Goal: Task Accomplishment & Management: Use online tool/utility

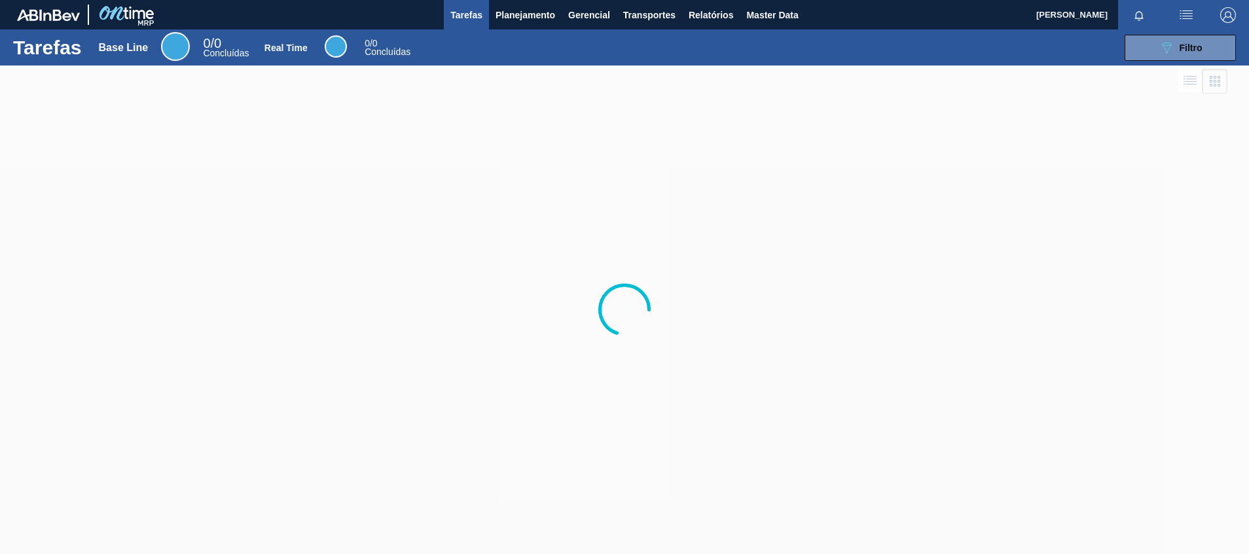
drag, startPoint x: 0, startPoint y: 0, endPoint x: 569, endPoint y: 135, distance: 584.5
click at [569, 135] on div at bounding box center [624, 309] width 1249 height 488
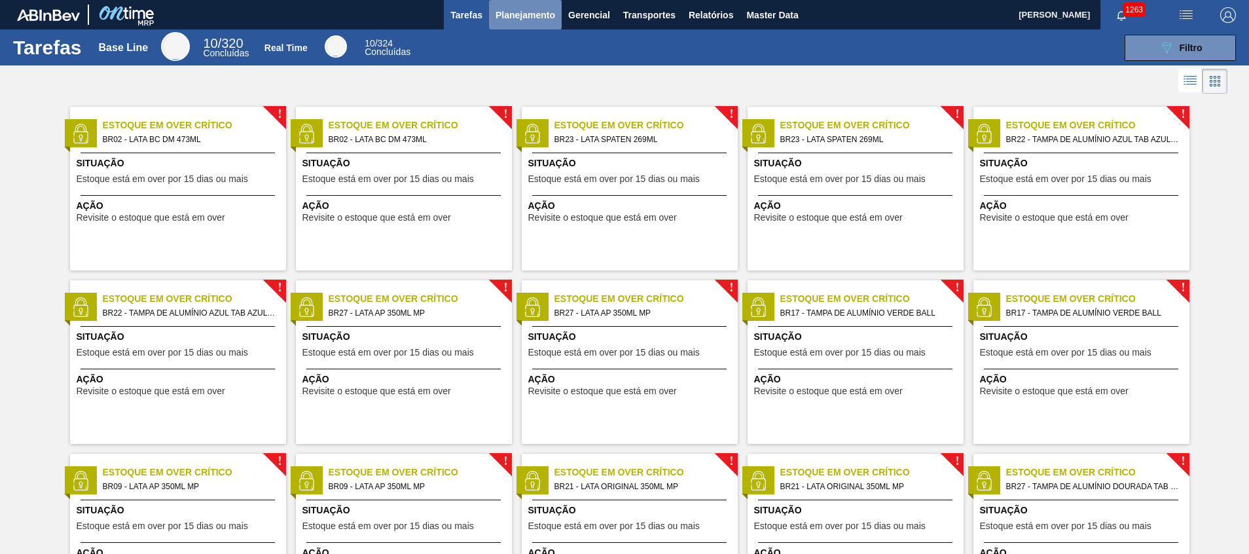
click at [507, 15] on span "Planejamento" at bounding box center [525, 15] width 60 height 16
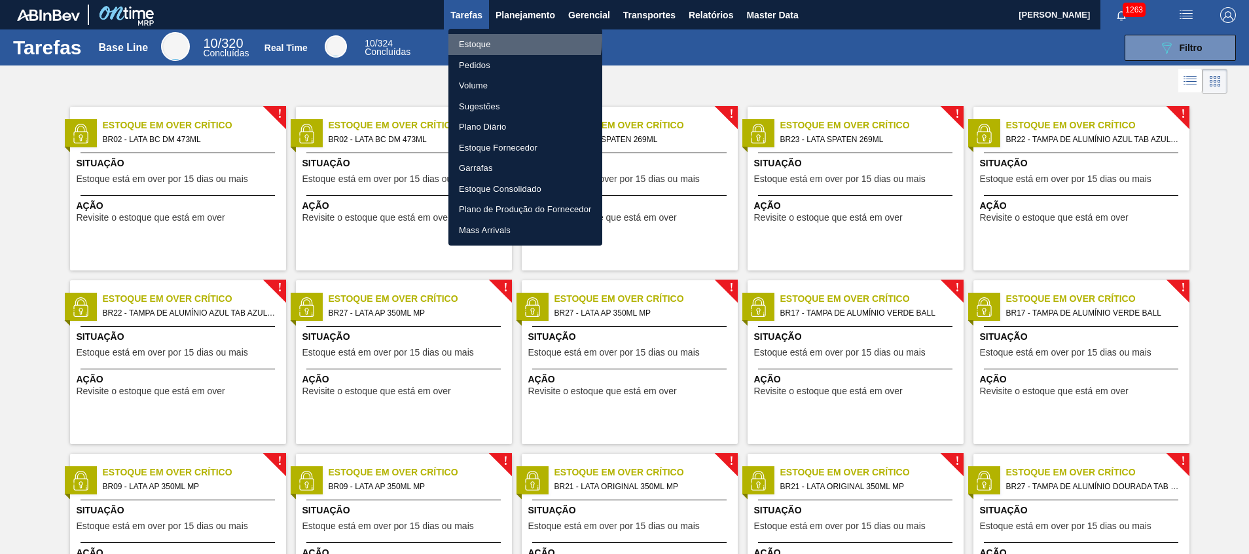
click at [515, 39] on li "Estoque" at bounding box center [525, 44] width 154 height 21
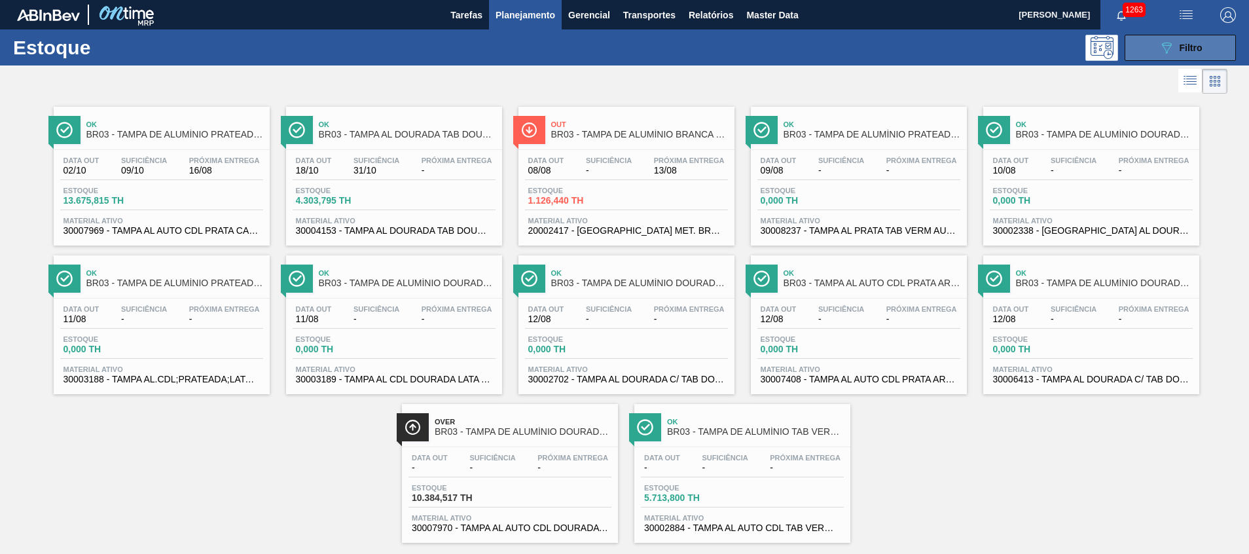
click at [1124, 52] on button "089F7B8B-B2A5-4AFE-B5C0-19BA573D28AC Filtro" at bounding box center [1179, 48] width 111 height 26
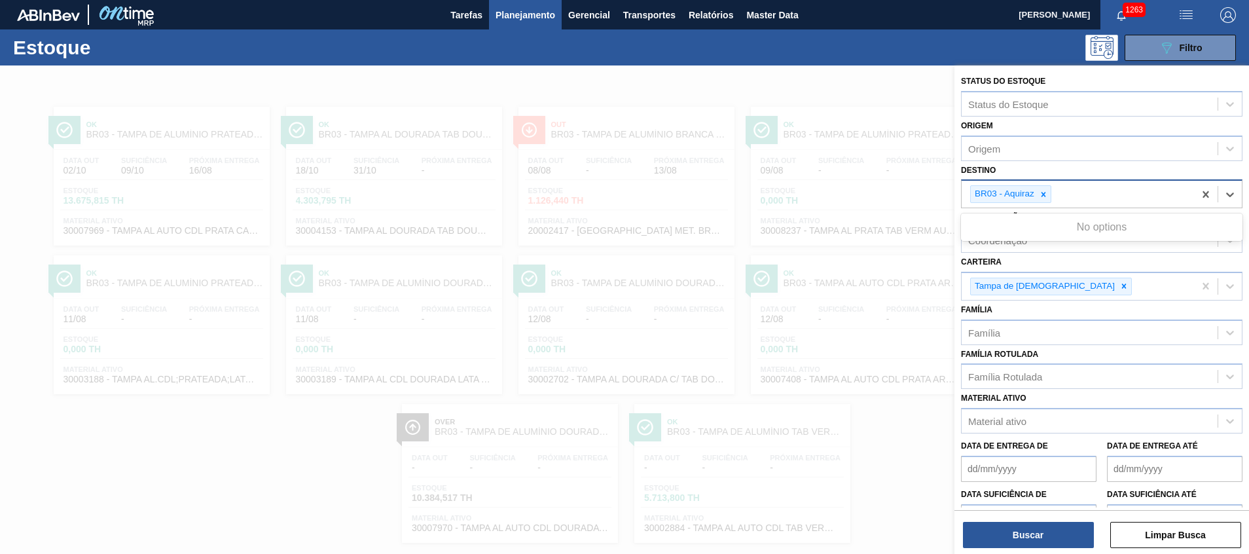
click at [1086, 207] on div "BR03 - Aquiraz" at bounding box center [1077, 194] width 232 height 27
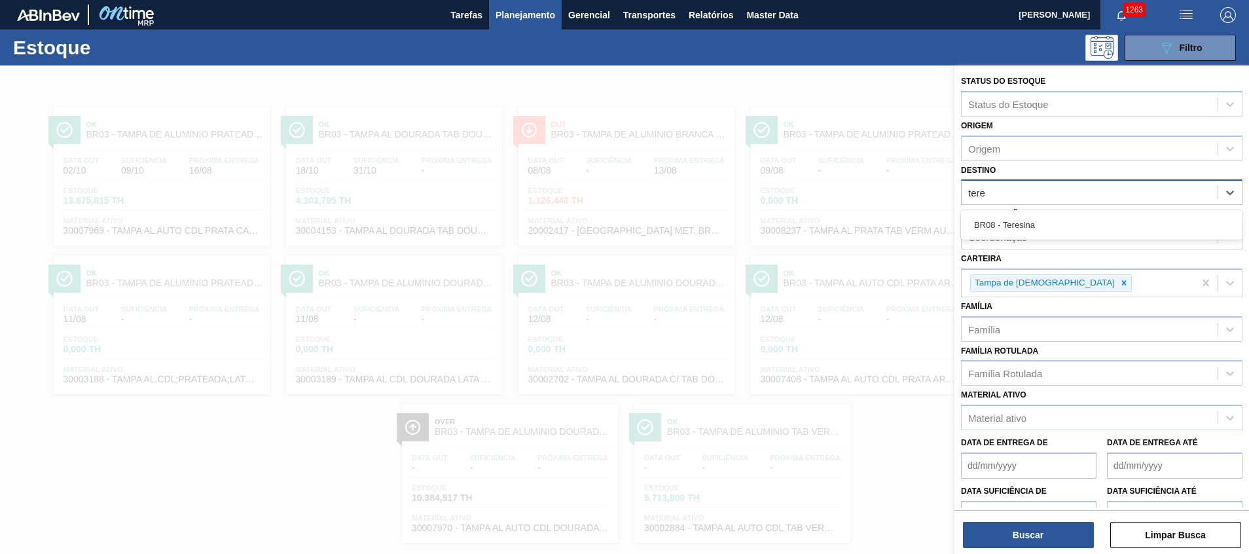
type input "teres"
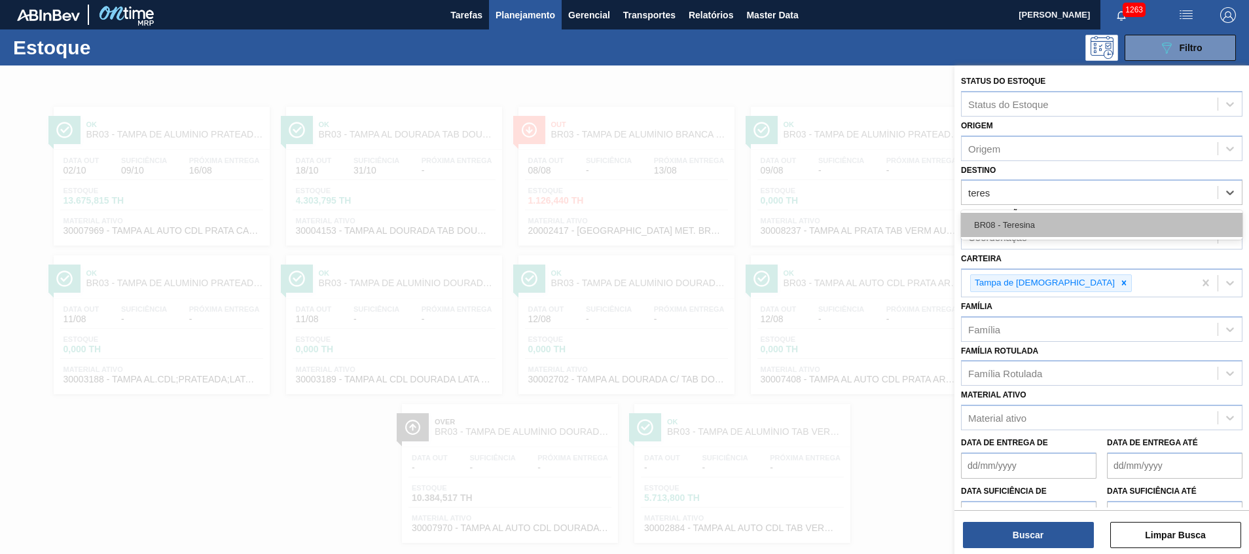
click at [1090, 222] on div "BR08 - Teresina" at bounding box center [1101, 225] width 281 height 24
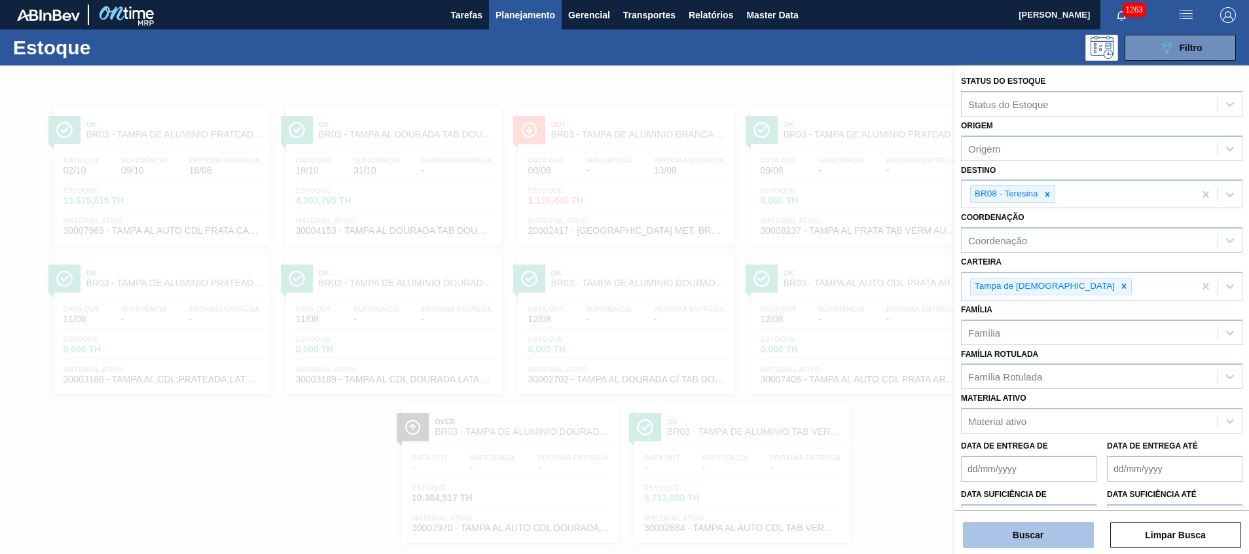
click at [1052, 530] on button "Buscar" at bounding box center [1028, 535] width 131 height 26
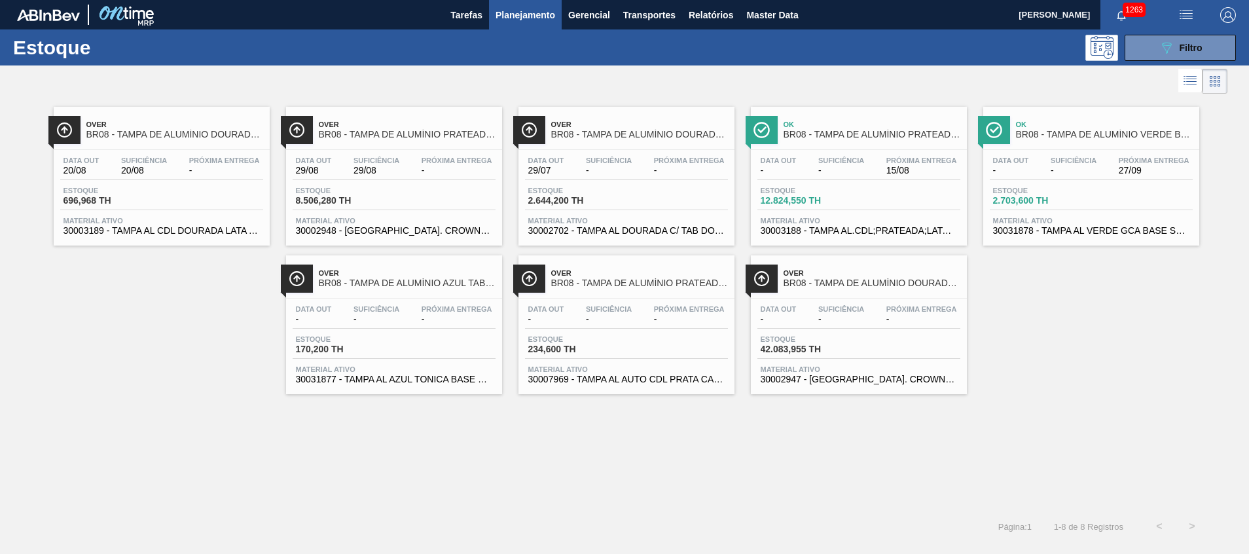
click at [878, 203] on div "Estoque 12.824,550 TH" at bounding box center [858, 199] width 203 height 24
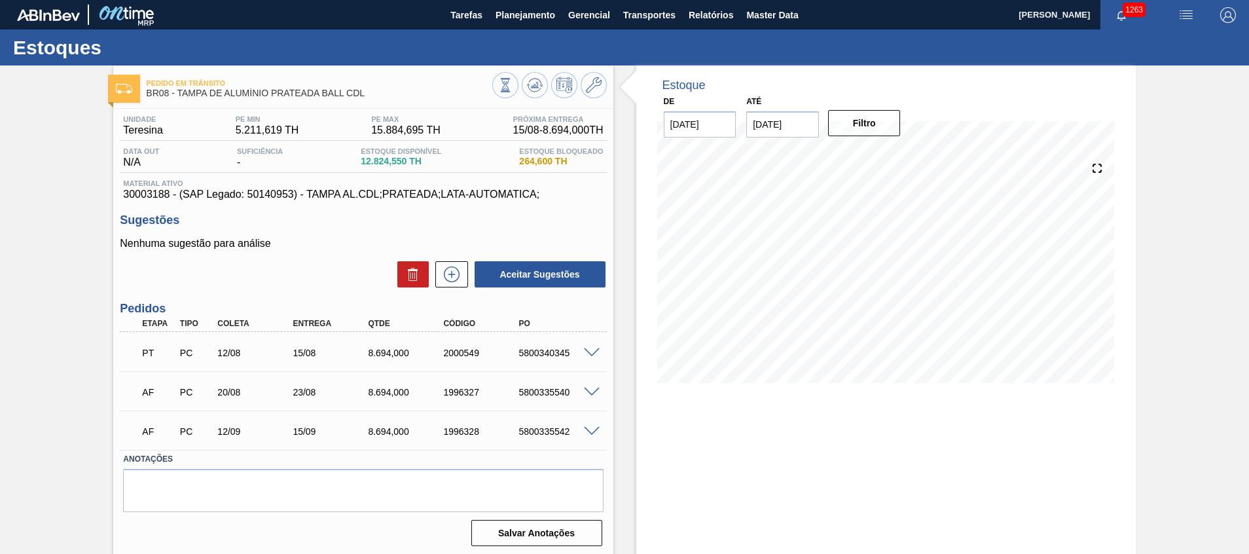
click at [587, 387] on span at bounding box center [592, 392] width 16 height 10
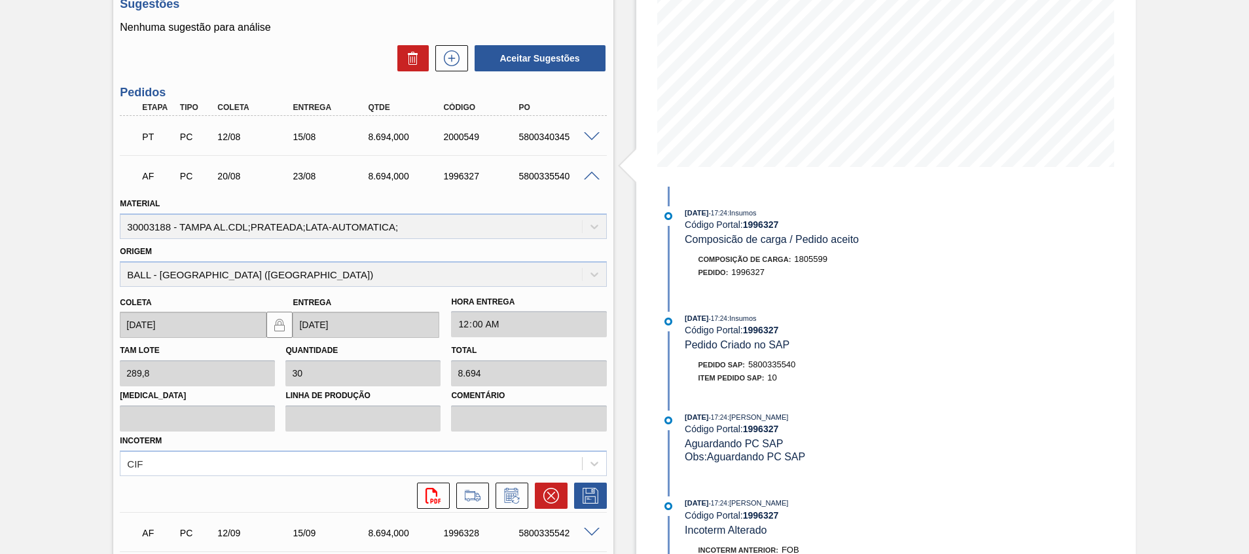
scroll to position [217, 0]
click at [508, 493] on icon at bounding box center [511, 494] width 21 height 16
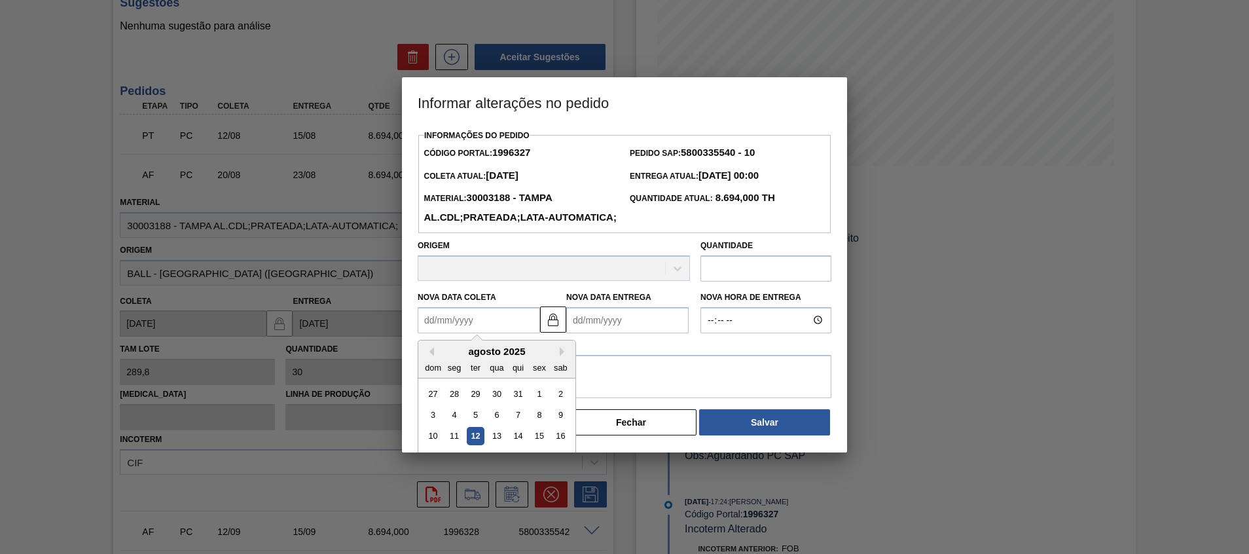
click at [514, 333] on Coleta "Nova Data Coleta" at bounding box center [479, 320] width 122 height 26
click at [518, 444] on div "14" at bounding box center [518, 436] width 18 height 18
type Coleta "[DATE]"
type Entrega "17/08/2025"
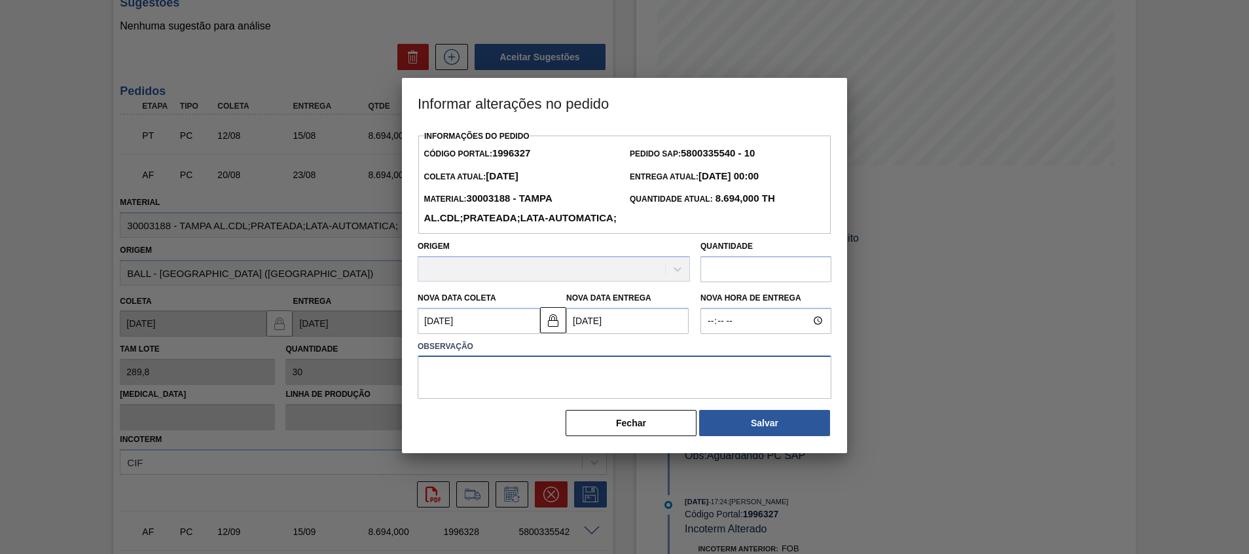
click at [536, 395] on textarea at bounding box center [625, 376] width 414 height 43
type textarea "Antecipação"
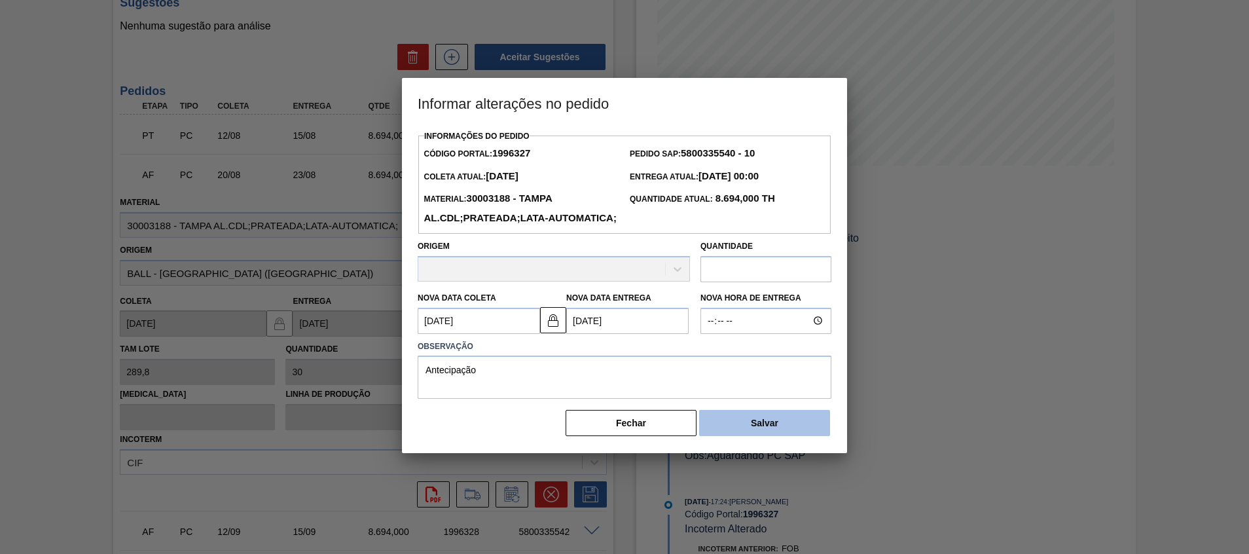
click at [739, 436] on button "Salvar" at bounding box center [764, 423] width 131 height 26
click at [789, 436] on button "Salvar" at bounding box center [764, 423] width 131 height 26
click at [767, 436] on button "Salvar" at bounding box center [764, 423] width 131 height 26
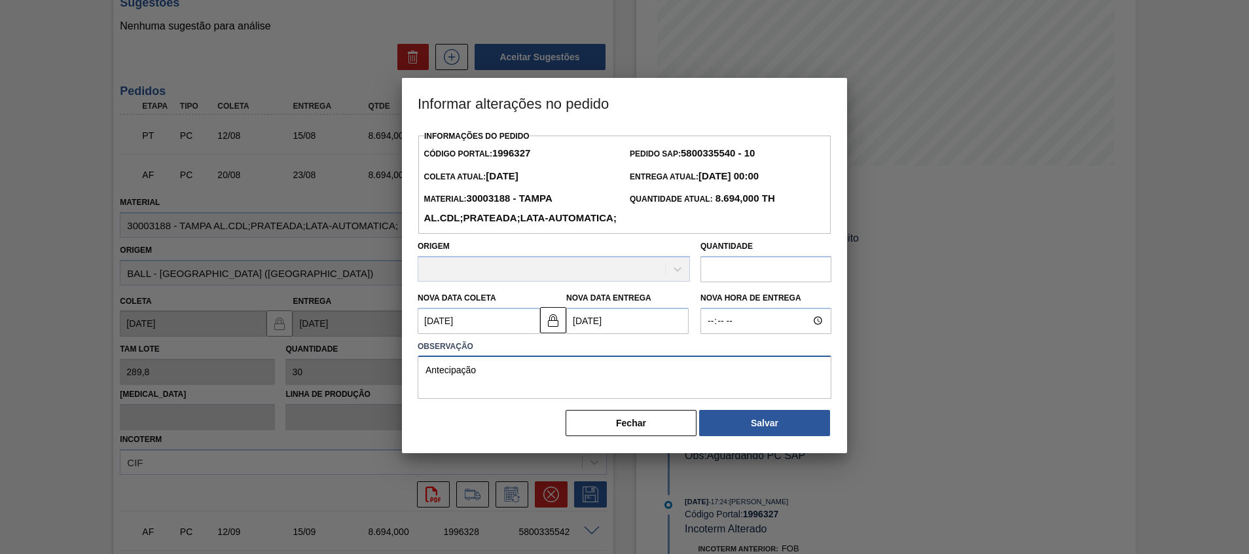
click at [689, 399] on textarea "Antecipação" at bounding box center [625, 376] width 414 height 43
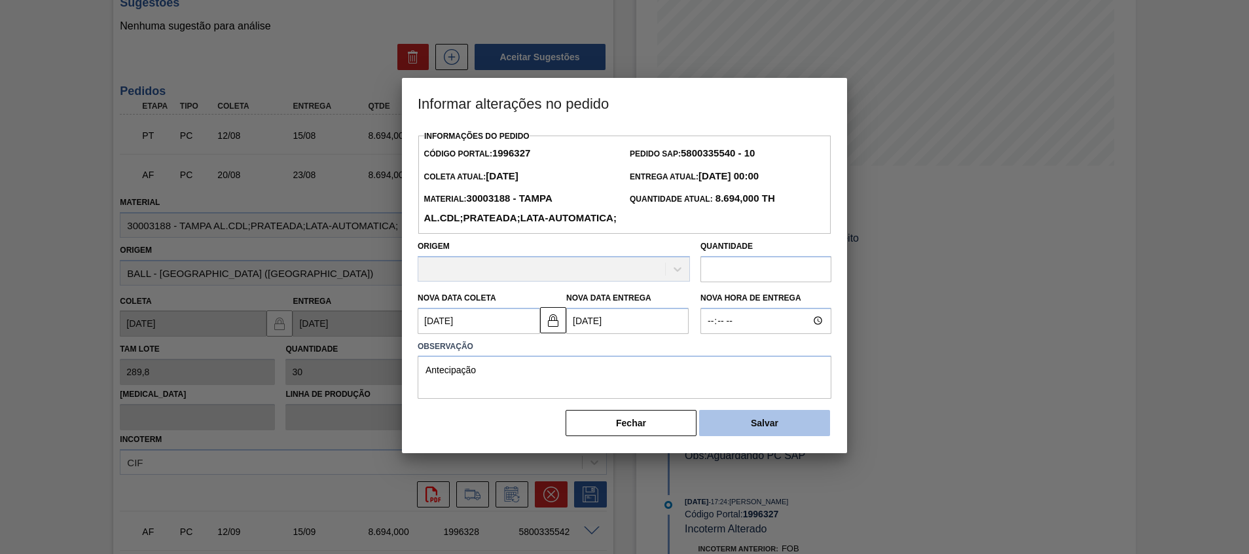
click at [731, 436] on button "Salvar" at bounding box center [764, 423] width 131 height 26
click at [760, 436] on button "Salvar" at bounding box center [764, 423] width 131 height 26
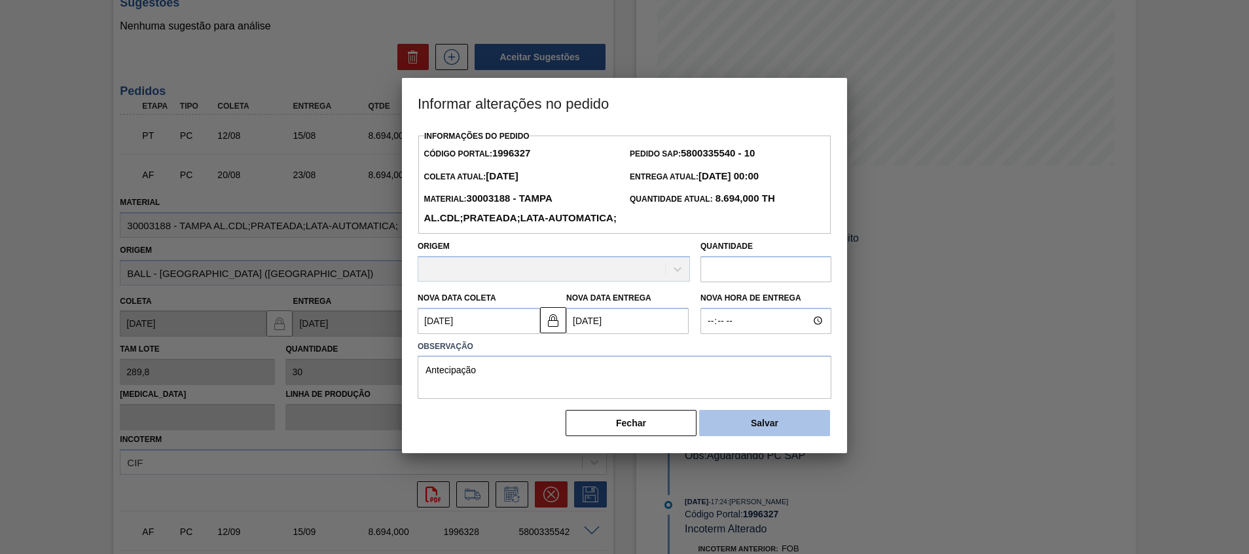
click at [760, 436] on button "Salvar" at bounding box center [764, 423] width 131 height 26
click at [675, 434] on button "Fechar" at bounding box center [630, 423] width 131 height 26
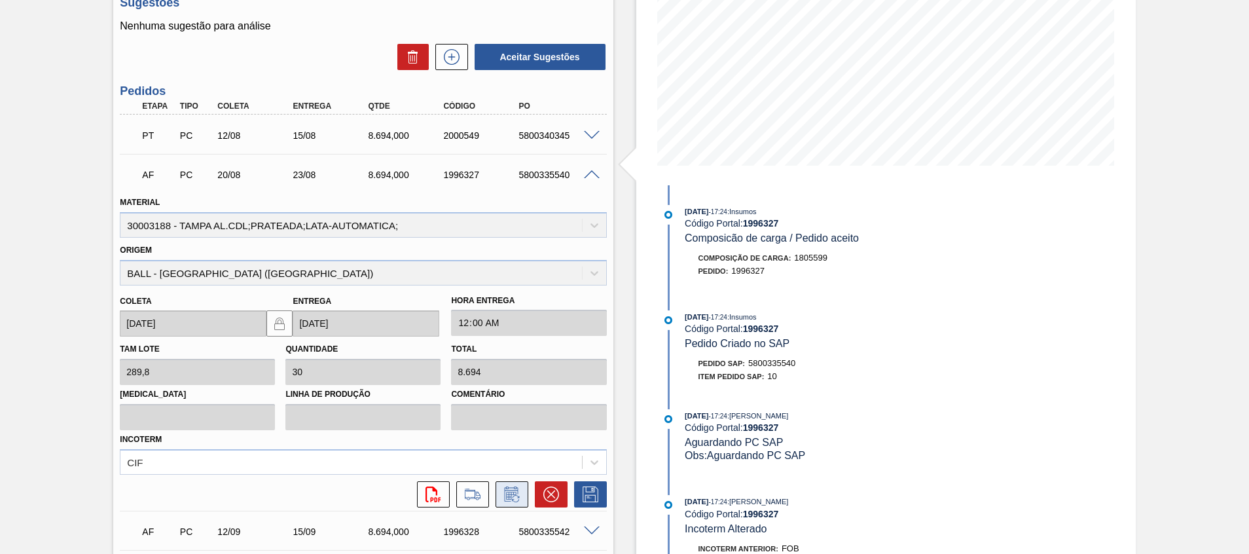
click at [516, 485] on button at bounding box center [511, 494] width 33 height 26
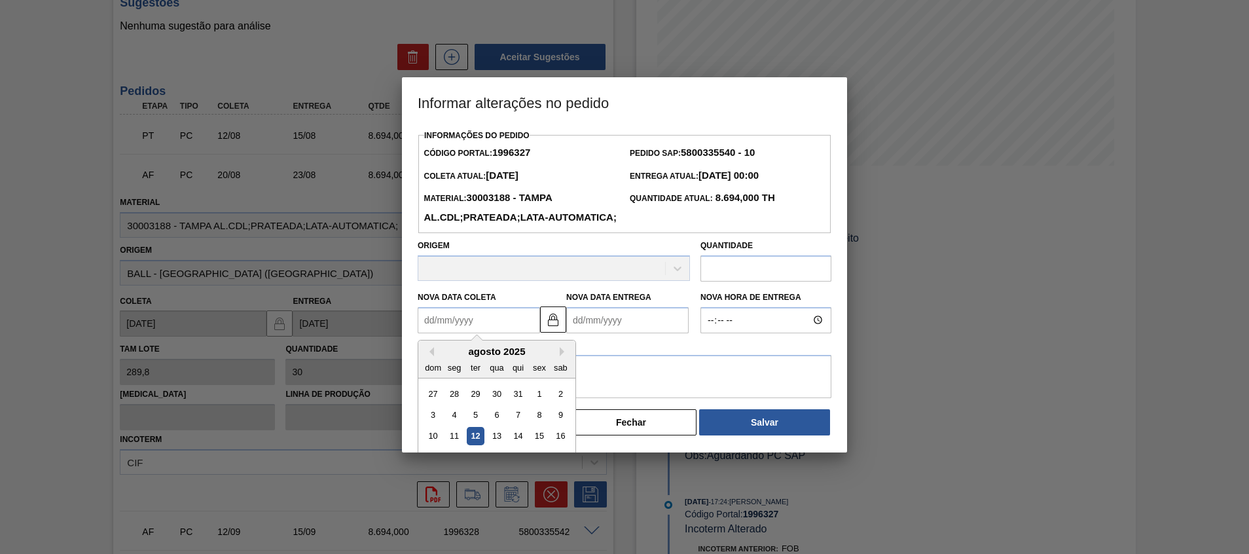
click at [528, 333] on Coleta "Nova Data Coleta" at bounding box center [479, 320] width 122 height 26
click at [522, 444] on div "14" at bounding box center [518, 436] width 18 height 18
type Coleta "[DATE]"
type Entrega "17/08/2025"
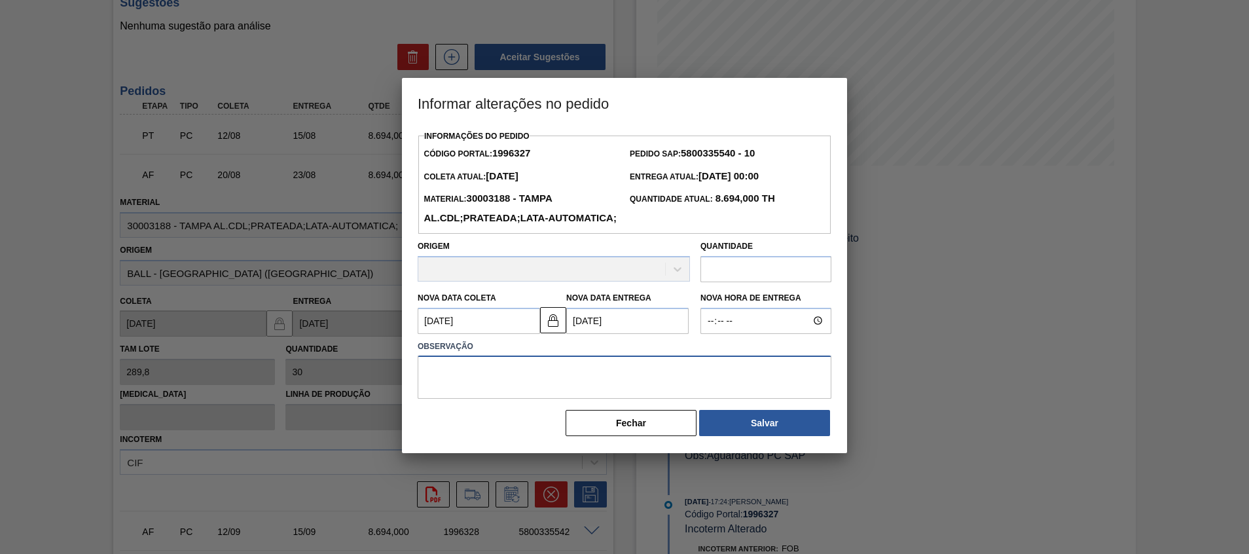
click at [576, 399] on textarea at bounding box center [625, 376] width 414 height 43
type textarea "a"
type textarea "Antecipação"
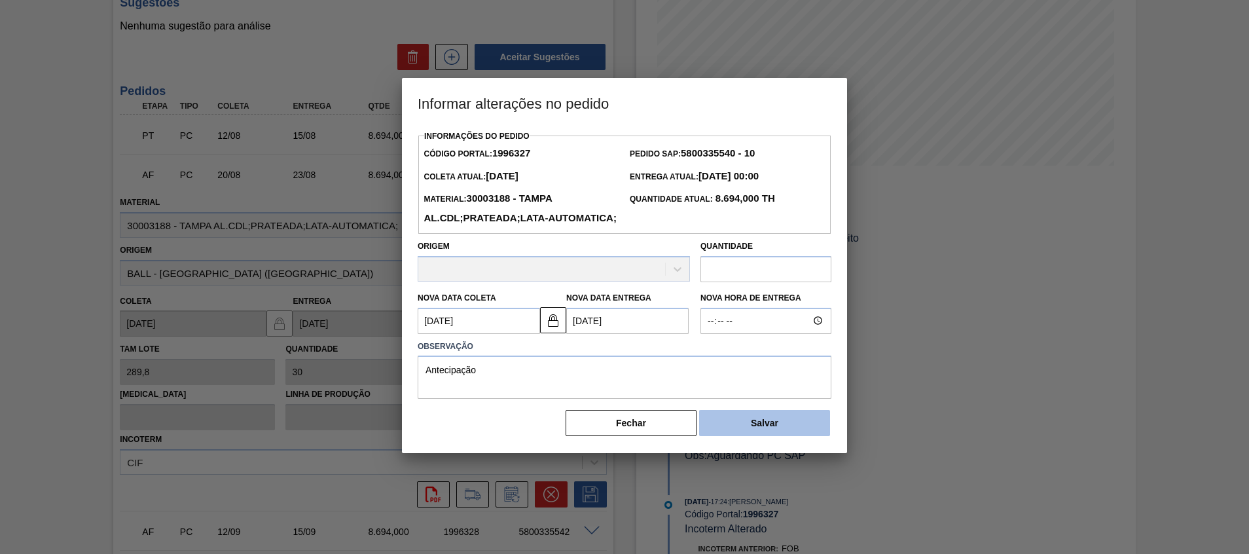
click at [730, 436] on button "Salvar" at bounding box center [764, 423] width 131 height 26
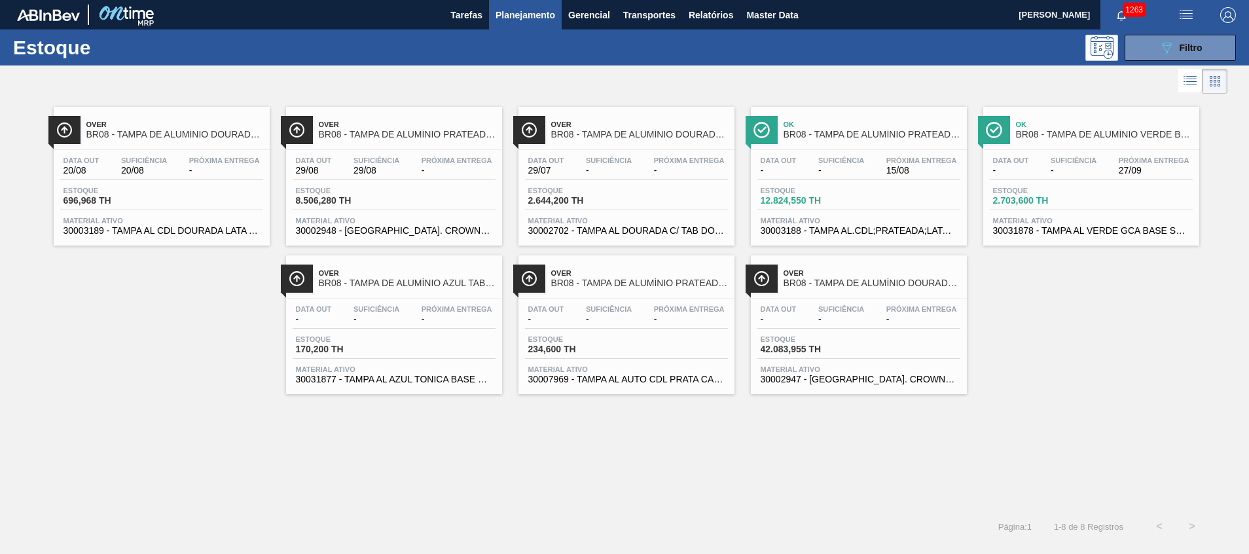
click at [895, 175] on div "Data out - Suficiência - Próxima Entrega 15/08" at bounding box center [858, 168] width 203 height 24
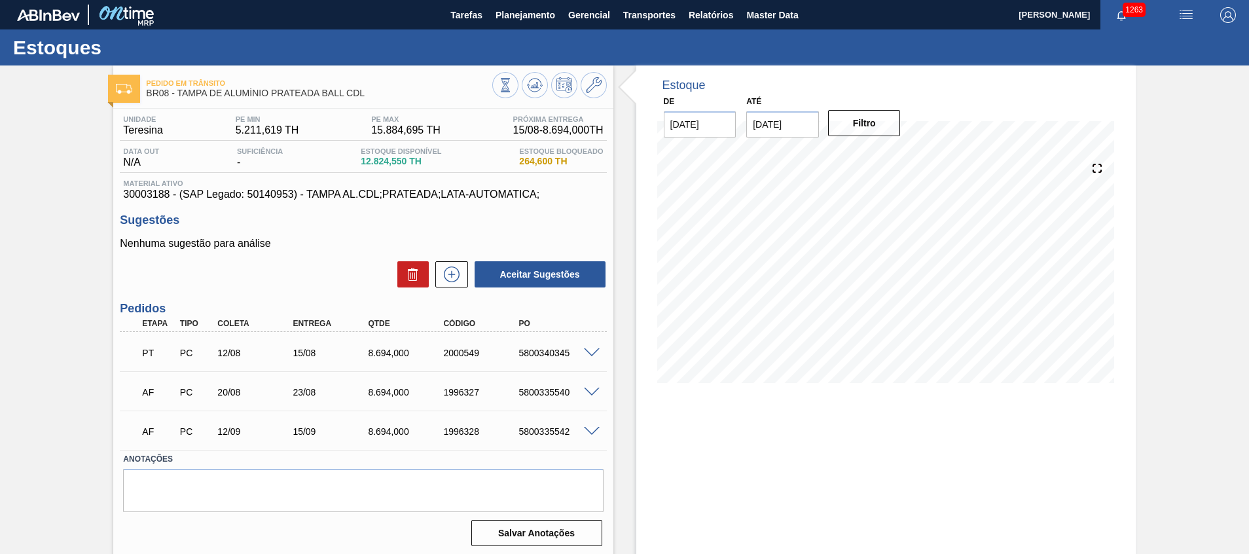
click at [594, 392] on span at bounding box center [592, 392] width 16 height 10
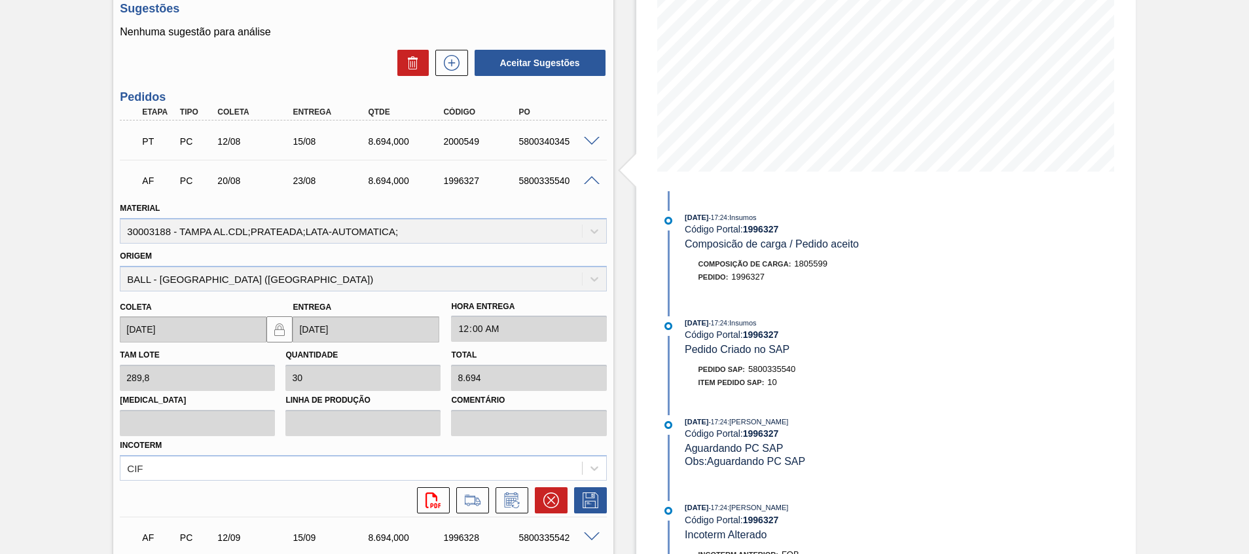
scroll to position [215, 0]
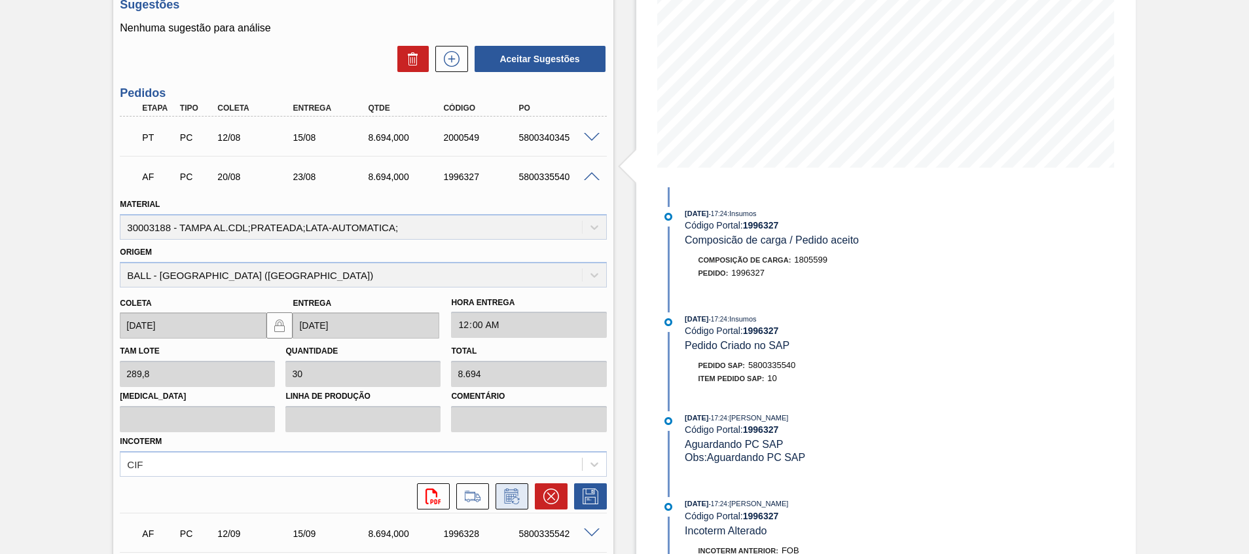
click at [512, 501] on icon at bounding box center [515, 500] width 7 height 7
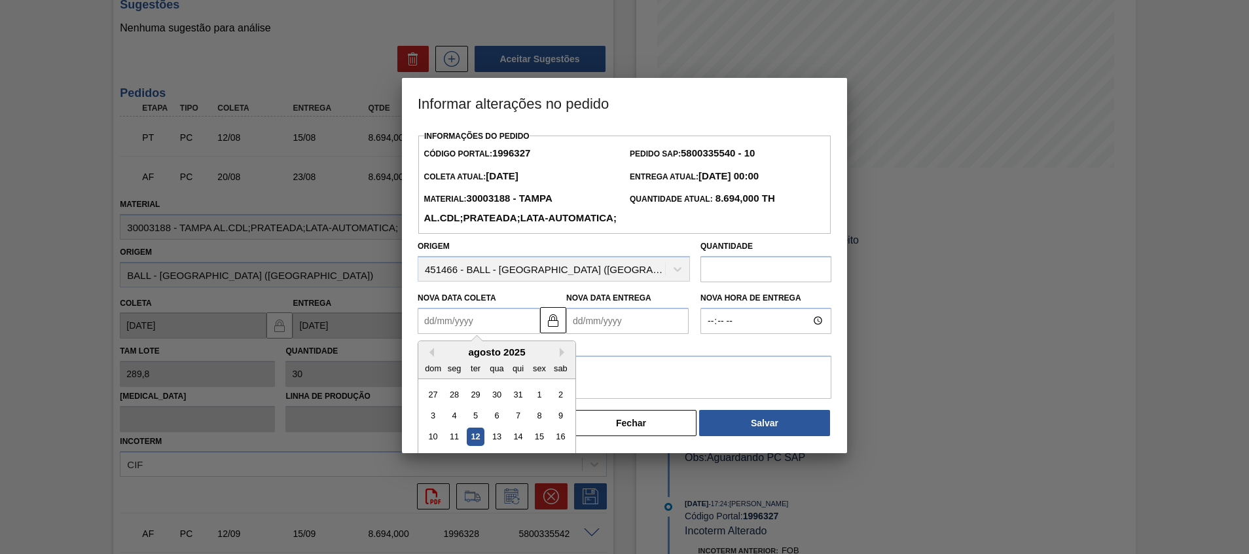
click at [469, 334] on Coleta "Nova Data Coleta" at bounding box center [479, 321] width 122 height 26
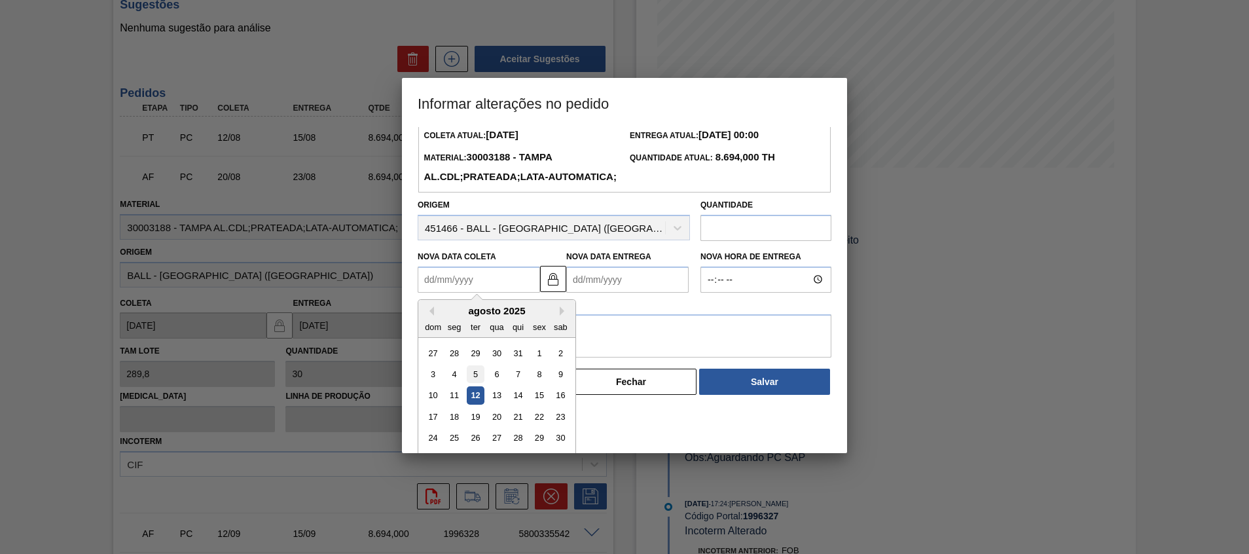
scroll to position [43, 0]
click at [510, 402] on div "14" at bounding box center [518, 393] width 18 height 18
type Coleta "14/08/2025"
type Entrega "17/08/2025"
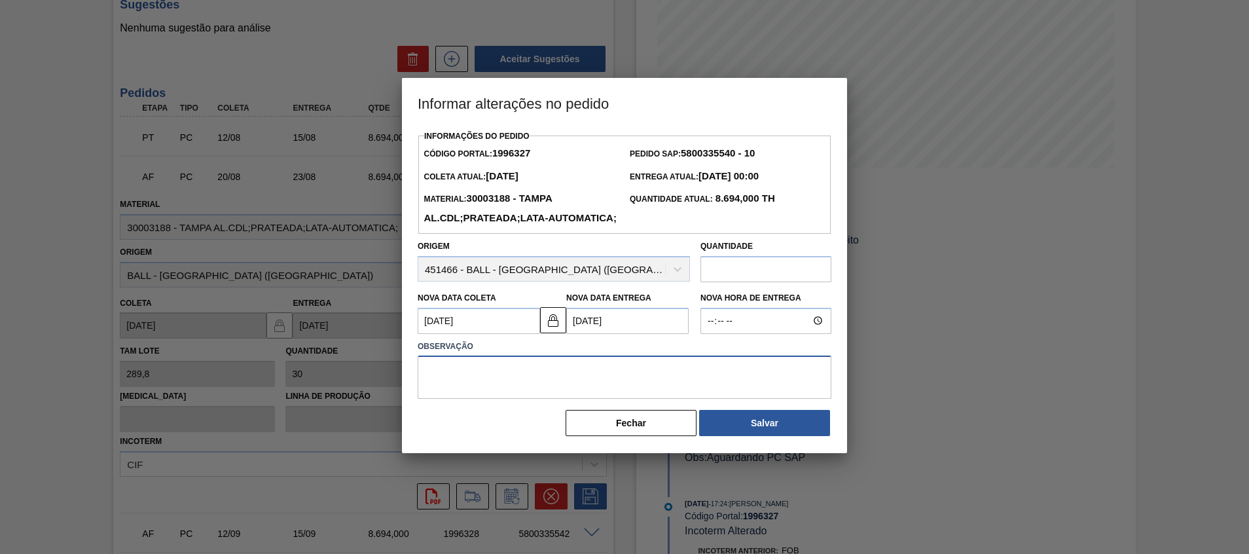
click at [499, 399] on textarea at bounding box center [625, 376] width 414 height 43
type textarea "Antecipação"
click at [797, 436] on button "Salvar" at bounding box center [764, 423] width 131 height 26
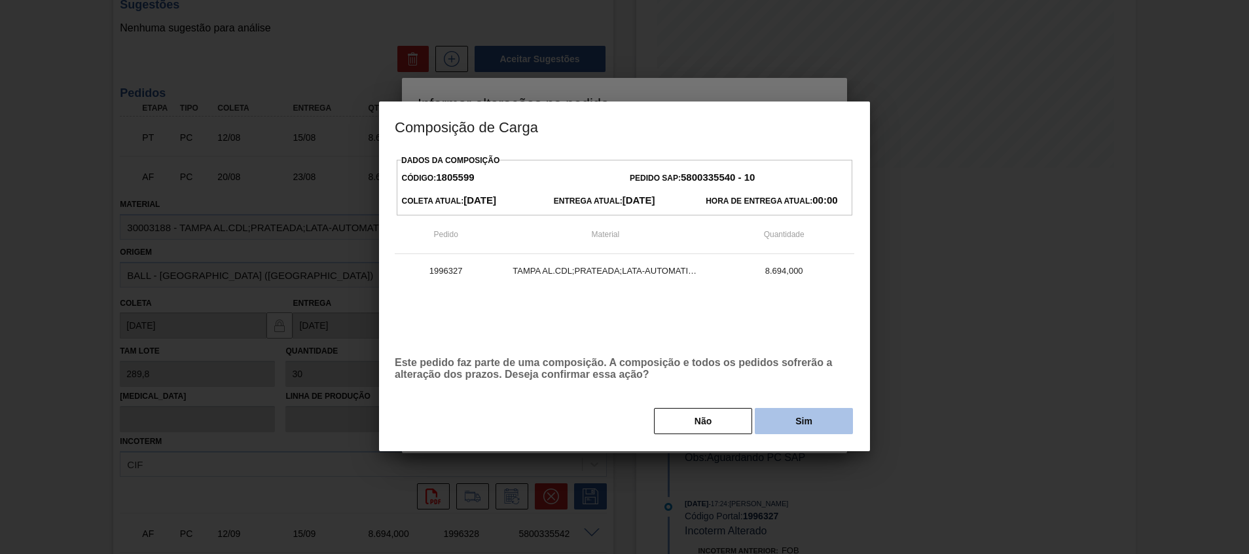
click at [814, 419] on button "Sim" at bounding box center [804, 421] width 98 height 26
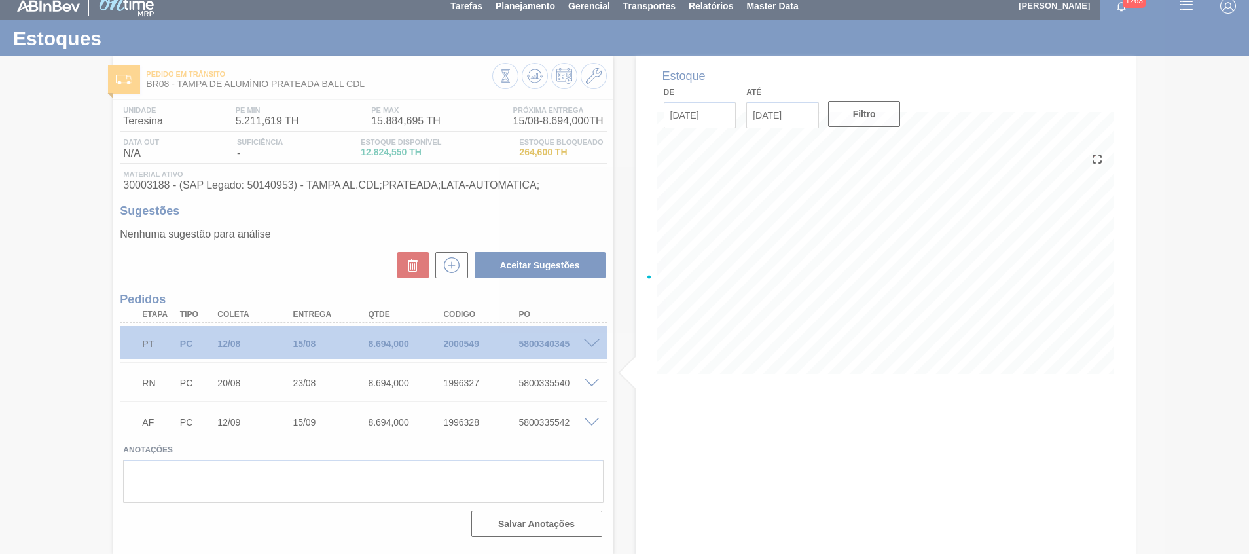
scroll to position [9, 0]
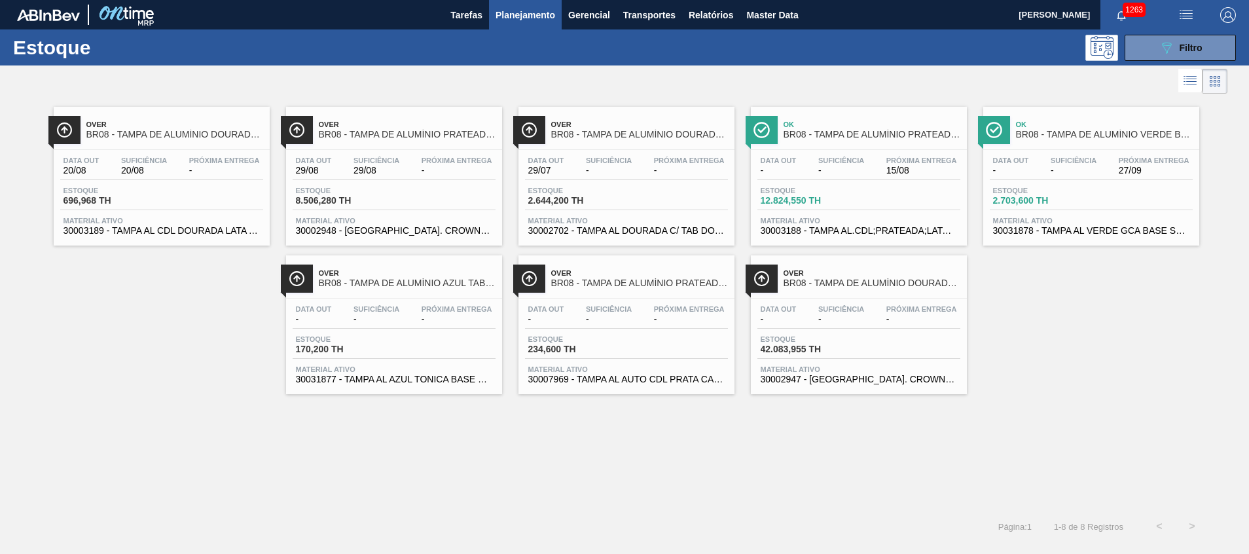
click at [162, 187] on div "Estoque 696,968 TH" at bounding box center [161, 199] width 203 height 24
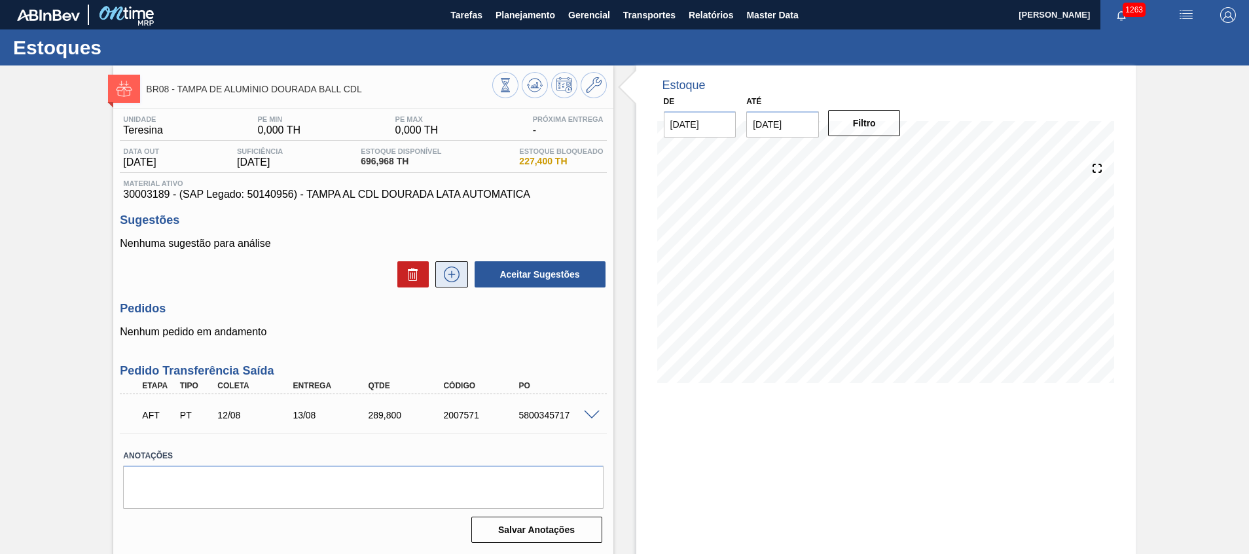
click at [455, 270] on icon at bounding box center [452, 274] width 16 height 16
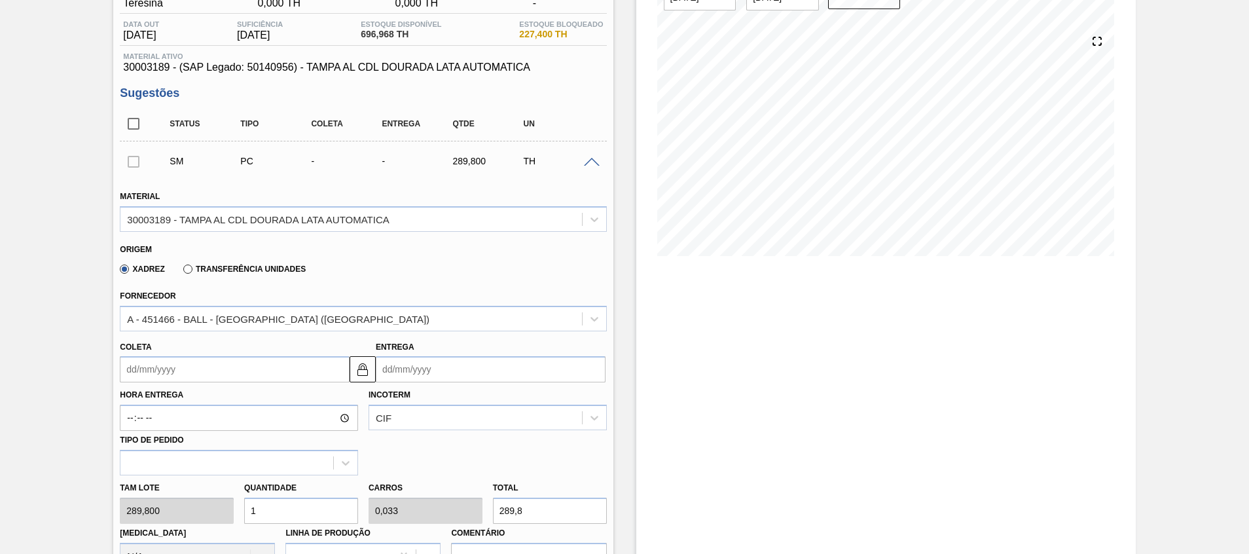
scroll to position [131, 0]
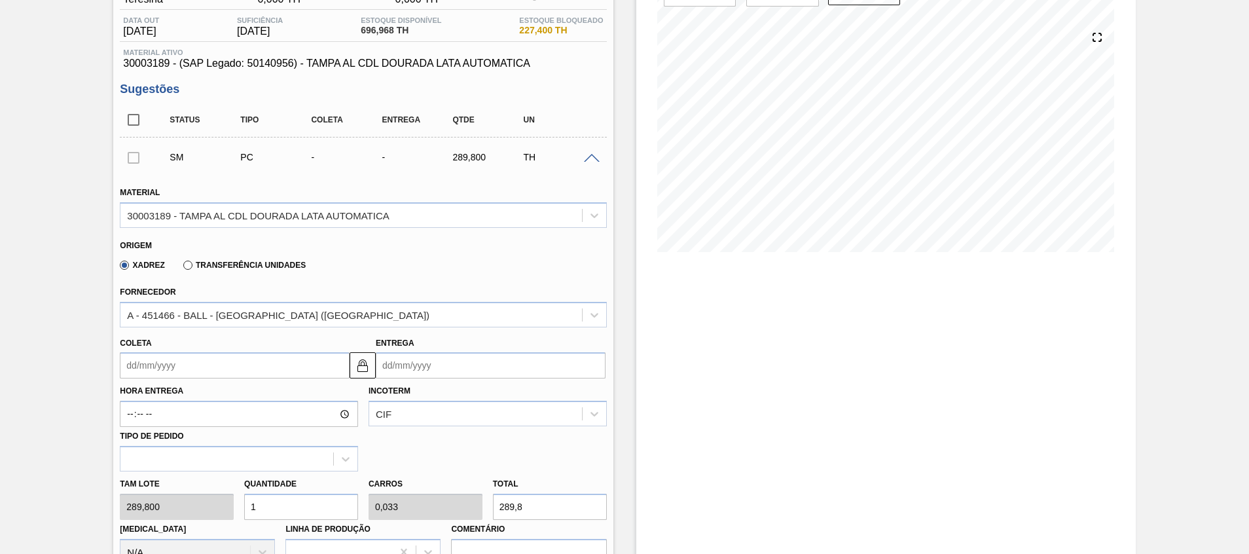
click at [320, 505] on input "1" at bounding box center [301, 506] width 114 height 26
type input "0"
type input "5"
type input "0,167"
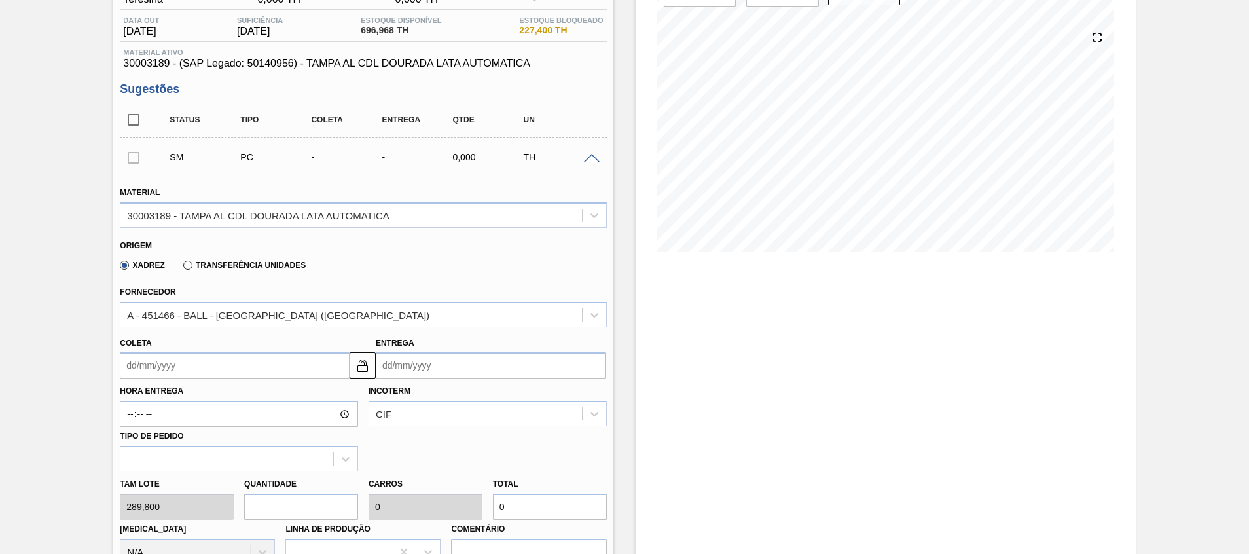
type input "1.449"
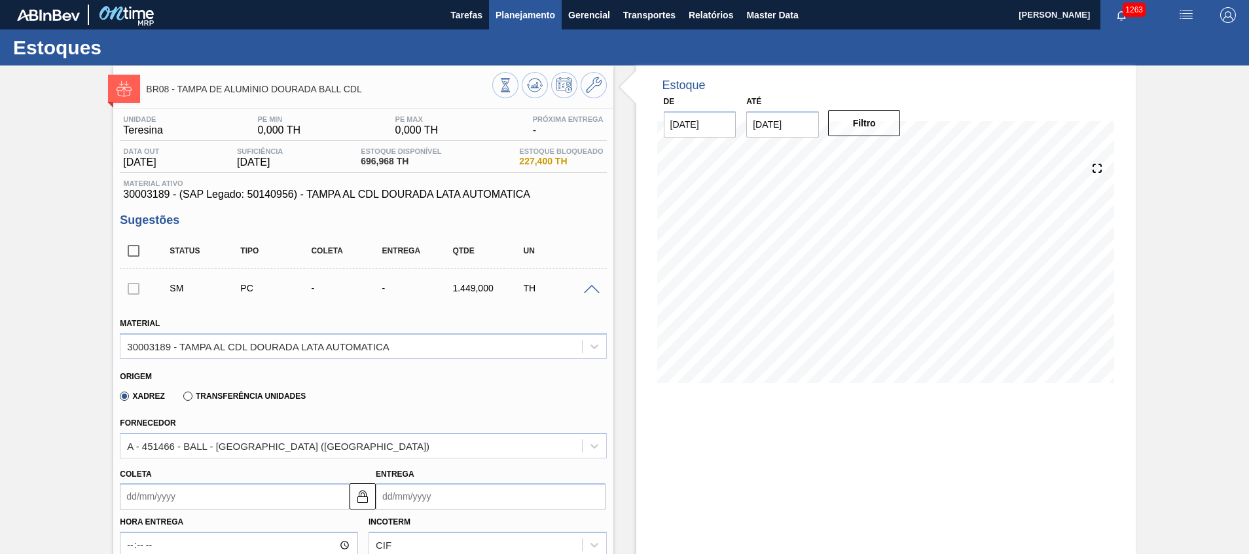
type input "5"
click at [548, 12] on span "Planejamento" at bounding box center [525, 15] width 60 height 16
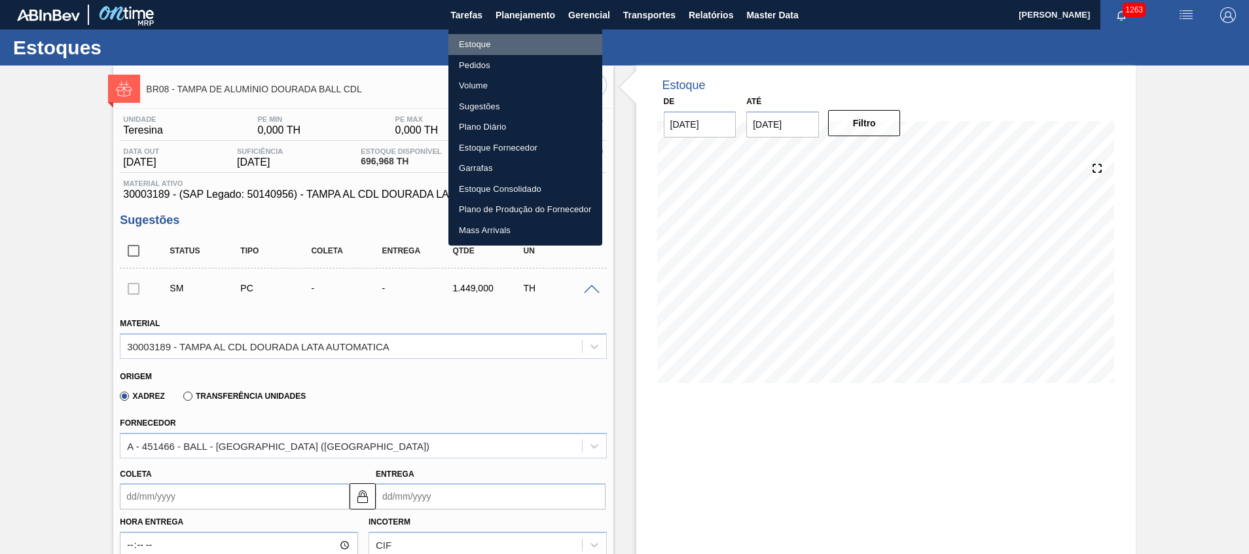
click at [562, 39] on li "Estoque" at bounding box center [525, 44] width 154 height 21
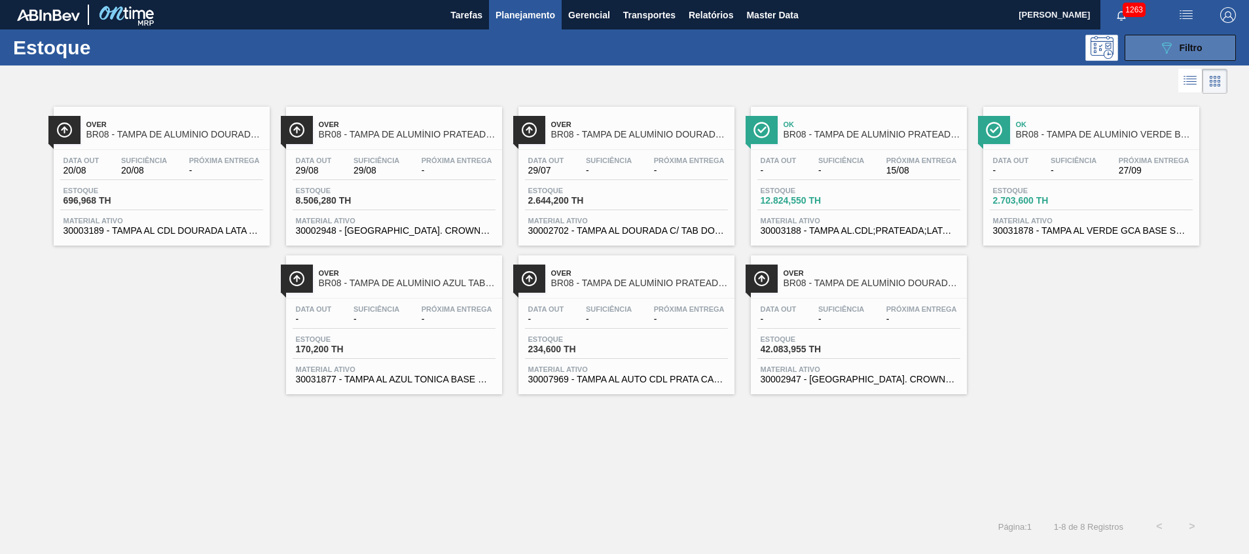
click at [1147, 43] on button "089F7B8B-B2A5-4AFE-B5C0-19BA573D28AC Filtro" at bounding box center [1179, 48] width 111 height 26
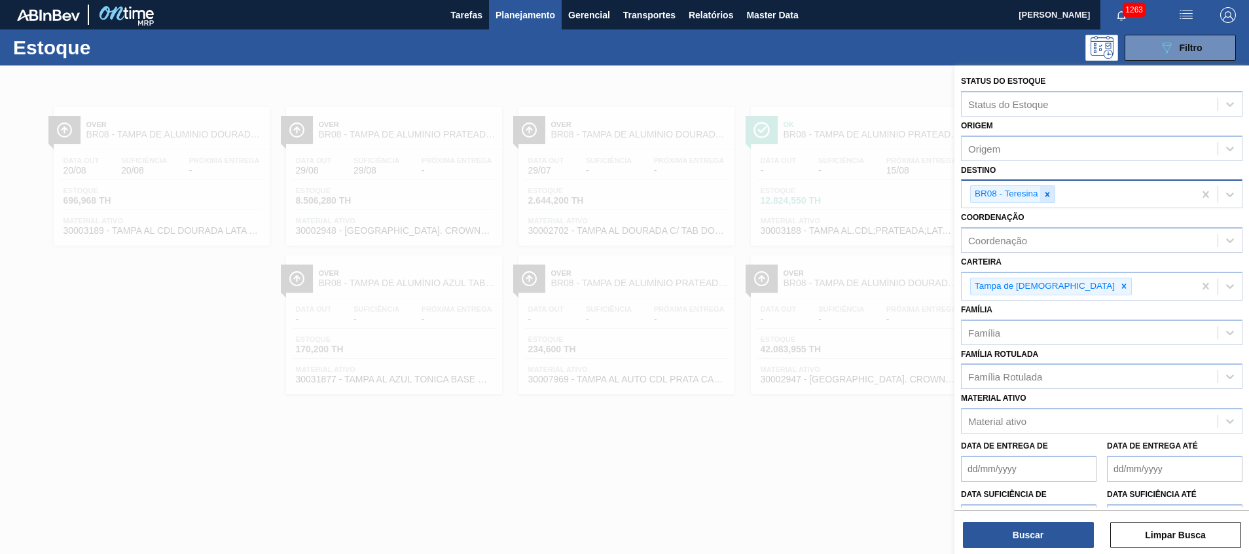
click at [1046, 198] on icon at bounding box center [1047, 194] width 9 height 9
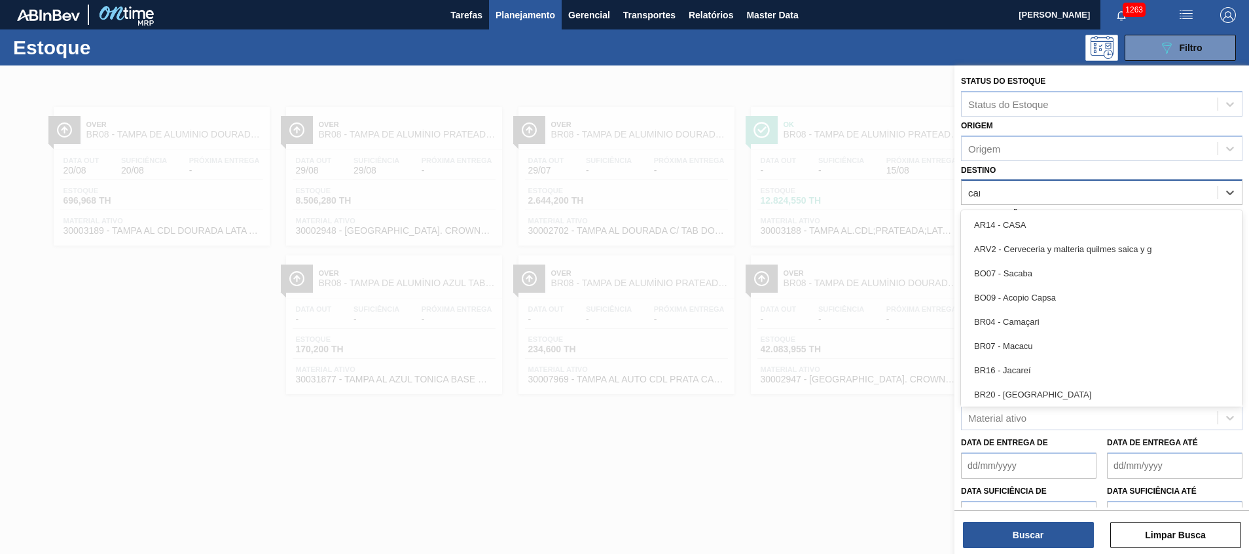
type input "cama"
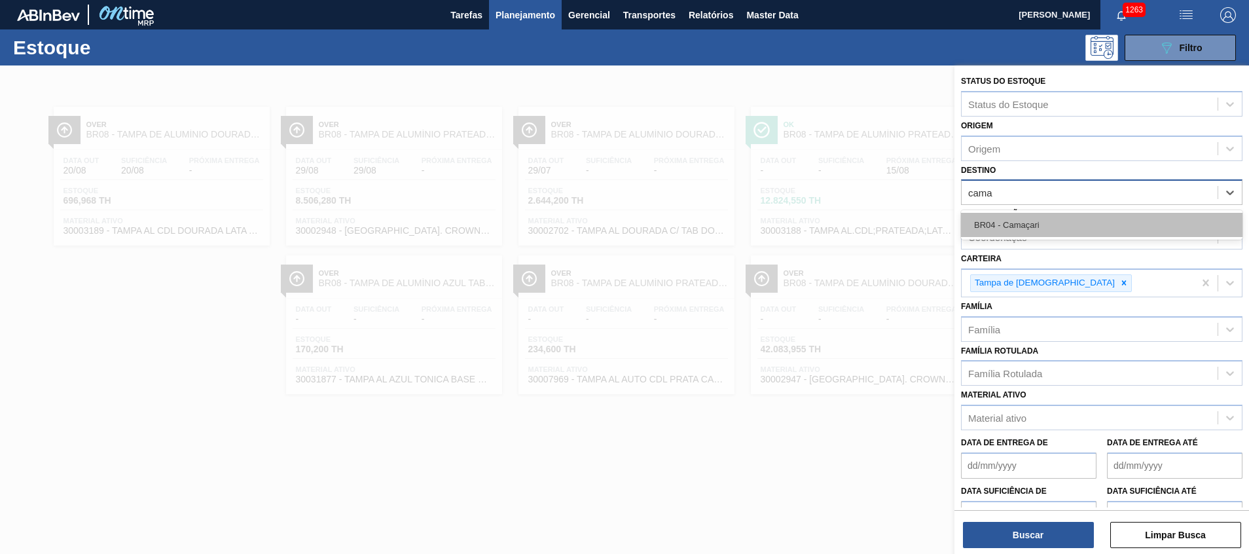
click at [1057, 214] on div "BR04 - Camaçari" at bounding box center [1101, 225] width 281 height 24
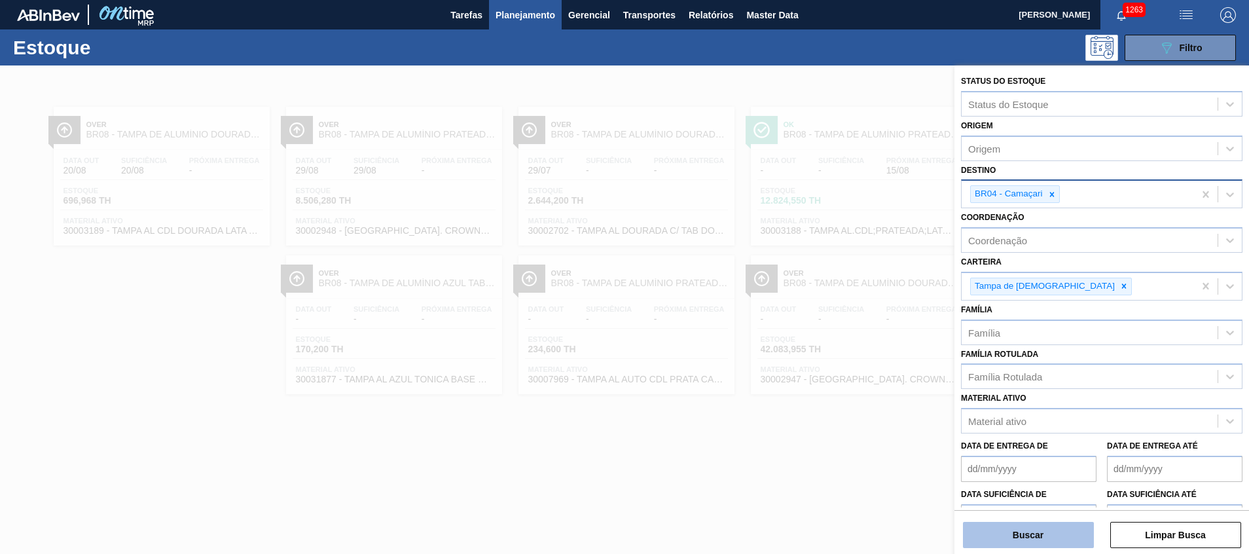
click at [1014, 525] on button "Buscar" at bounding box center [1028, 535] width 131 height 26
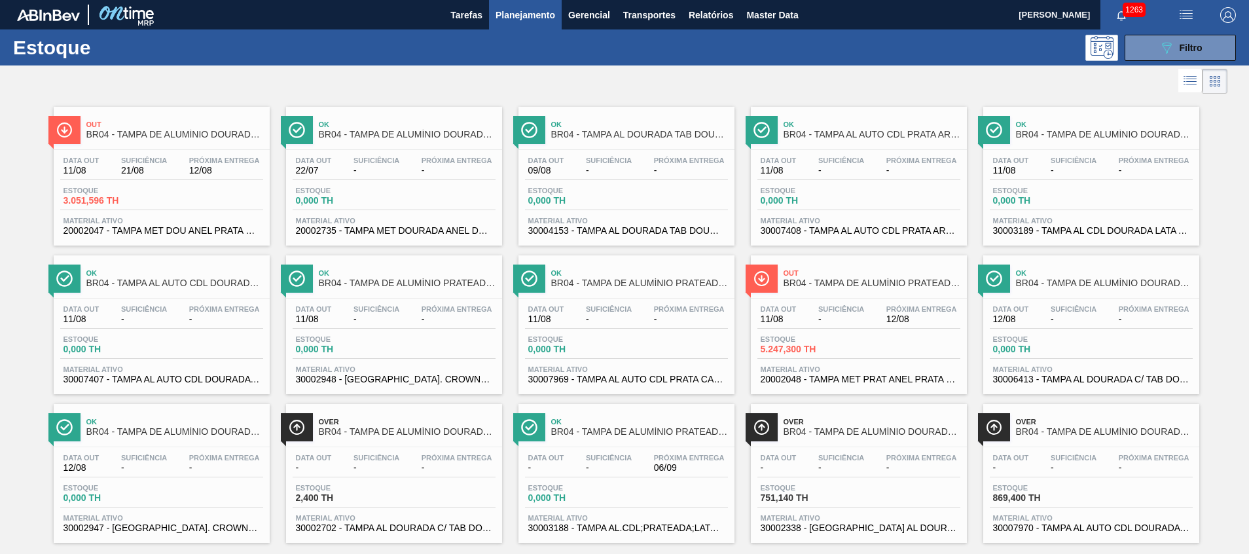
scroll to position [22, 0]
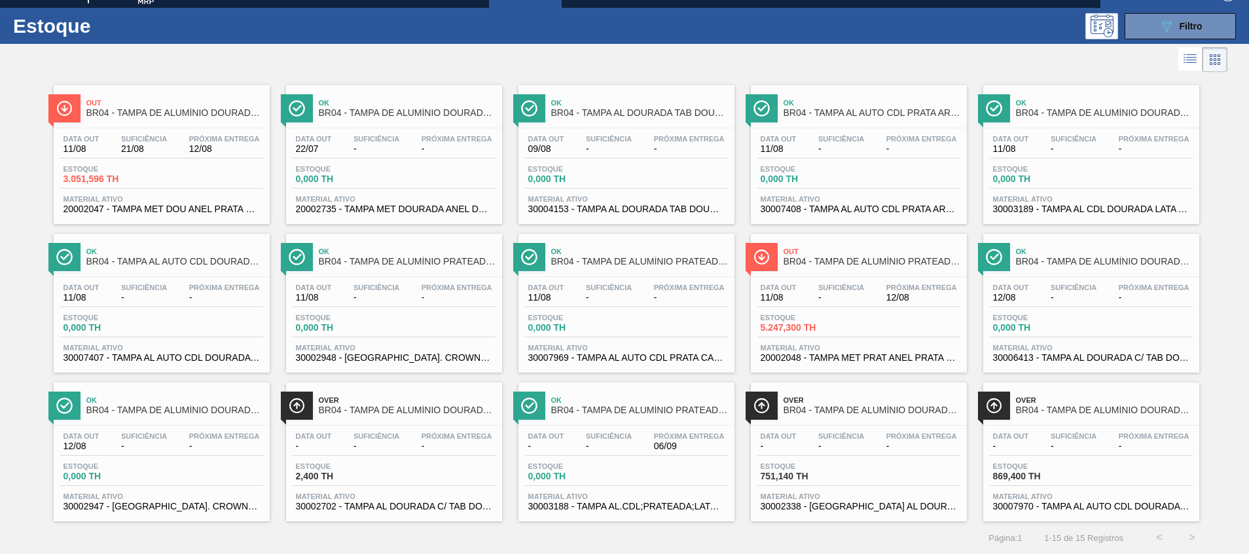
click at [198, 147] on span "12/08" at bounding box center [224, 149] width 71 height 10
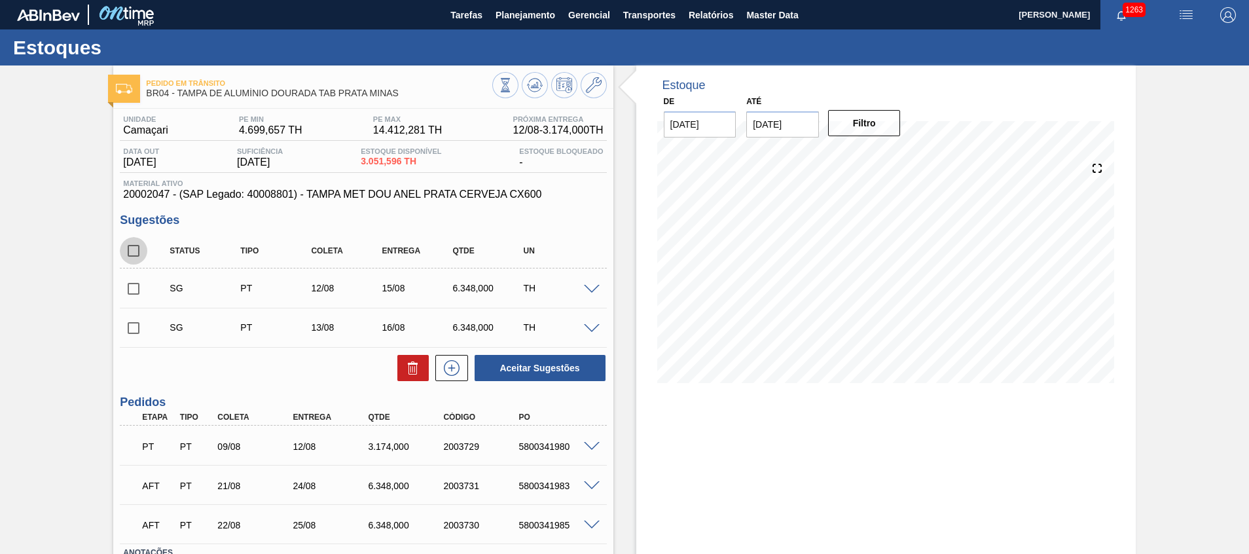
click at [140, 251] on input "checkbox" at bounding box center [133, 250] width 27 height 27
checkbox input "true"
click at [406, 358] on button at bounding box center [412, 368] width 31 height 26
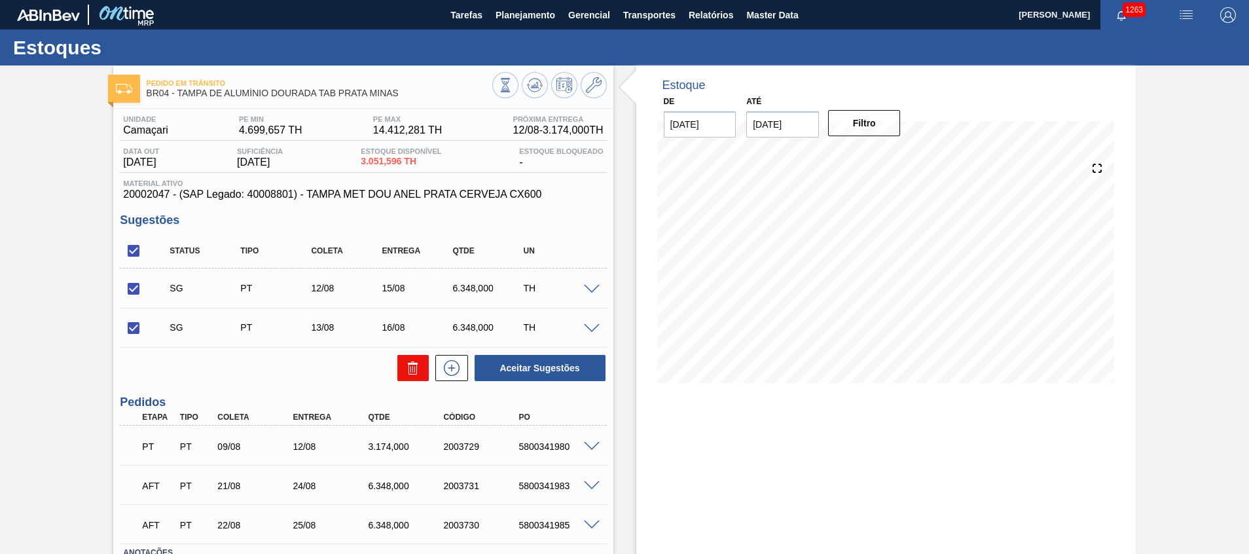
checkbox input "false"
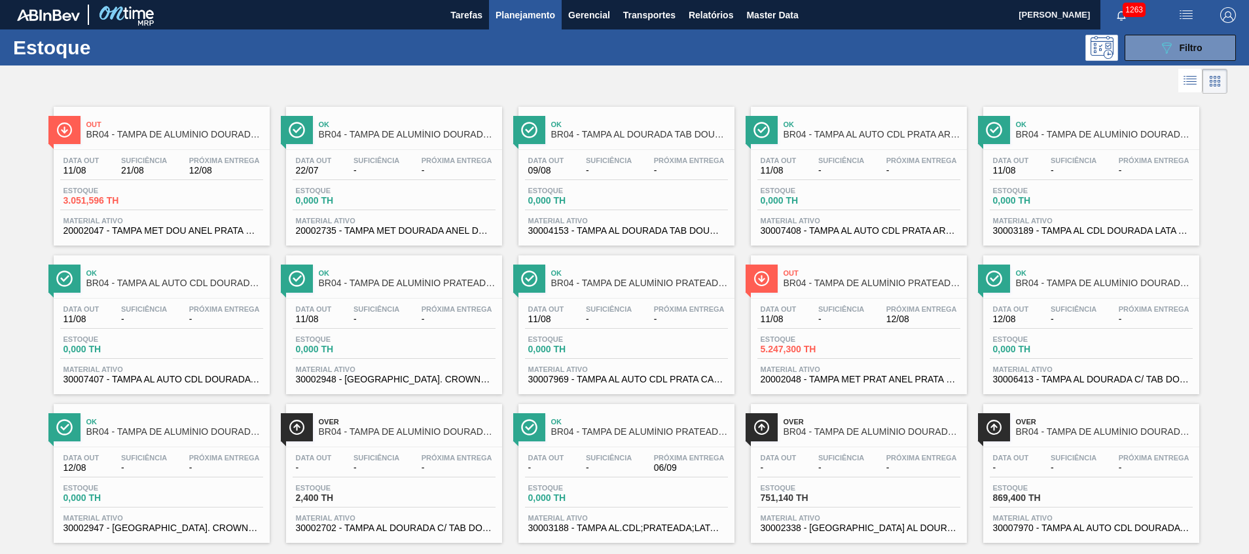
scroll to position [22, 0]
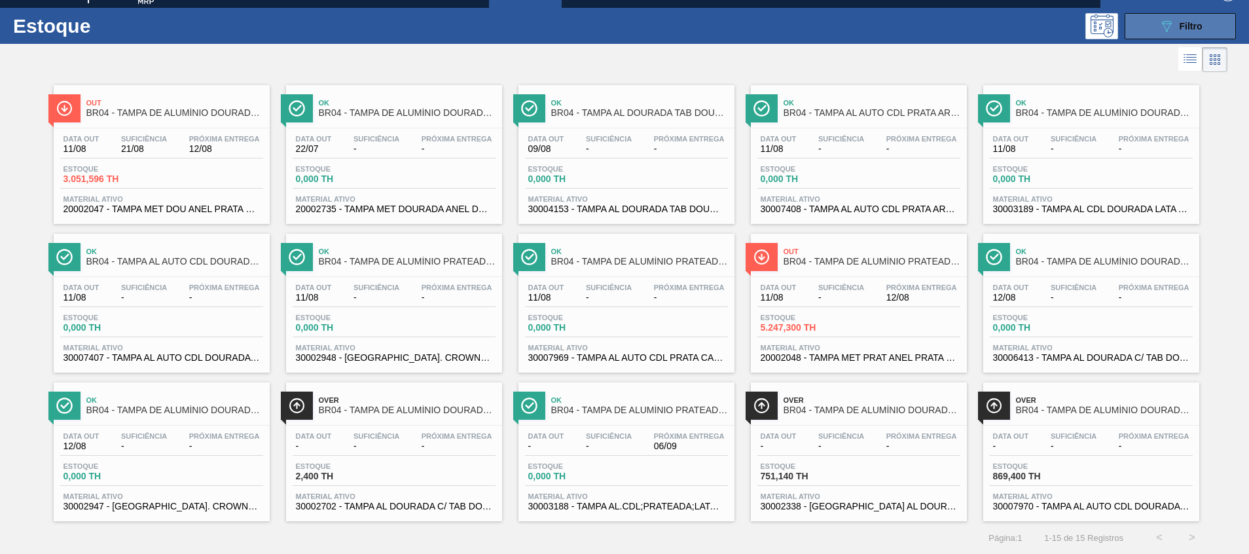
click at [1166, 28] on icon "089F7B8B-B2A5-4AFE-B5C0-19BA573D28AC" at bounding box center [1166, 26] width 16 height 16
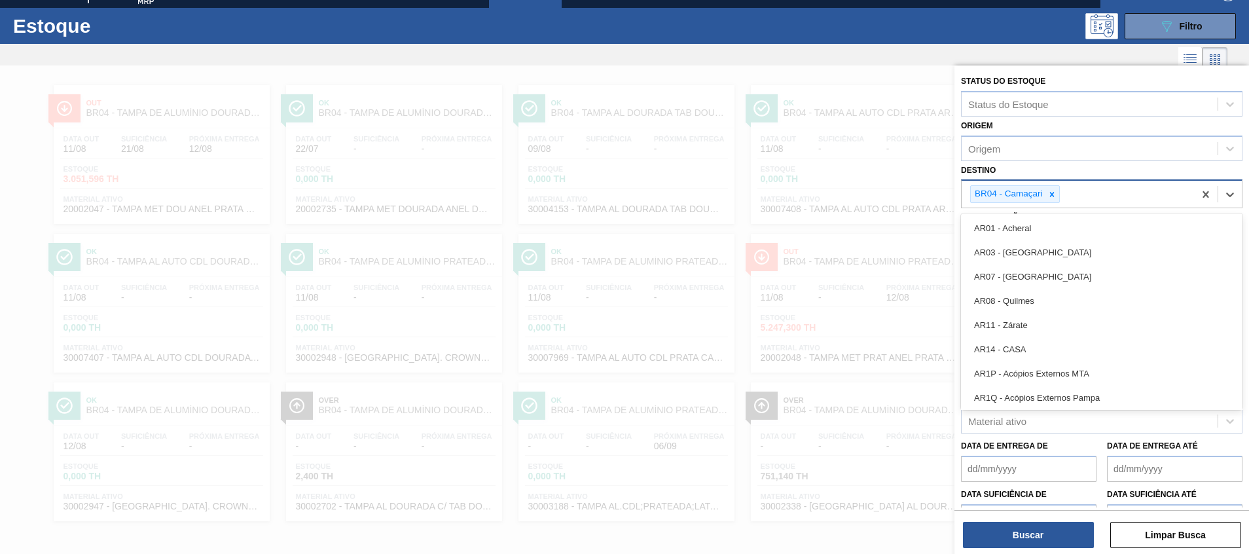
click at [1090, 192] on div "BR04 - Camaçari" at bounding box center [1077, 194] width 232 height 27
type input "per"
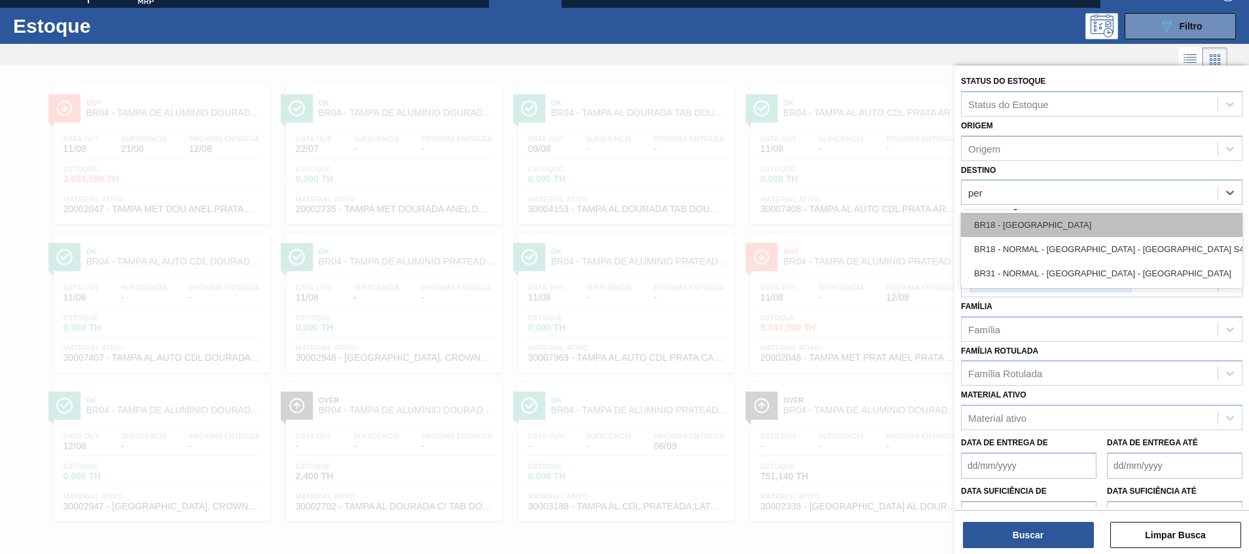
click at [1113, 217] on div "BR18 - Pernambuco" at bounding box center [1101, 225] width 281 height 24
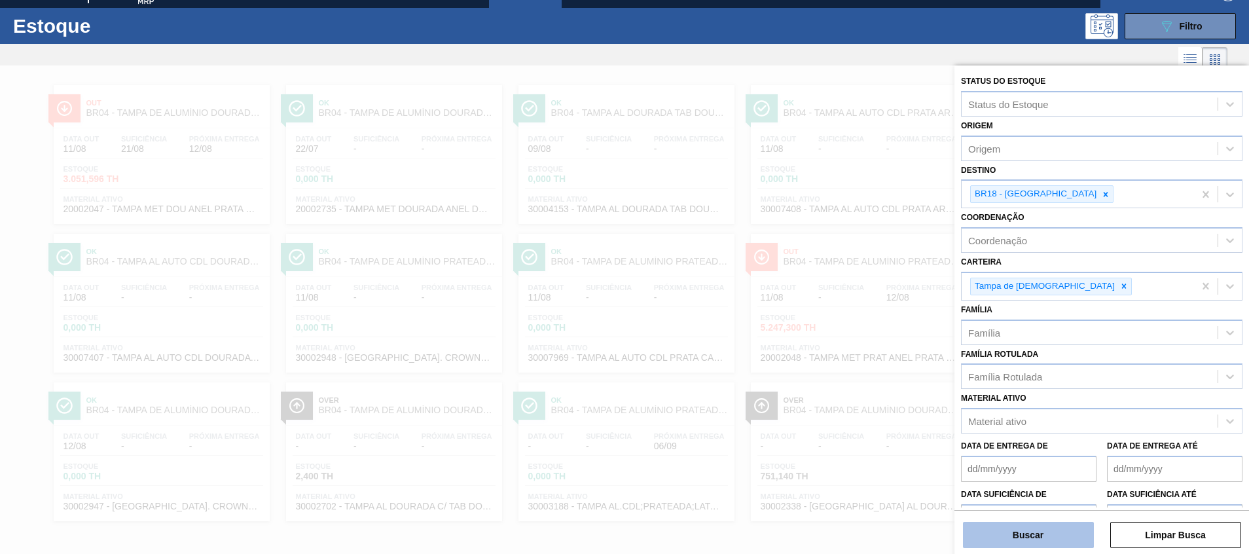
click at [1061, 524] on button "Buscar" at bounding box center [1028, 535] width 131 height 26
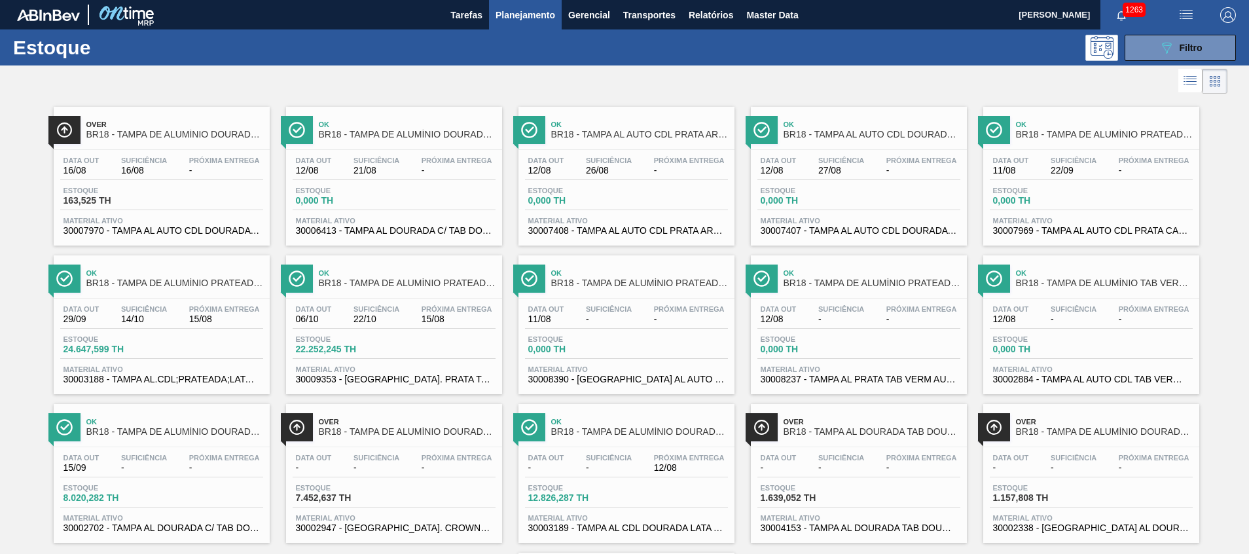
scroll to position [102, 0]
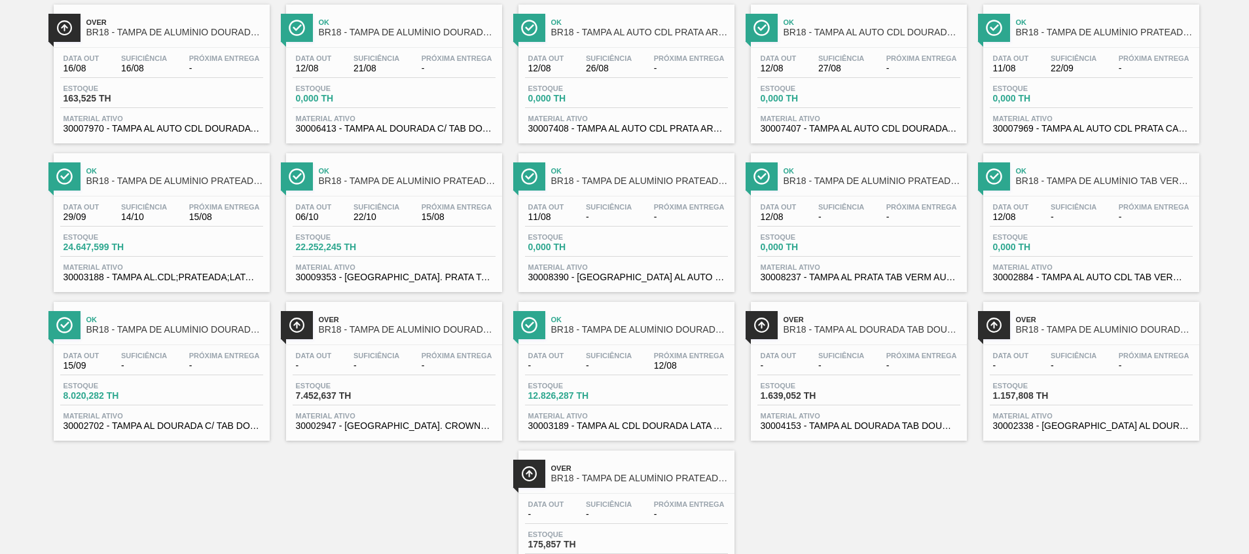
click at [550, 421] on span "30003189 - TAMPA AL CDL DOURADA LATA AUTOMATICA" at bounding box center [626, 426] width 196 height 10
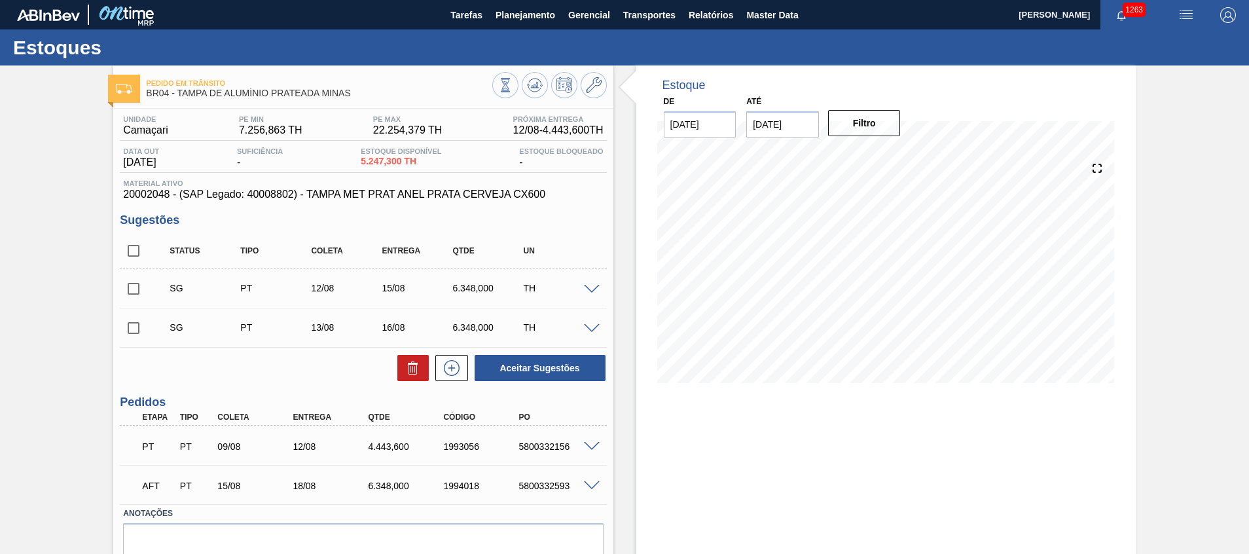
click at [589, 444] on span at bounding box center [592, 447] width 16 height 10
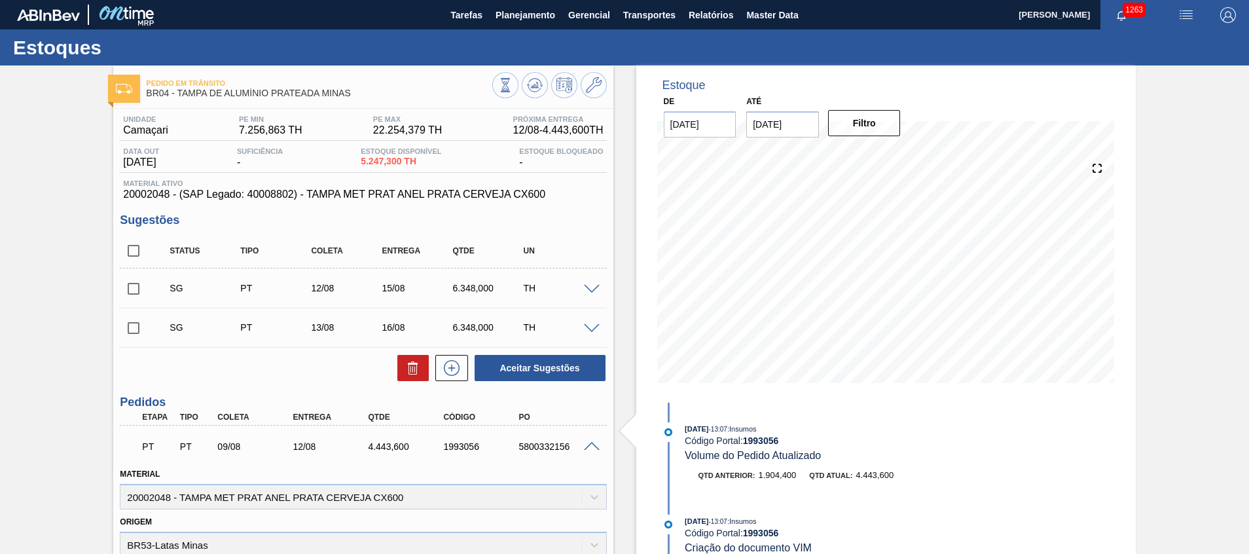
click at [592, 446] on span at bounding box center [592, 447] width 16 height 10
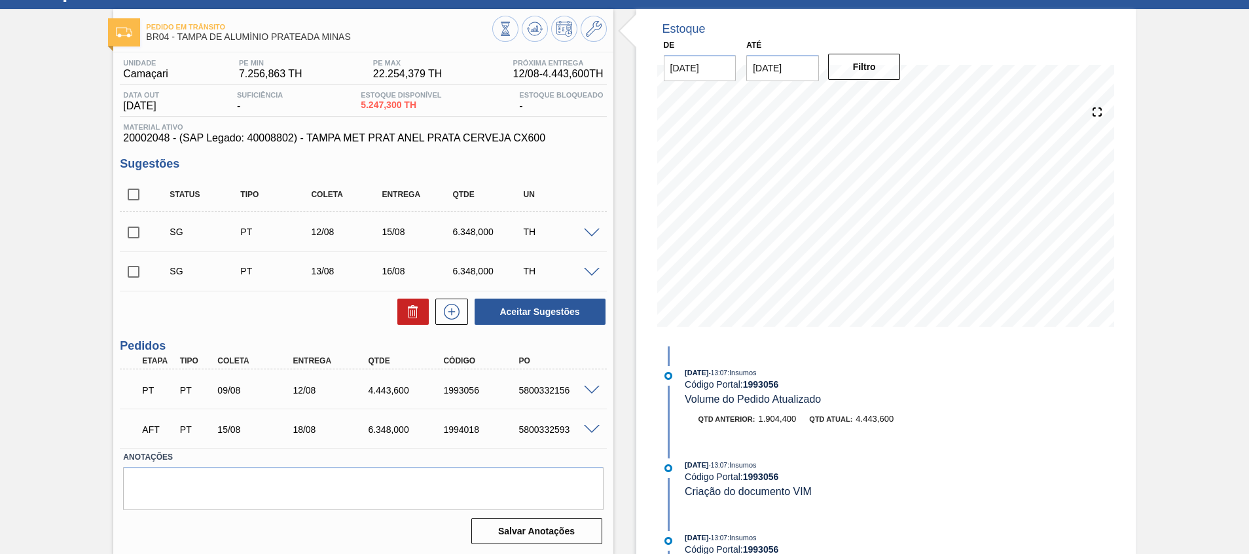
scroll to position [57, 0]
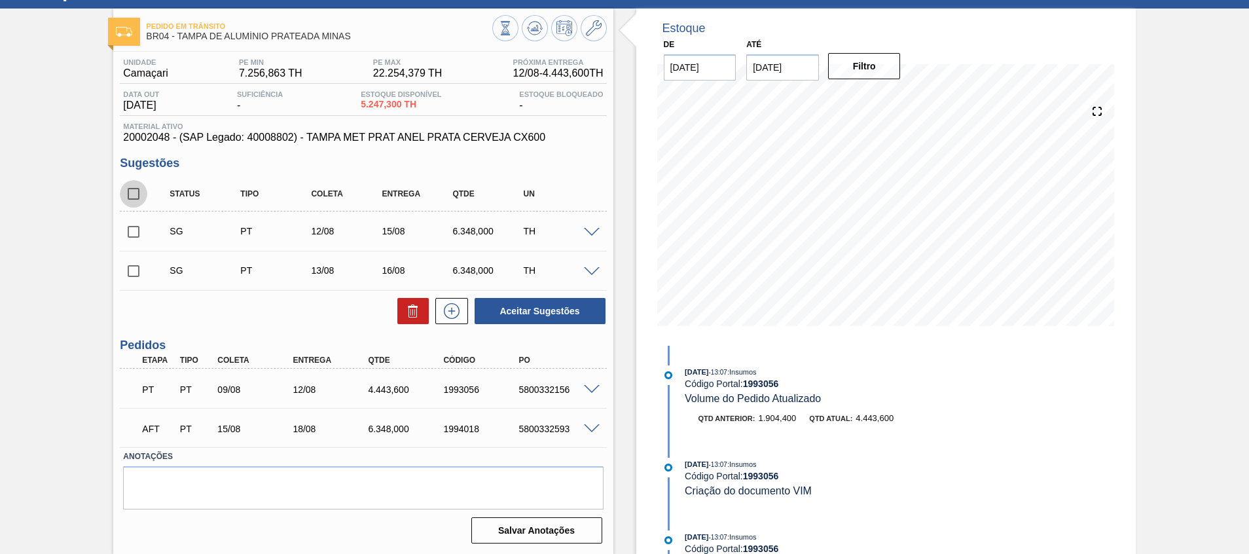
click at [139, 190] on input "checkbox" at bounding box center [133, 193] width 27 height 27
checkbox input "true"
click at [399, 313] on button at bounding box center [412, 311] width 31 height 26
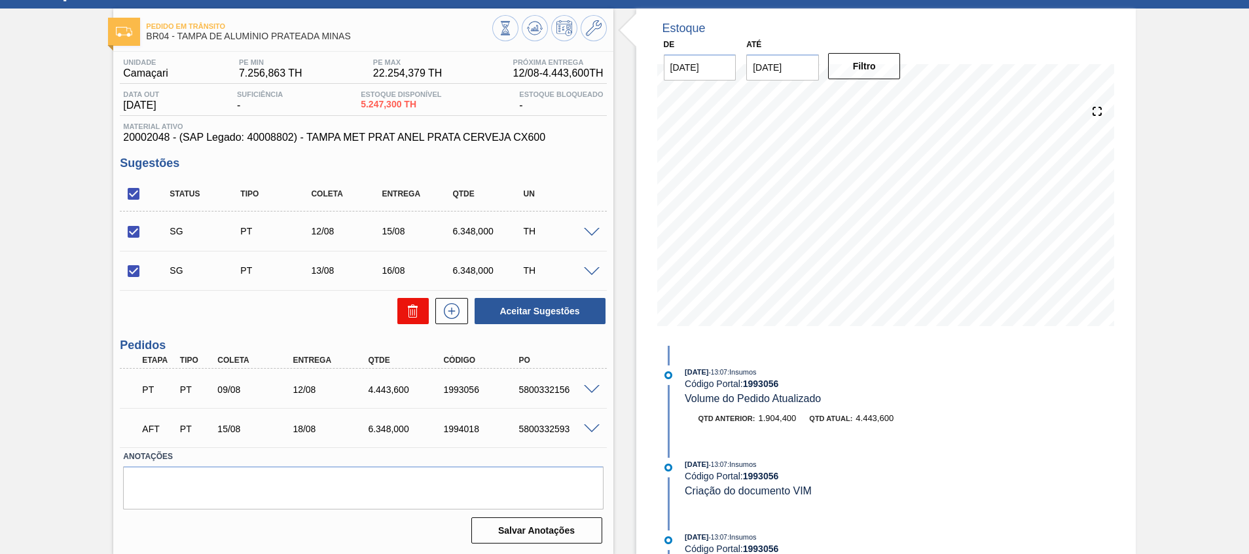
checkbox input "false"
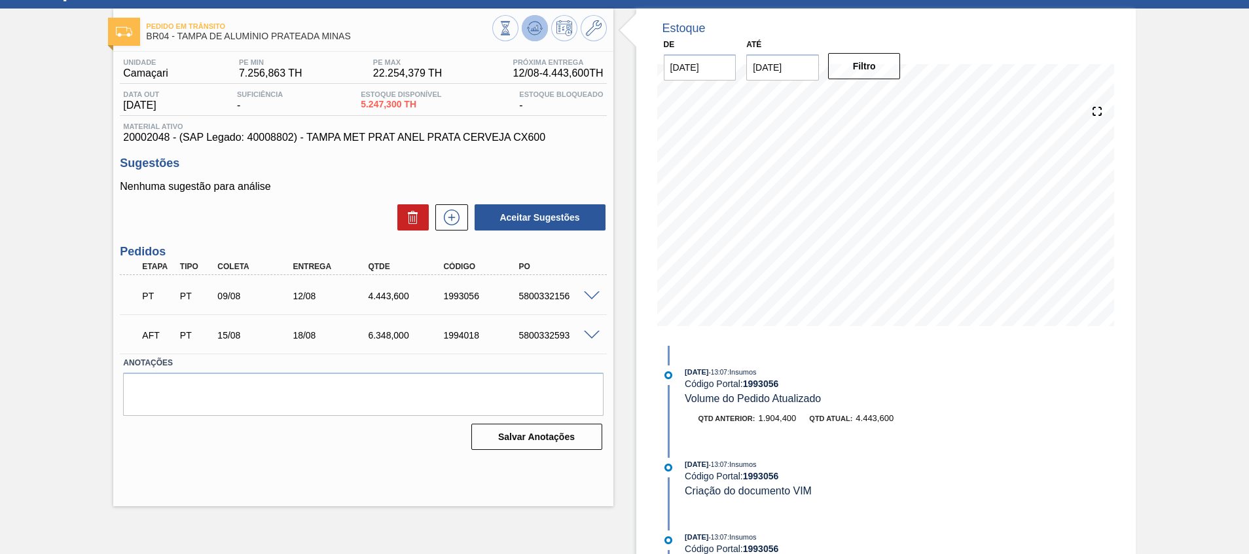
click at [512, 32] on icon at bounding box center [505, 28] width 14 height 14
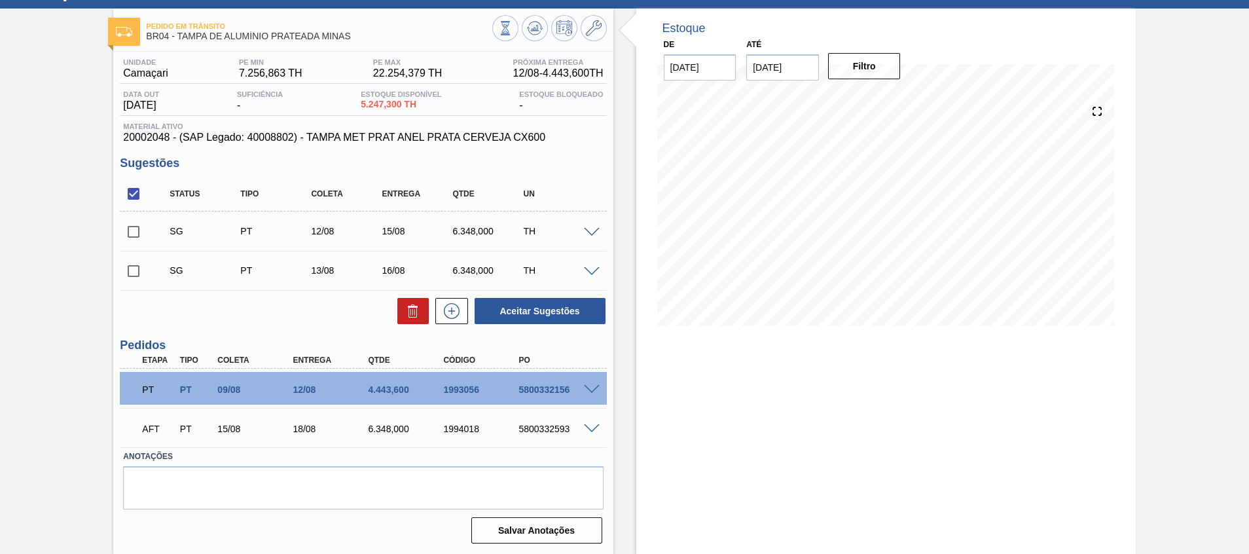
click at [135, 187] on input "checkbox" at bounding box center [133, 193] width 27 height 27
checkbox input "true"
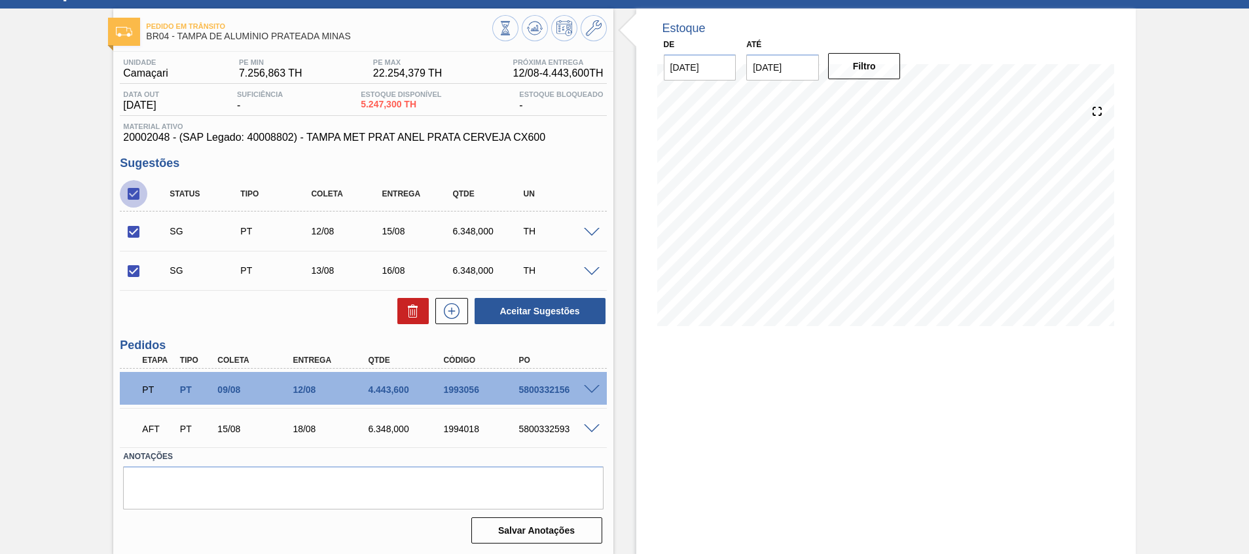
click at [135, 187] on input "checkbox" at bounding box center [133, 193] width 27 height 27
checkbox input "false"
click at [135, 187] on input "checkbox" at bounding box center [133, 193] width 27 height 27
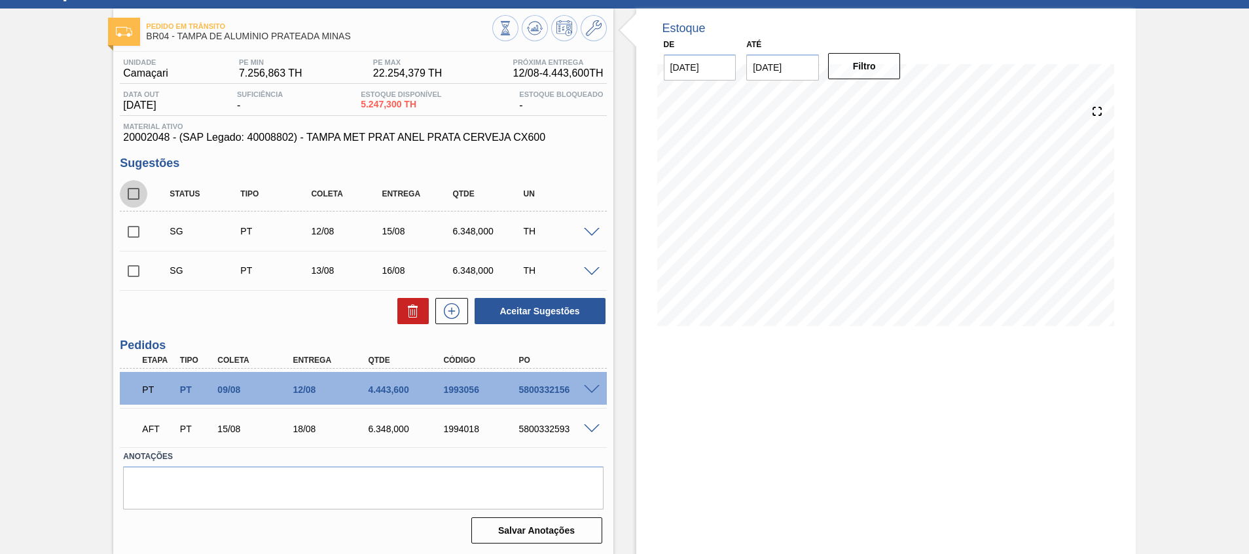
checkbox input "true"
click at [401, 307] on button at bounding box center [412, 311] width 31 height 26
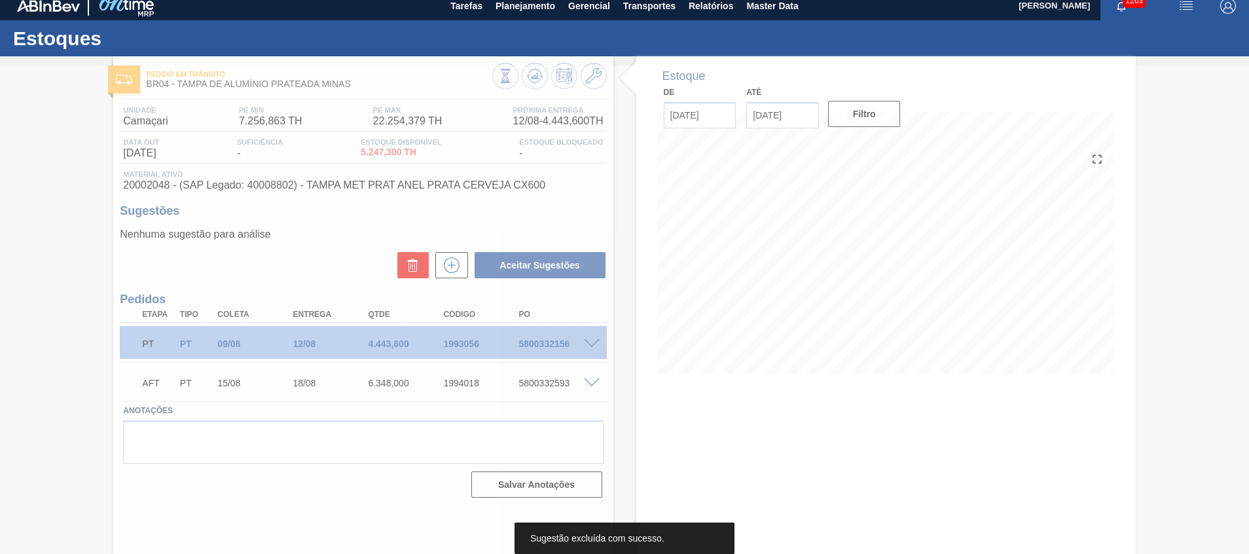
scroll to position [9, 0]
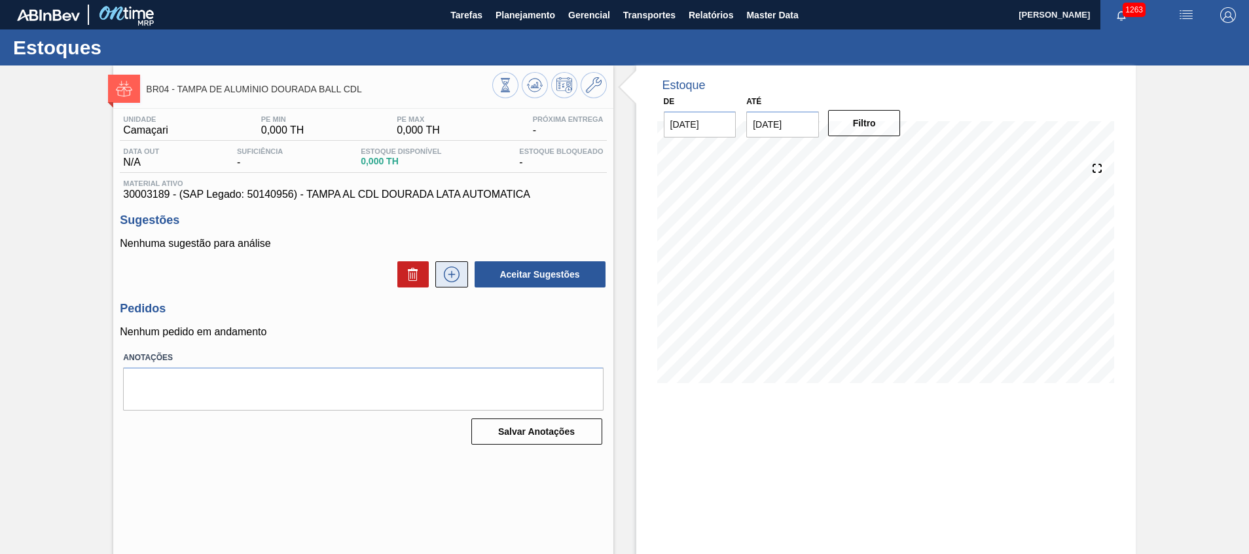
click at [443, 270] on icon at bounding box center [451, 274] width 21 height 16
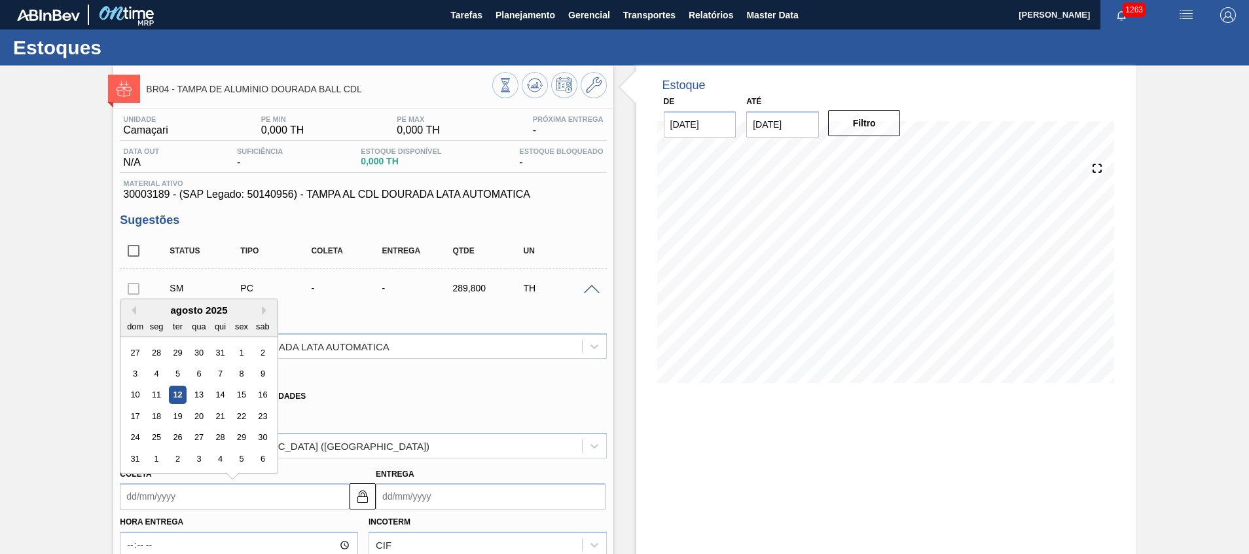
click at [260, 487] on input "Coleta" at bounding box center [235, 496] width 230 height 26
click at [223, 394] on div "14" at bounding box center [220, 395] width 18 height 18
type input "[DATE]"
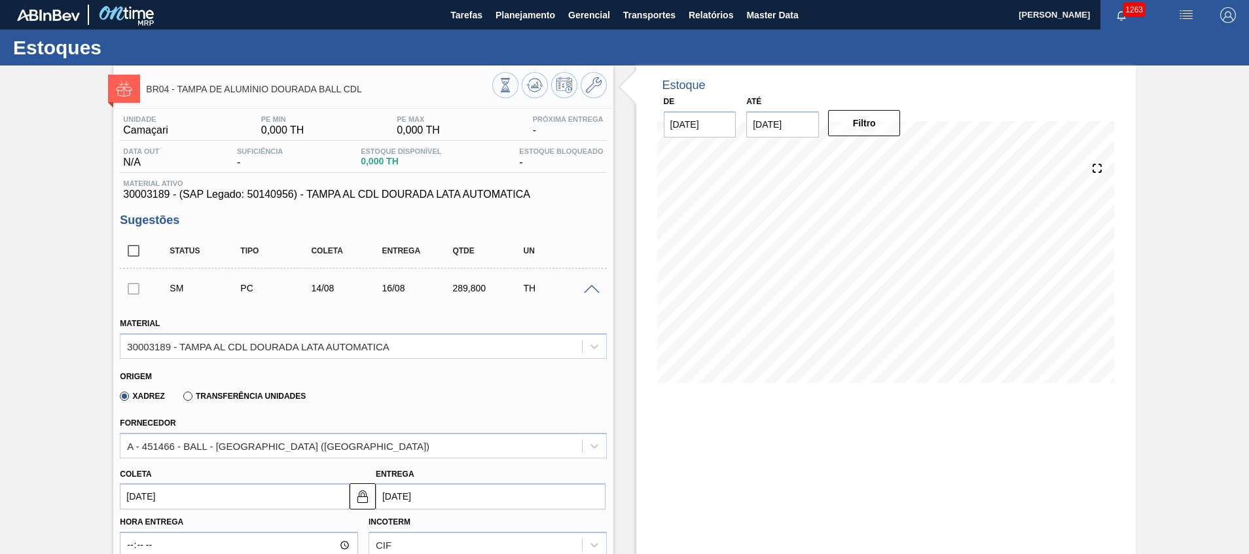
click at [203, 393] on label "Transferência Unidades" at bounding box center [244, 395] width 122 height 9
click at [181, 399] on input "Transferência Unidades" at bounding box center [181, 399] width 0 height 0
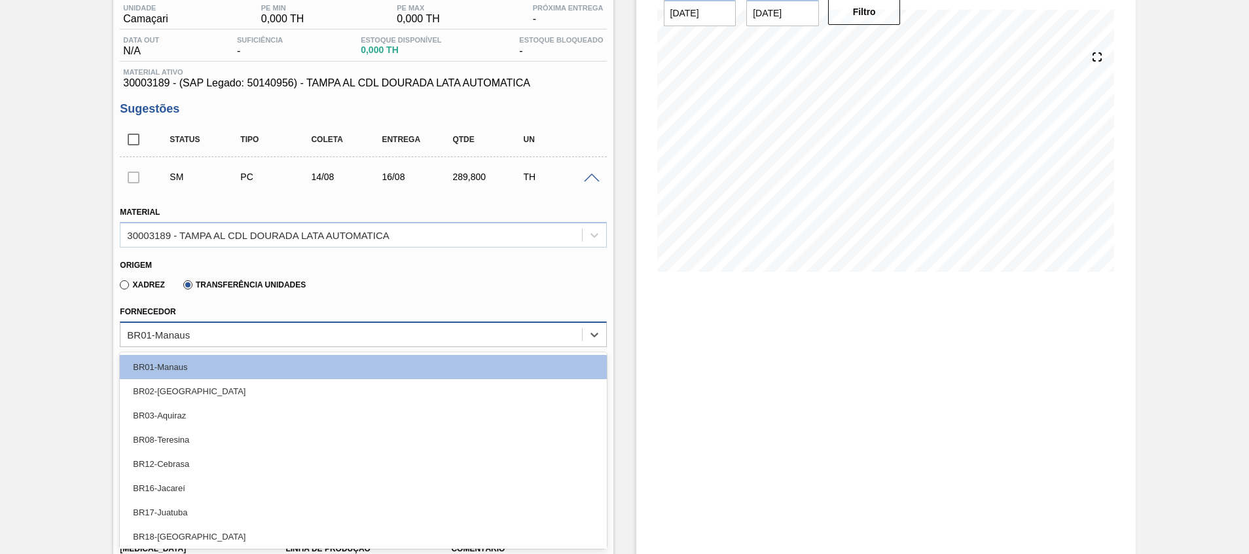
click at [237, 347] on div "option BR08-Teresina focused, 4 of 21. 21 results available. Use Up and Down to…" at bounding box center [363, 334] width 486 height 26
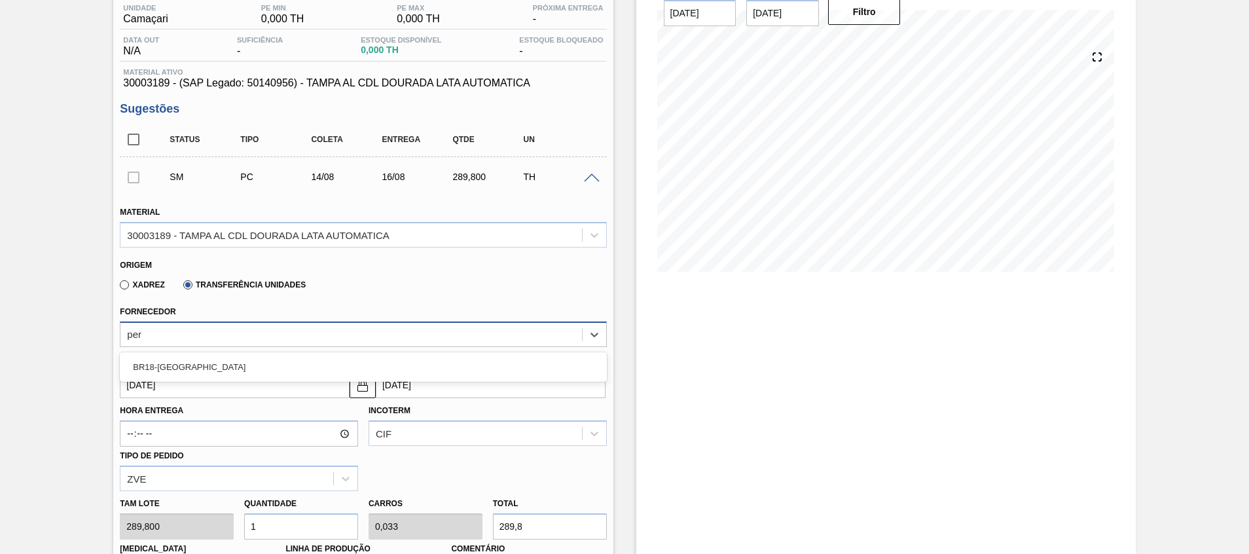
type input "pern"
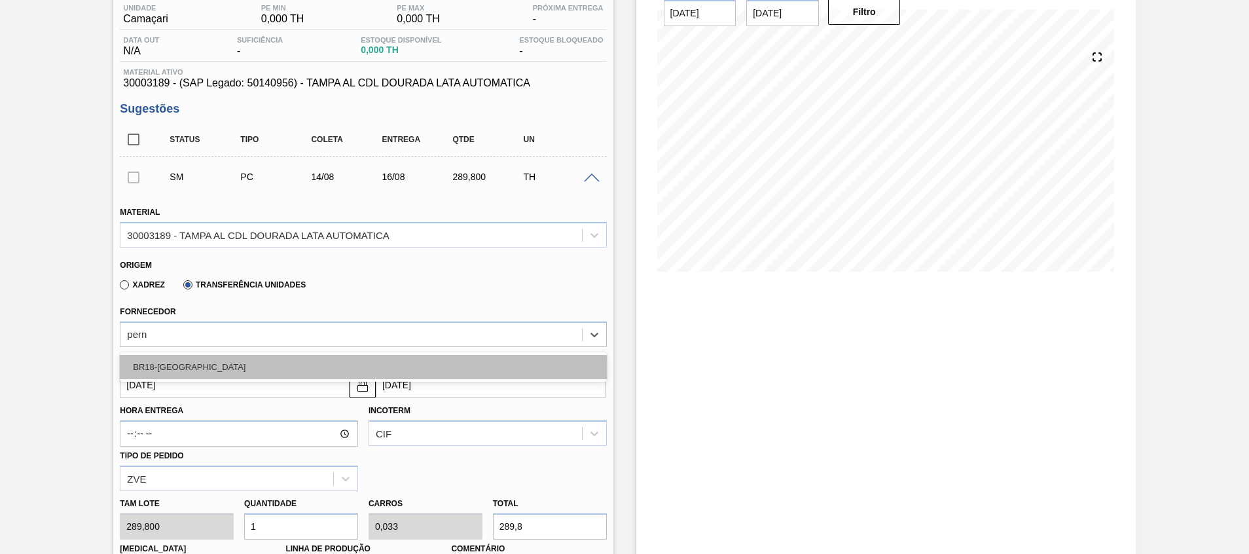
click at [217, 375] on div "BR18-[GEOGRAPHIC_DATA]" at bounding box center [363, 367] width 486 height 24
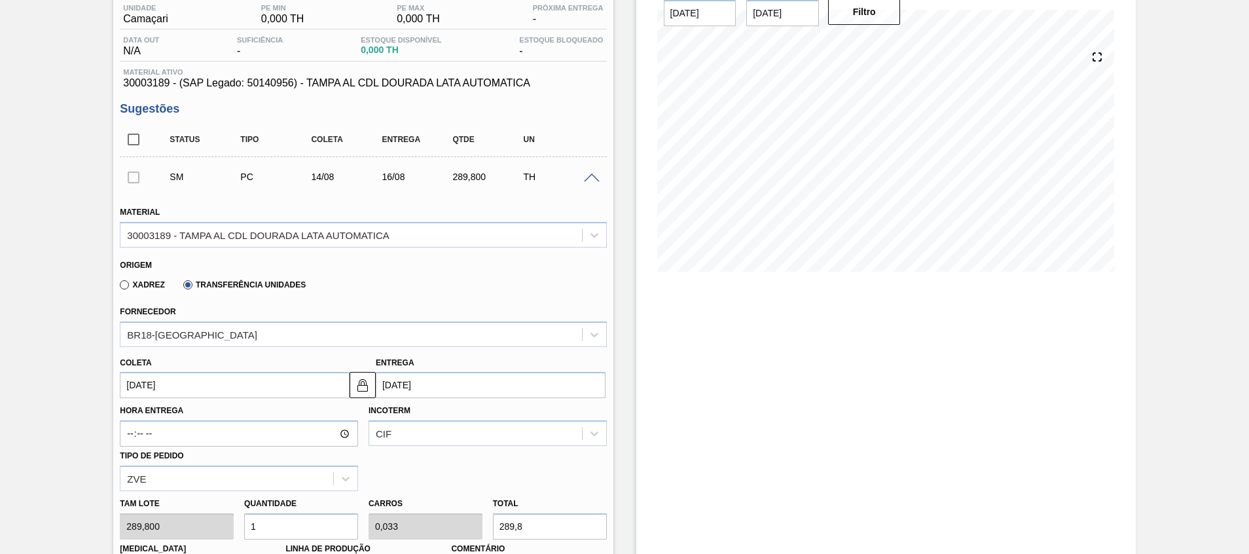
click at [277, 523] on input "1" at bounding box center [301, 526] width 114 height 26
type input "0"
type input "4"
type input "0,133"
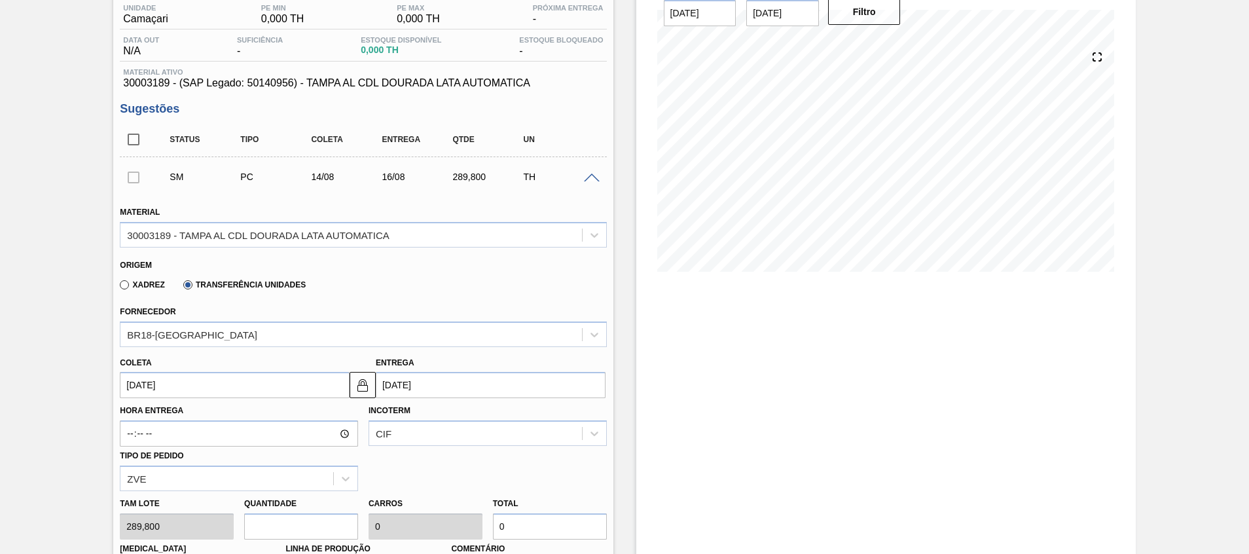
type input "1.159,2"
type input "0"
type input "3"
type input "0,1"
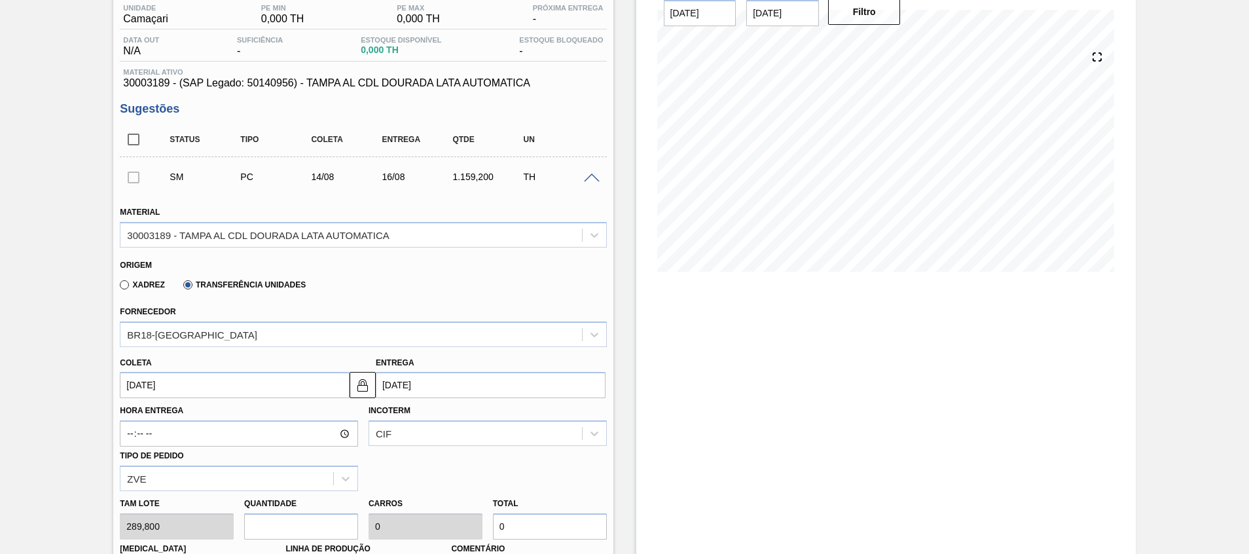
type input "869,4"
type input "0"
type input "4"
type input "0,133"
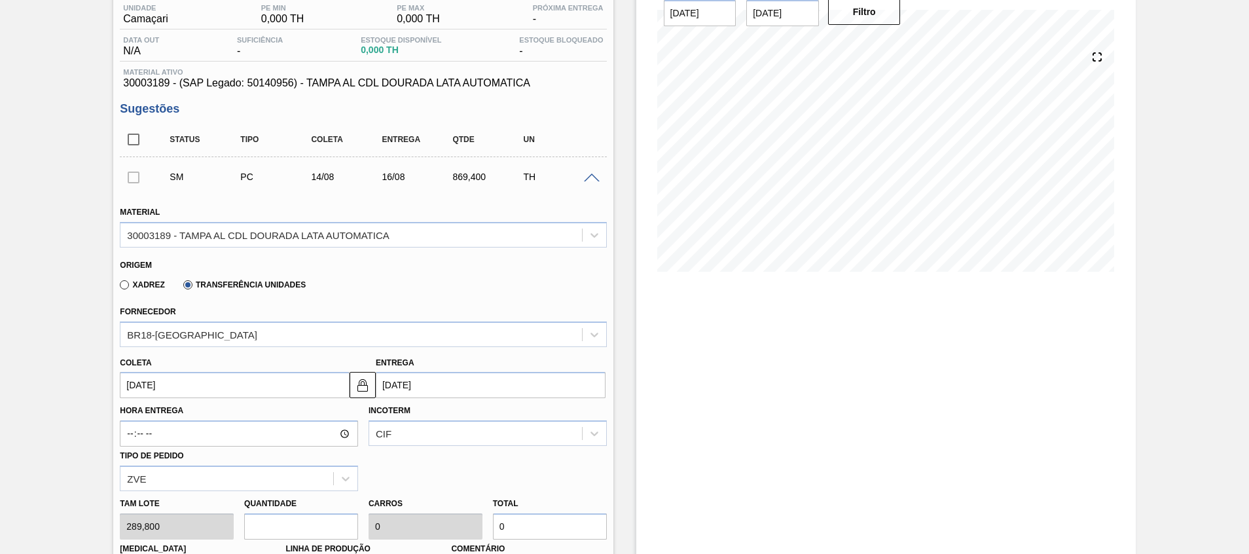
type input "1.159,2"
type input "4"
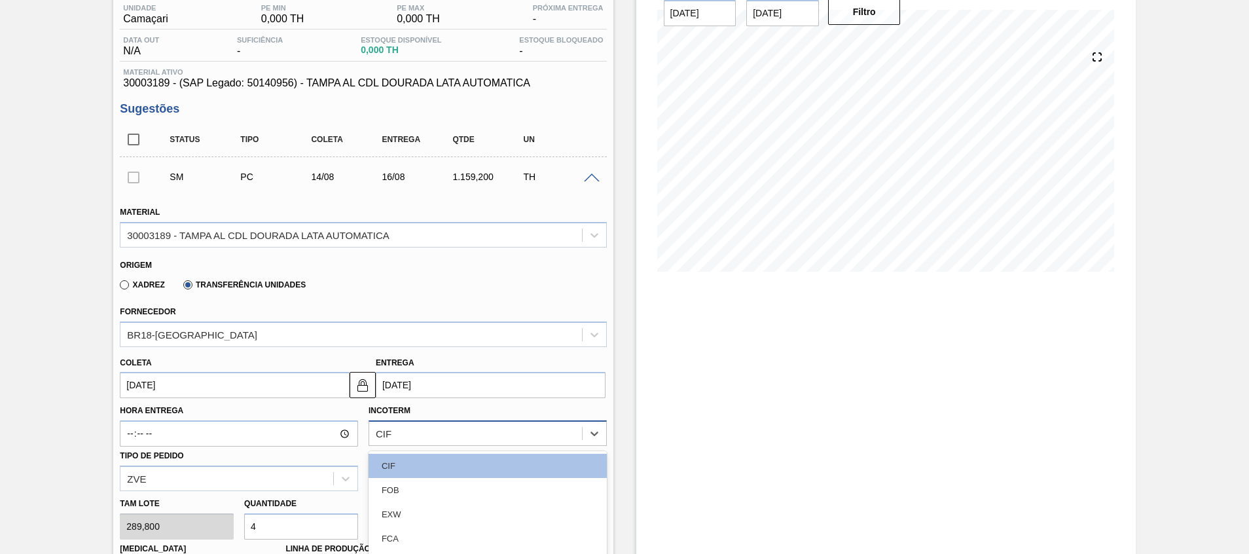
scroll to position [210, 0]
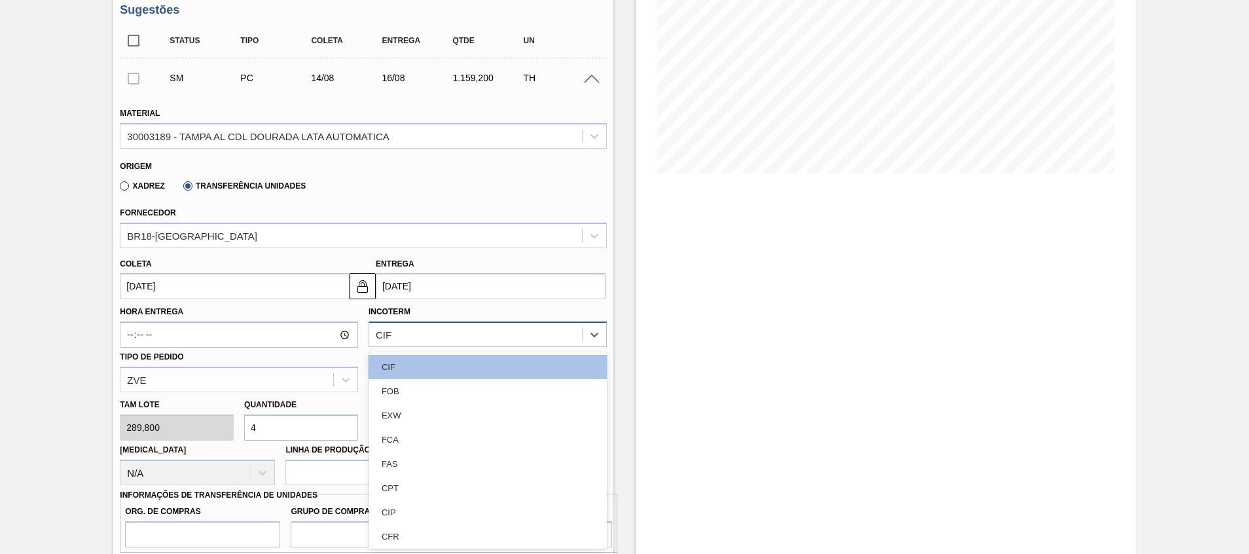
click at [429, 347] on div "option FCA focused, 4 of 11. 11 results available. Use Up and Down to choose op…" at bounding box center [487, 334] width 238 height 26
click at [416, 389] on div "FOB" at bounding box center [487, 391] width 238 height 24
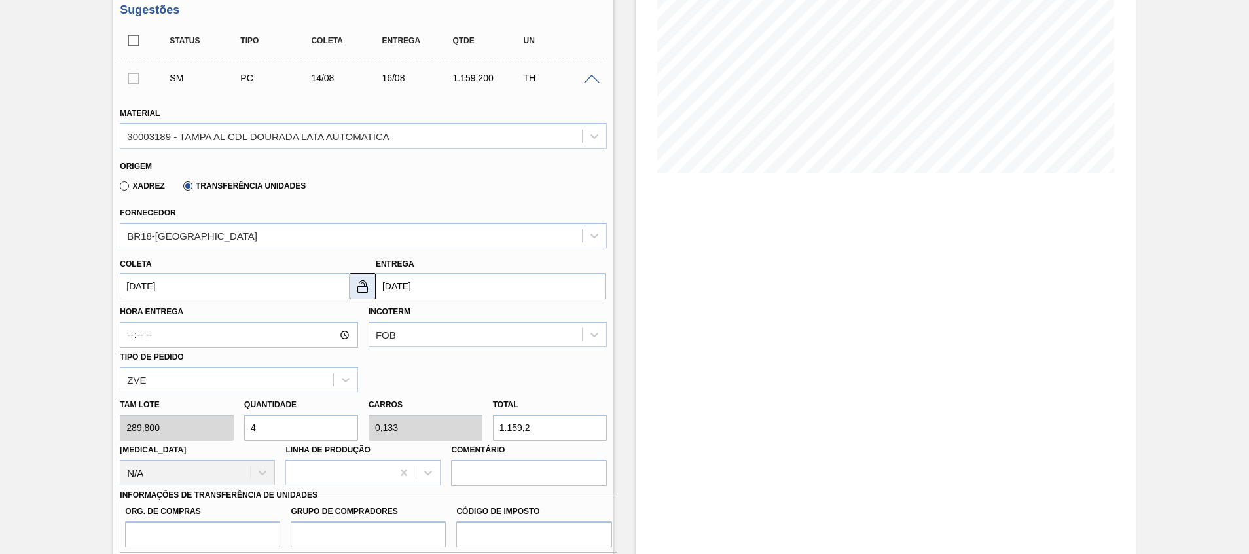
click at [362, 285] on img at bounding box center [363, 286] width 16 height 16
click at [328, 272] on div "[PERSON_NAME] [DATE]" at bounding box center [235, 277] width 230 height 45
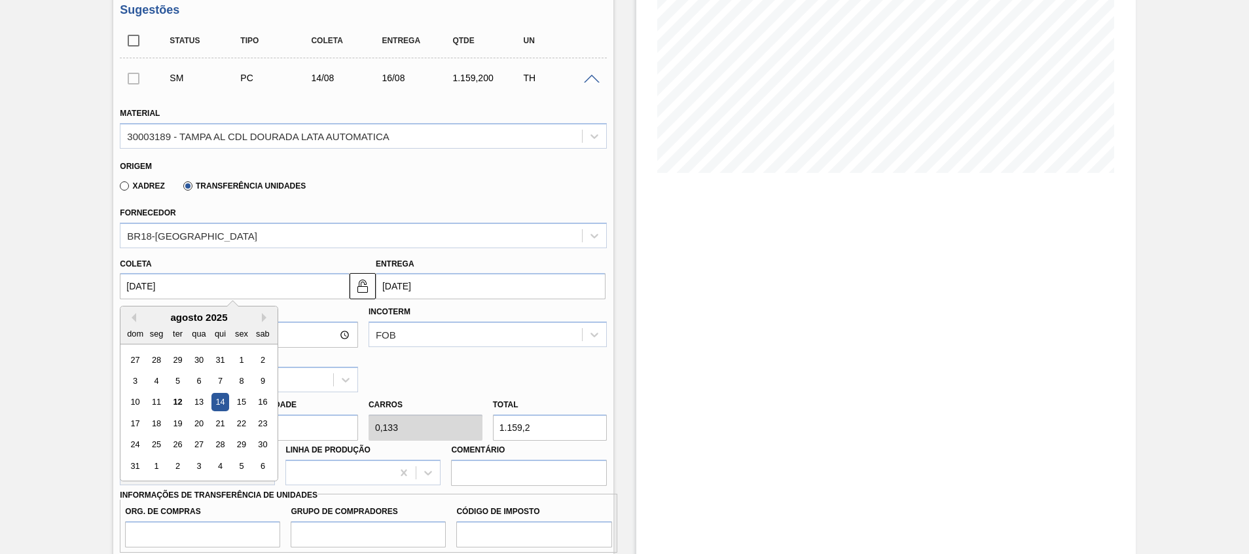
click at [329, 278] on input "[DATE]" at bounding box center [235, 286] width 230 height 26
click at [238, 403] on div "15" at bounding box center [242, 402] width 18 height 18
click at [196, 289] on input "[DATE]" at bounding box center [235, 286] width 230 height 26
click at [225, 399] on div "14" at bounding box center [220, 402] width 18 height 18
type input "[DATE]"
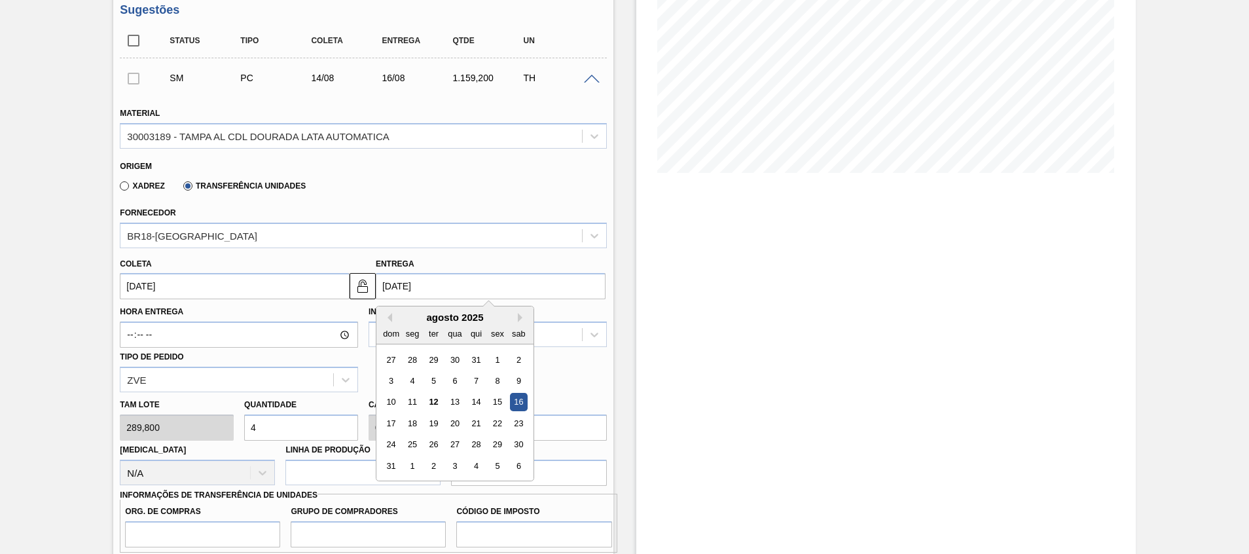
click at [414, 293] on input "[DATE]" at bounding box center [491, 286] width 230 height 26
click at [491, 399] on div "15" at bounding box center [497, 402] width 18 height 18
type input "[DATE]"
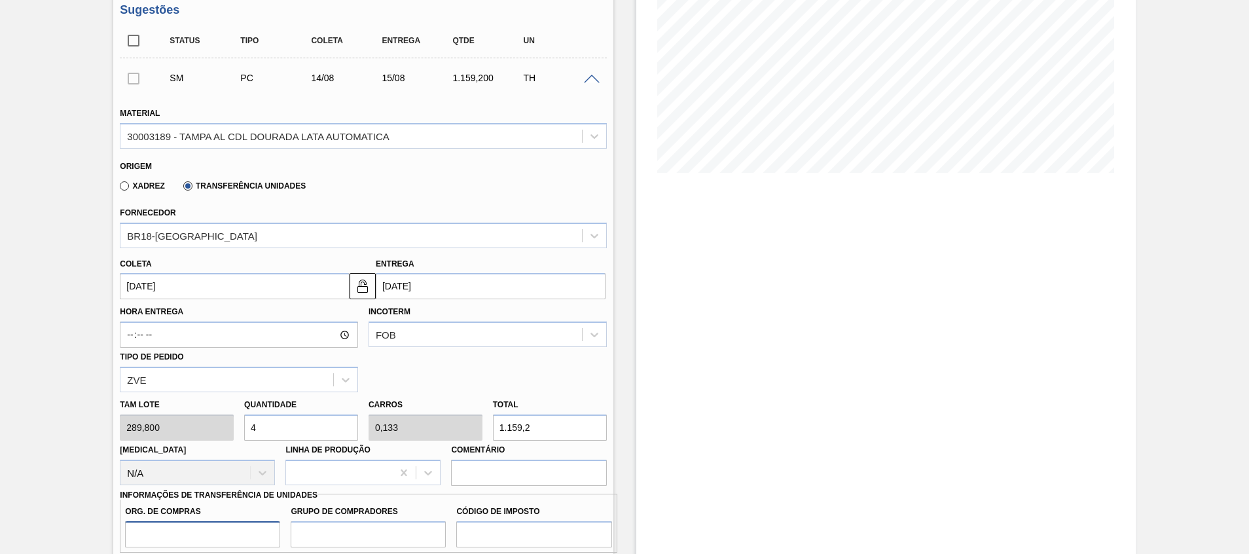
click at [177, 530] on input "Org. de Compras" at bounding box center [202, 534] width 155 height 26
type input "A01"
type input "BR0"
type input "I1"
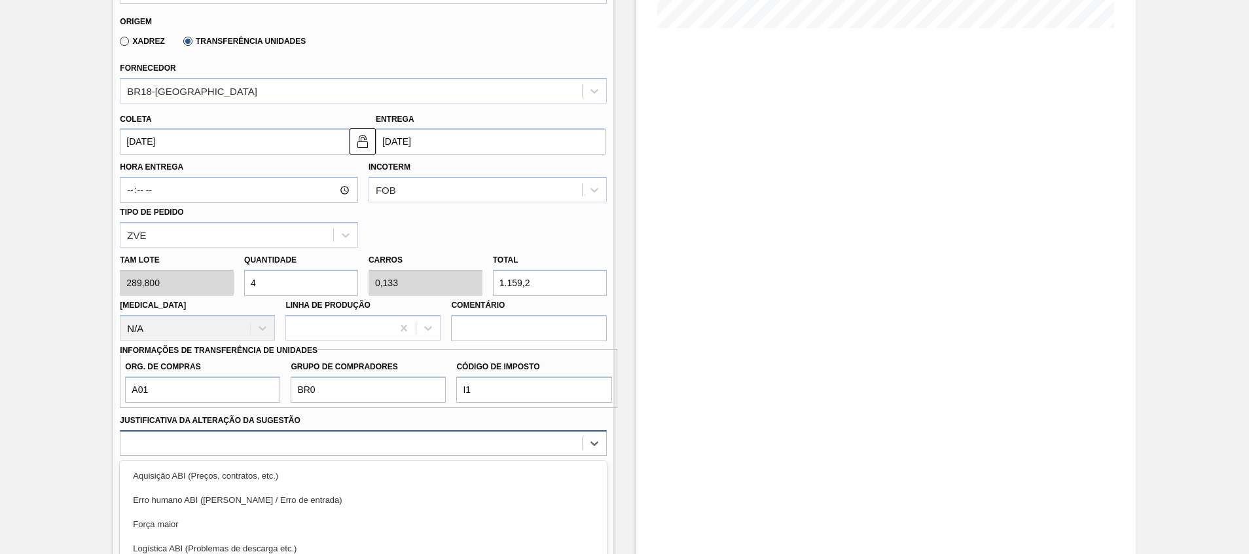
scroll to position [463, 0]
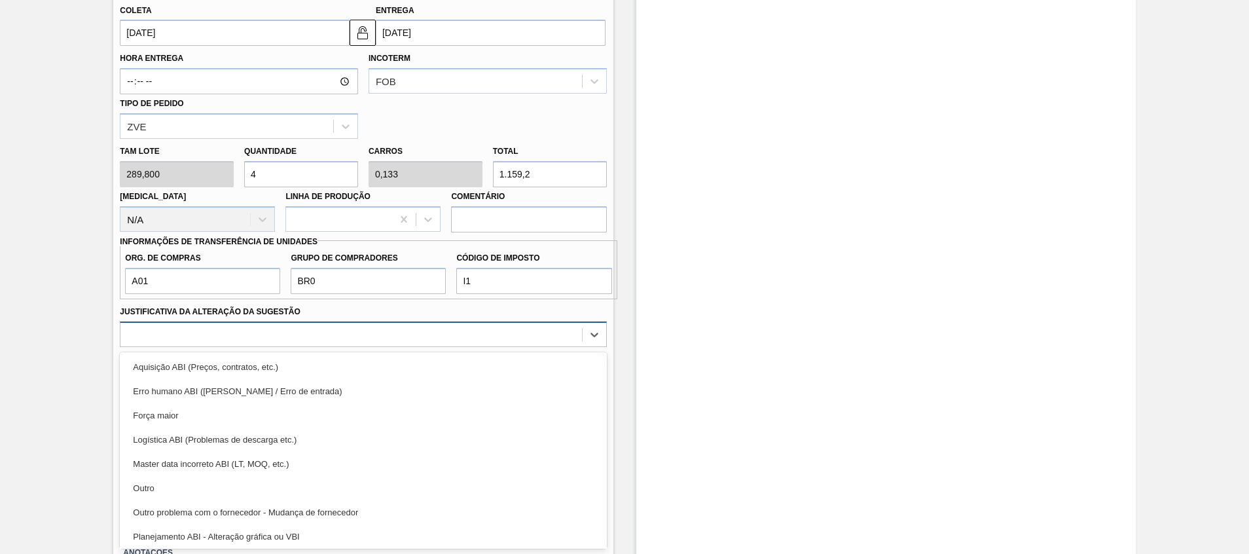
click at [456, 347] on div "option Aquisição ABI (Preços, contratos, etc.) focused, 1 of 18. 18 results ava…" at bounding box center [363, 334] width 486 height 26
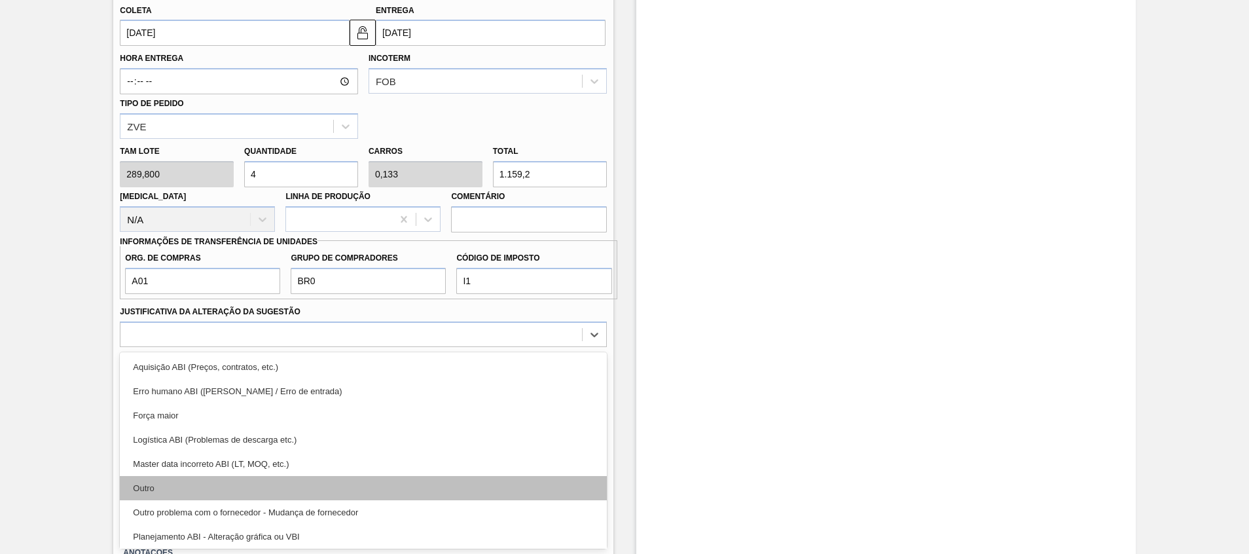
click at [471, 479] on div "Outro" at bounding box center [363, 488] width 486 height 24
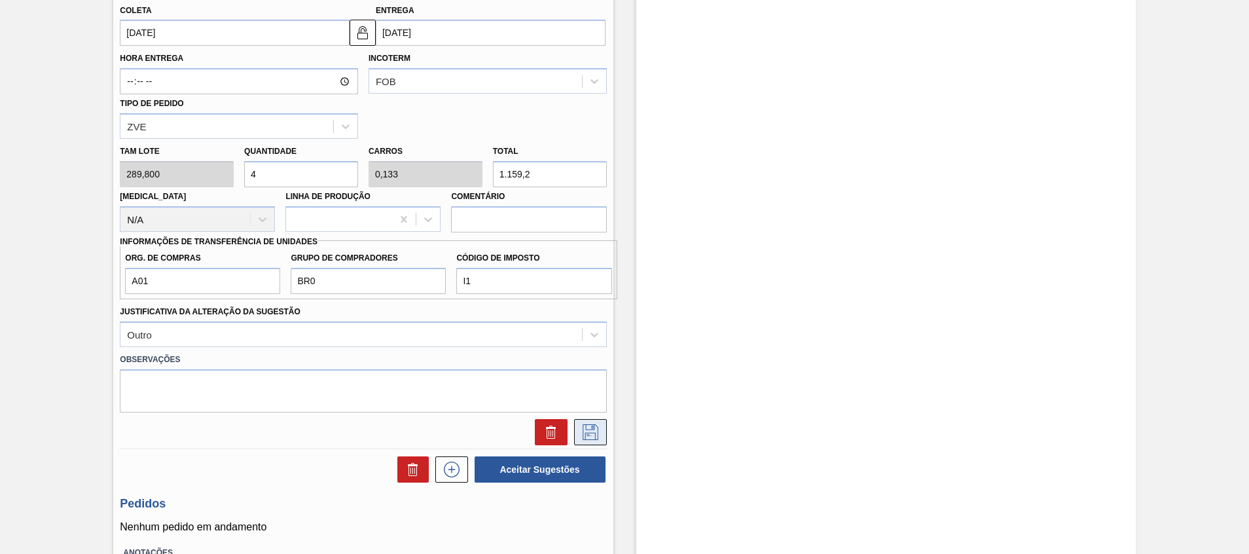
click at [588, 431] on icon at bounding box center [590, 432] width 21 height 16
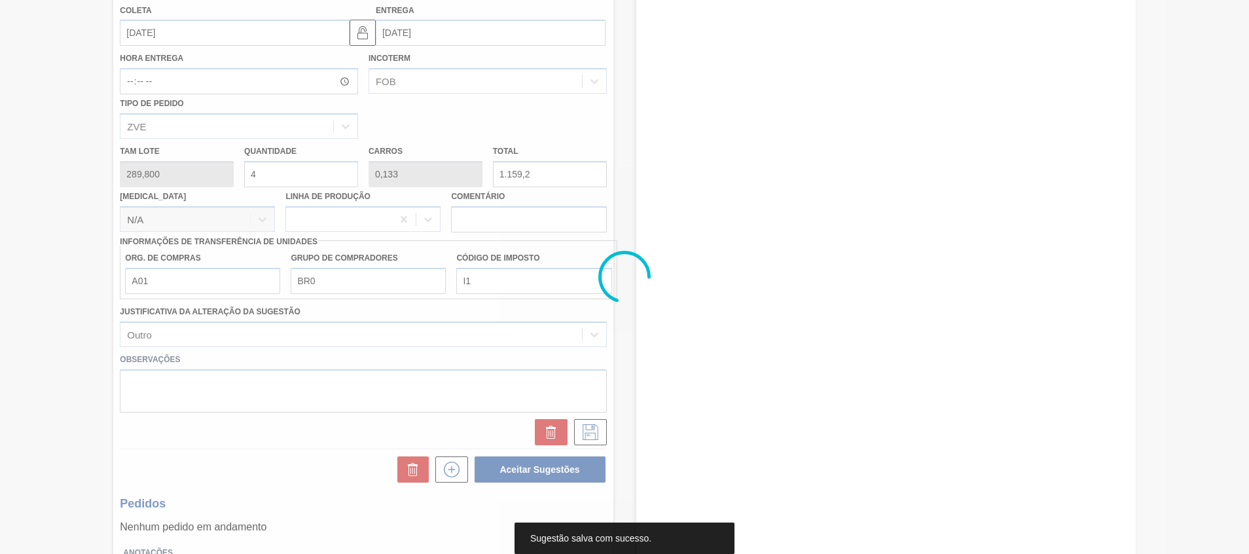
scroll to position [9, 0]
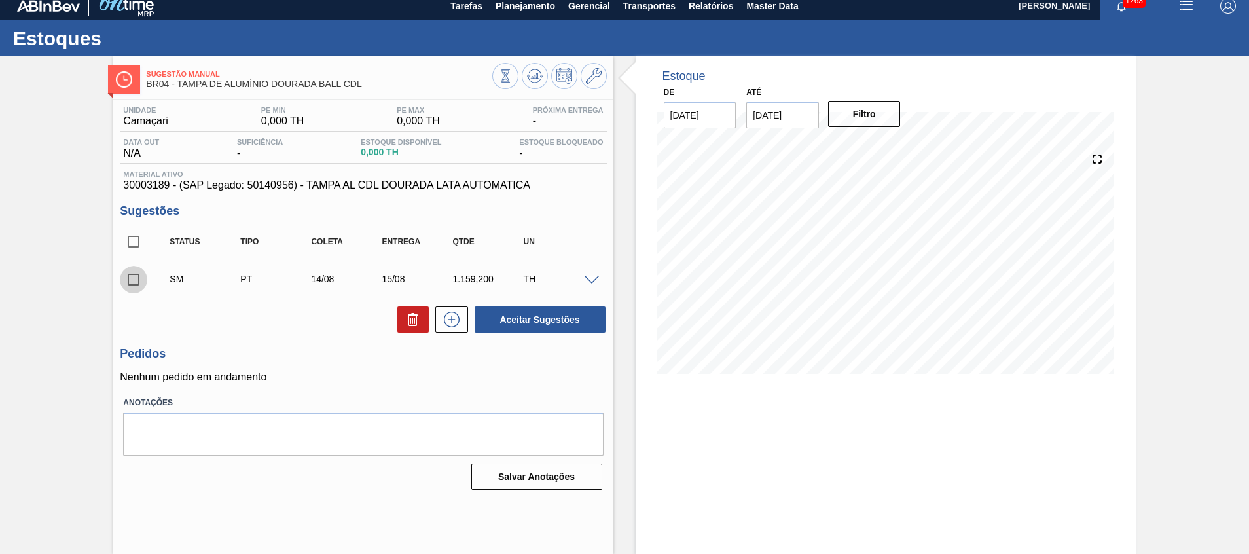
click at [128, 283] on input "checkbox" at bounding box center [133, 279] width 27 height 27
click at [529, 312] on button "Aceitar Sugestões" at bounding box center [539, 319] width 131 height 26
checkbox input "false"
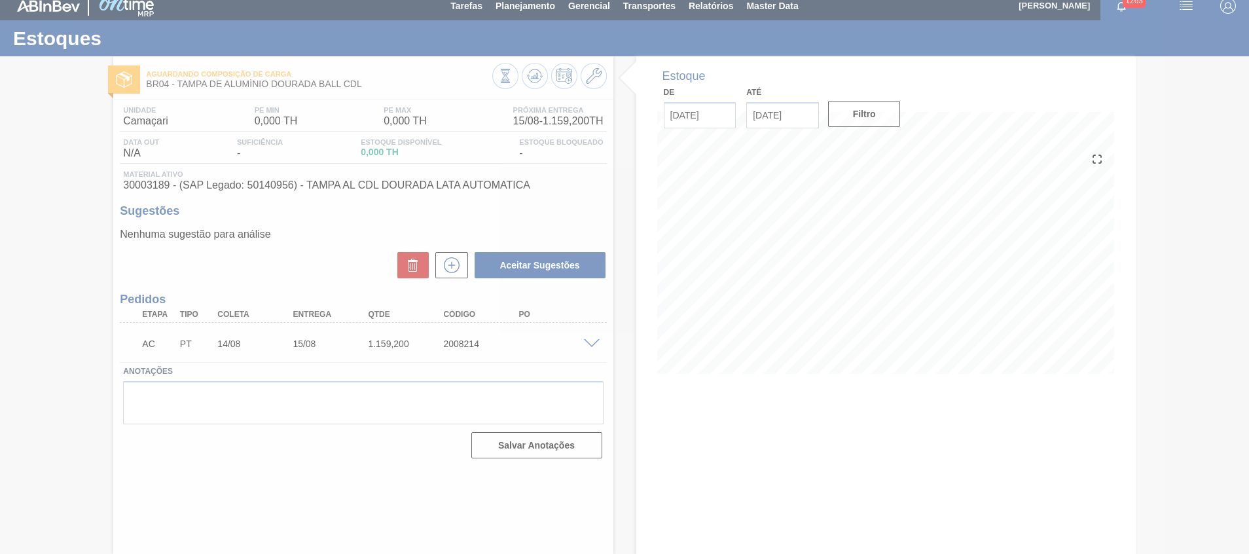
click at [594, 346] on div at bounding box center [624, 277] width 1249 height 554
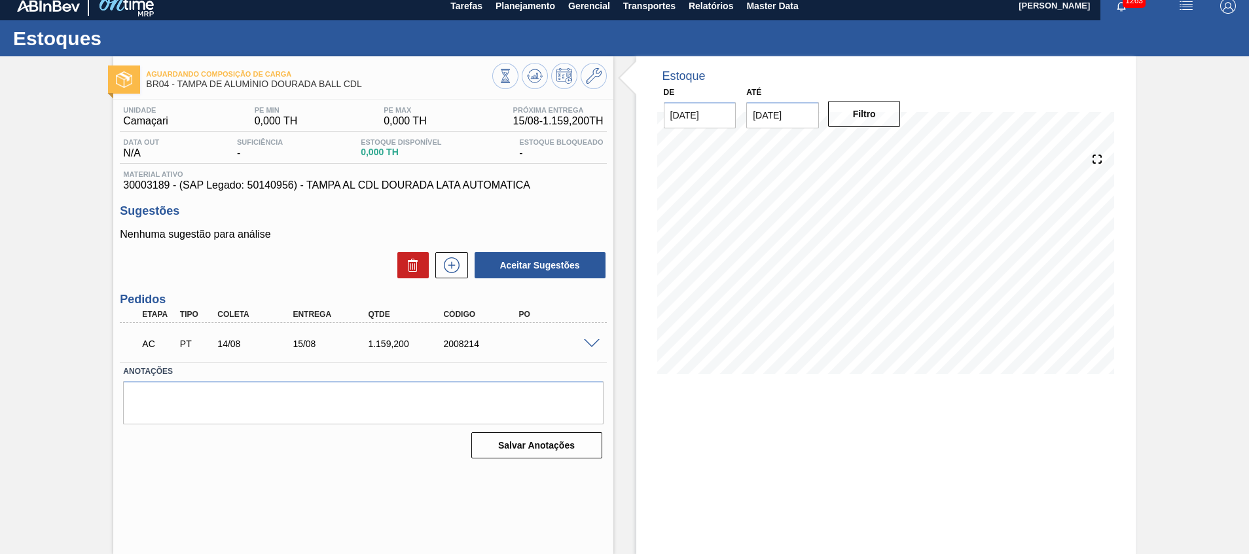
click at [594, 346] on span at bounding box center [592, 344] width 16 height 10
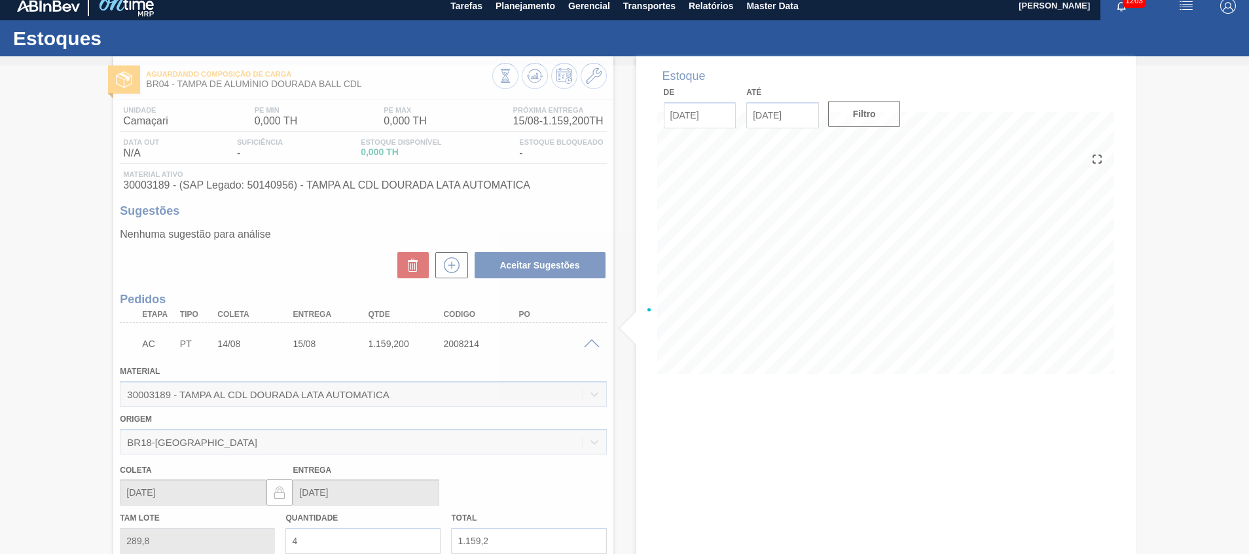
click at [594, 346] on div at bounding box center [624, 309] width 1249 height 488
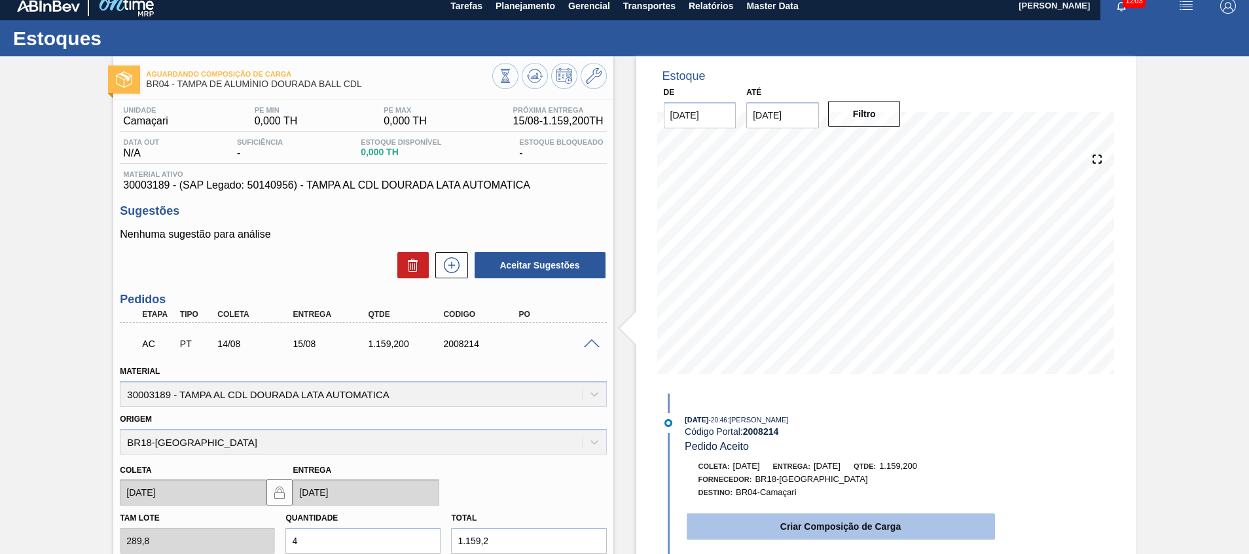
click at [707, 515] on button "Criar Composição de Carga" at bounding box center [841, 526] width 308 height 26
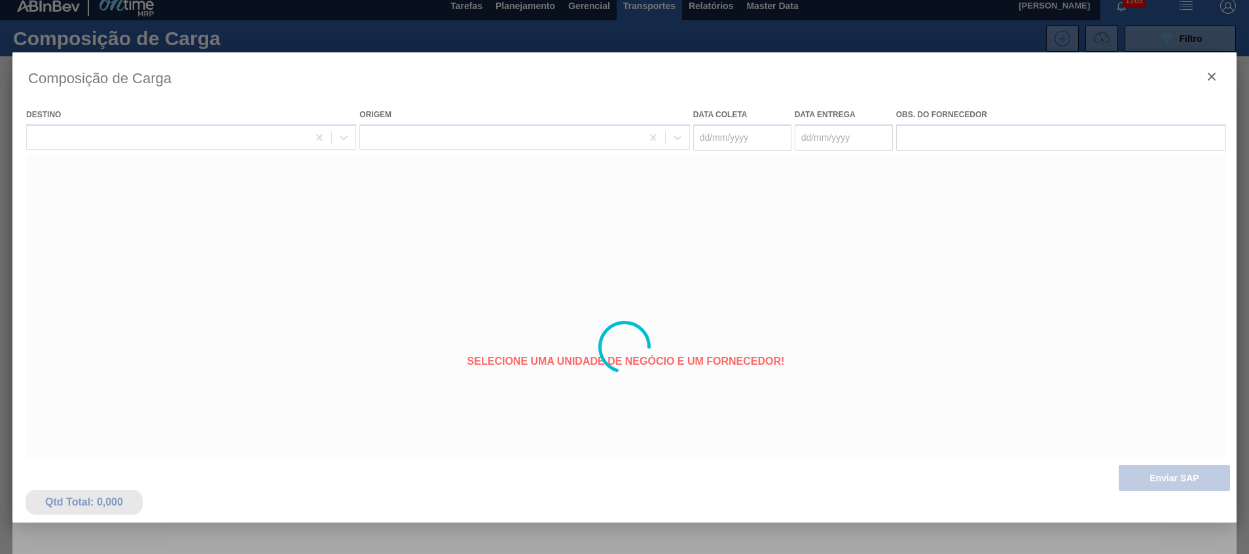
type coleta "[DATE]"
type entrega "[DATE]"
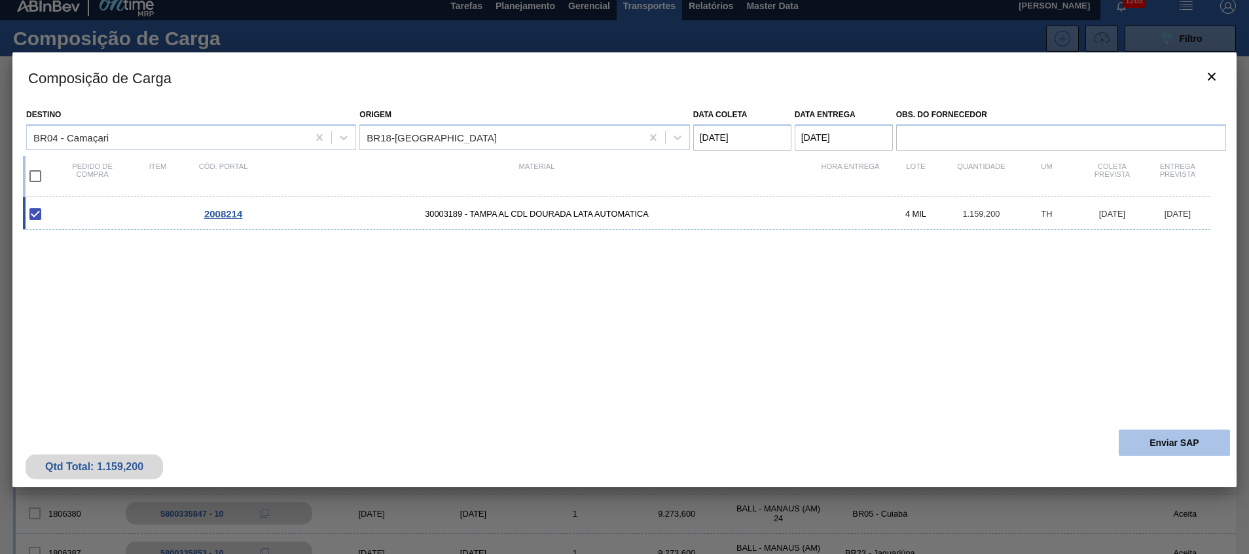
click at [1132, 448] on button "Enviar SAP" at bounding box center [1173, 442] width 111 height 26
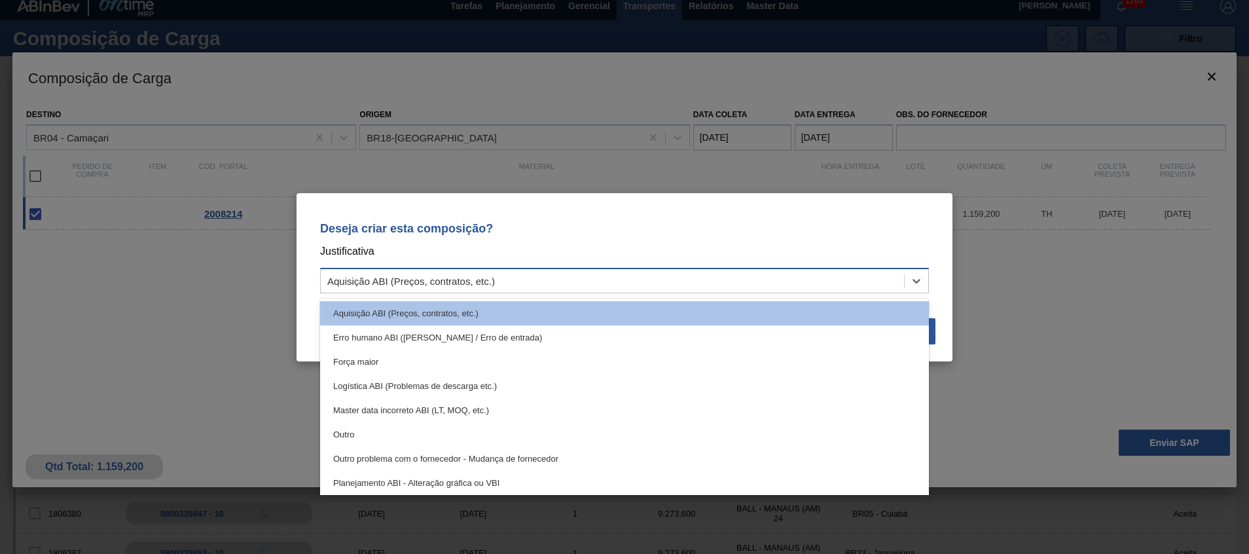
click at [883, 281] on div "Aquisição ABI (Preços, contratos, etc.)" at bounding box center [612, 280] width 583 height 19
drag, startPoint x: 846, startPoint y: 438, endPoint x: 874, endPoint y: 438, distance: 28.8
click at [874, 438] on div "Outro" at bounding box center [624, 434] width 609 height 24
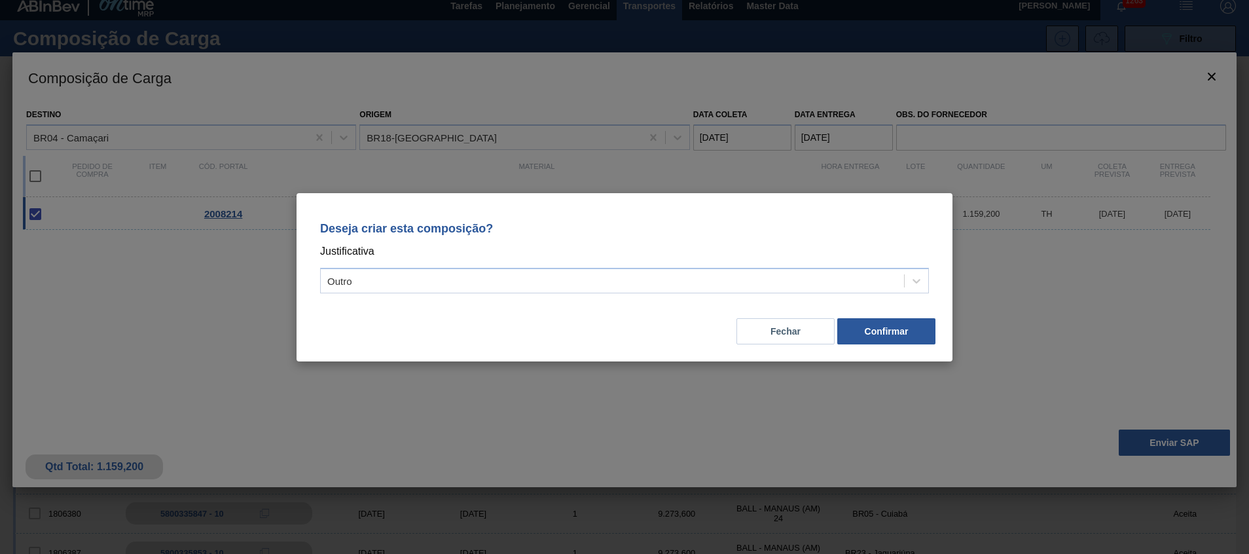
click at [874, 438] on div "Deseja criar esta composição? Justificativa Outro Fechar Confirmar" at bounding box center [624, 277] width 1249 height 554
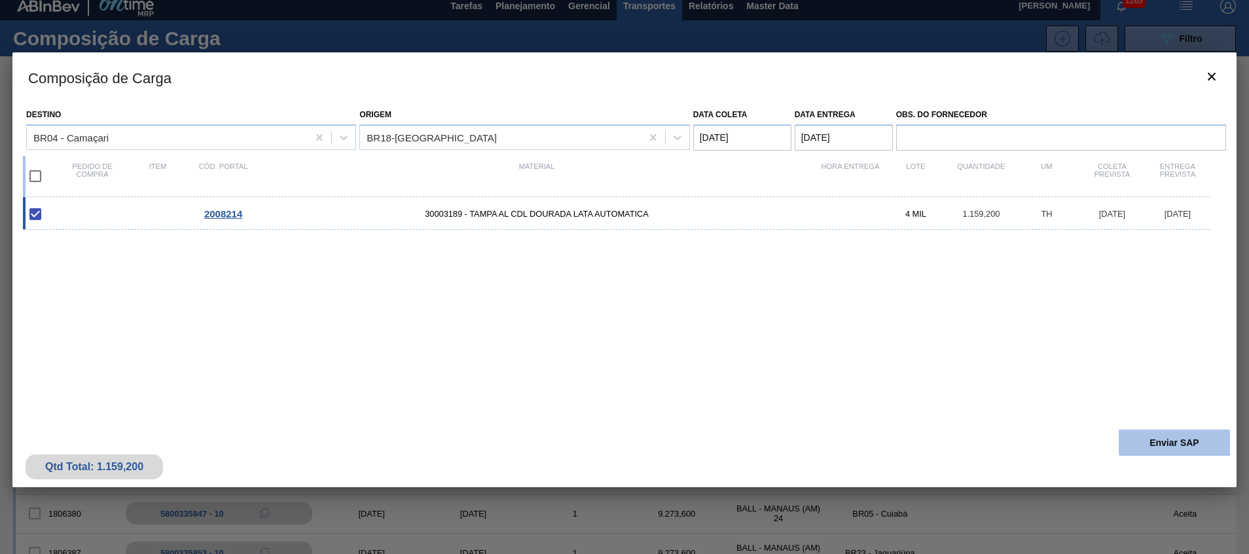
click at [1179, 454] on button "Enviar SAP" at bounding box center [1173, 442] width 111 height 26
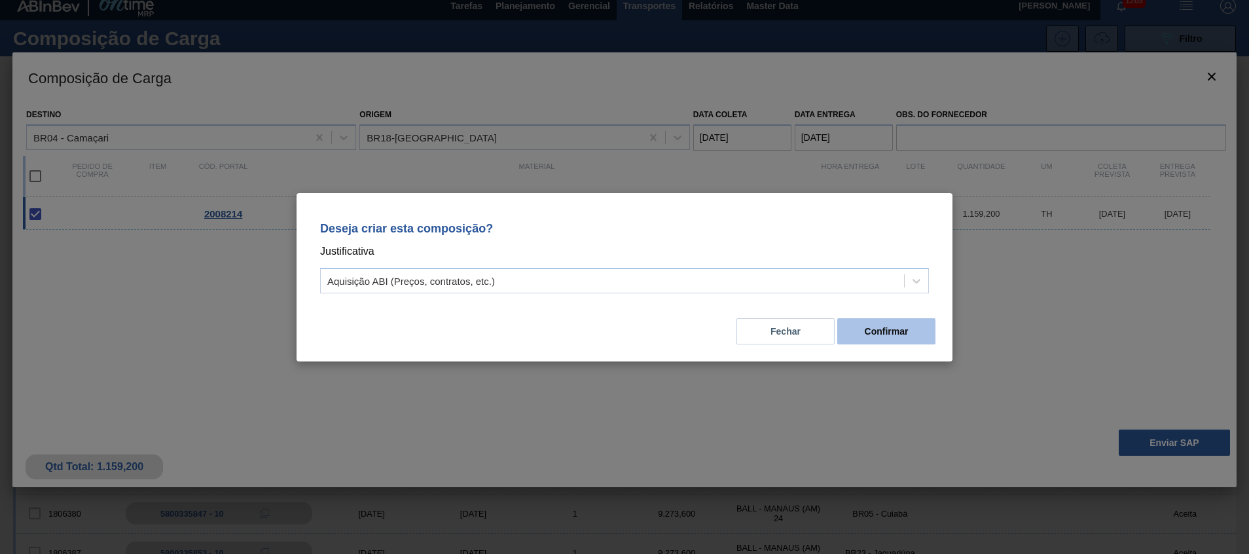
click at [902, 328] on button "Confirmar" at bounding box center [886, 331] width 98 height 26
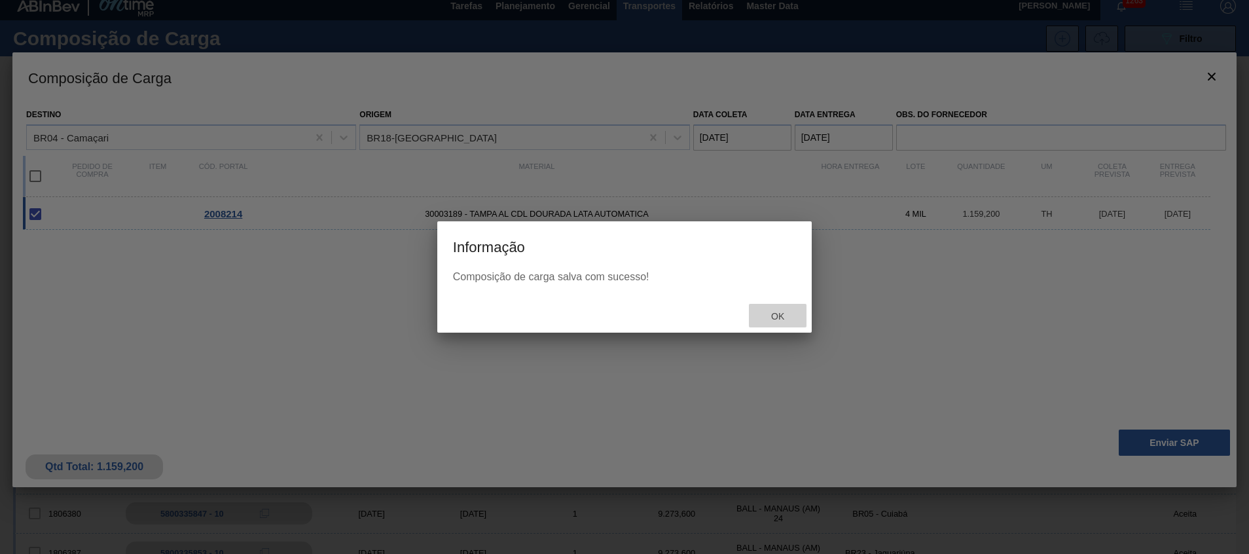
click at [789, 313] on span "Ok" at bounding box center [777, 316] width 34 height 10
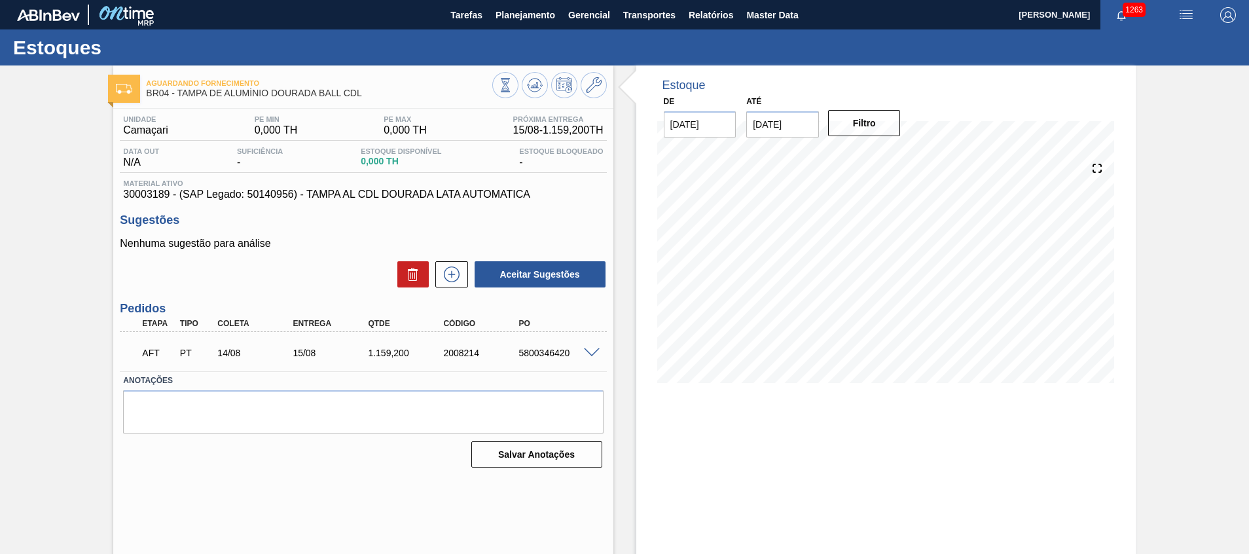
click at [529, 349] on div "5800346420" at bounding box center [557, 353] width 84 height 10
copy div "5800346420"
click at [588, 349] on span at bounding box center [592, 353] width 16 height 10
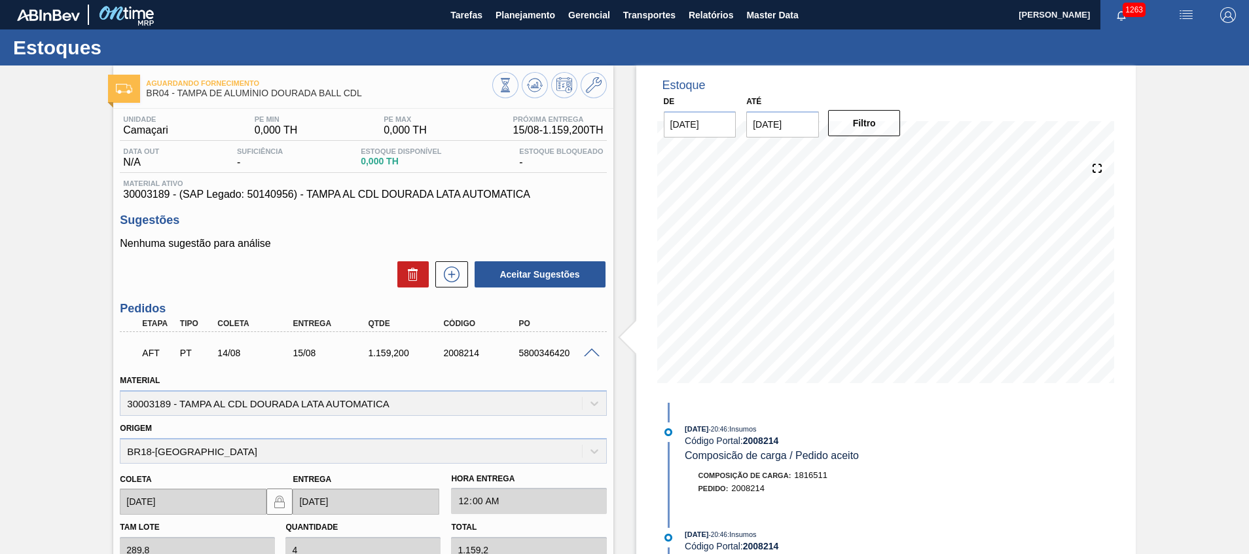
scroll to position [94, 0]
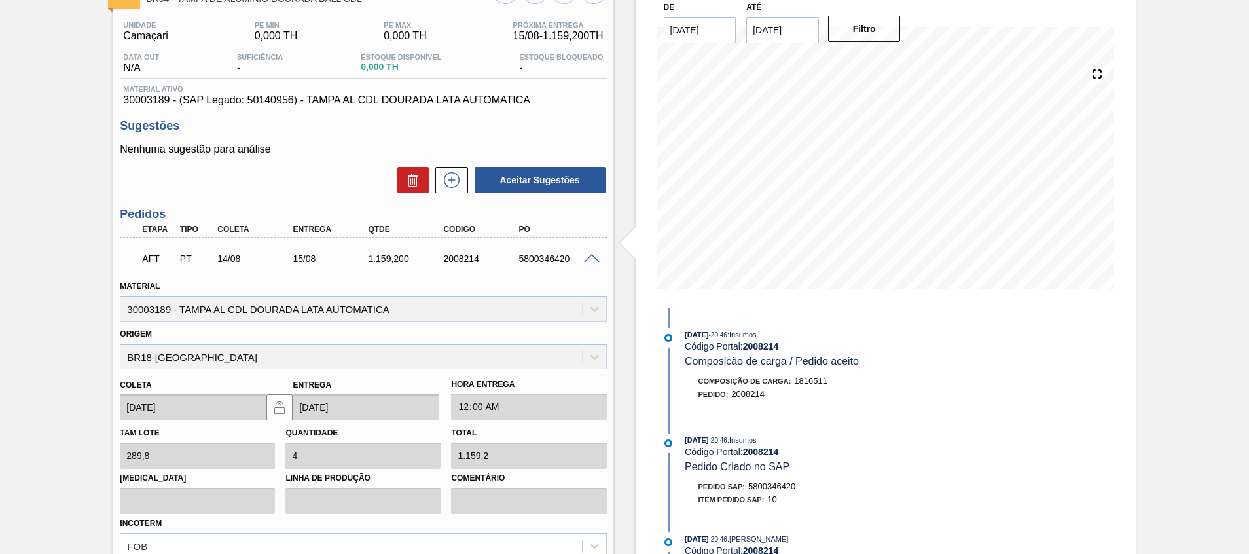
click at [409, 476] on div "[PERSON_NAME] 289,8 Quantidade 4 Total 1.159,2 [MEDICAL_DATA] Linha de Produção…" at bounding box center [363, 488] width 497 height 137
